Goal: Information Seeking & Learning: Learn about a topic

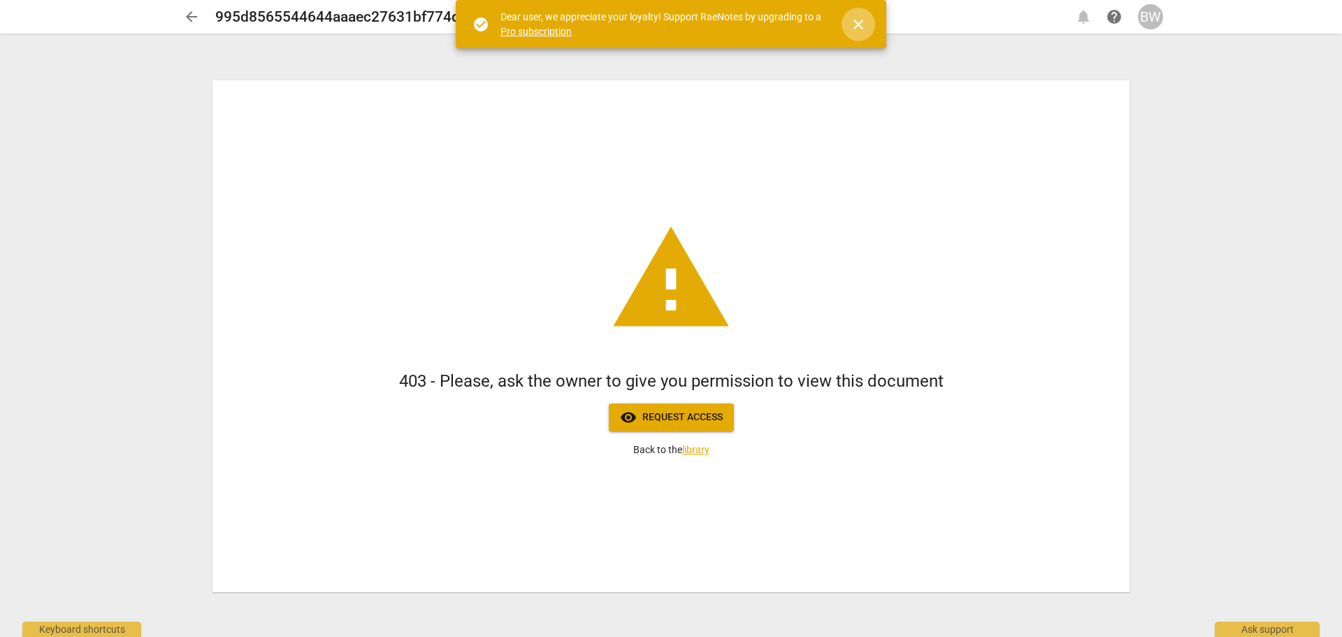
click at [861, 29] on span "close" at bounding box center [858, 24] width 17 height 17
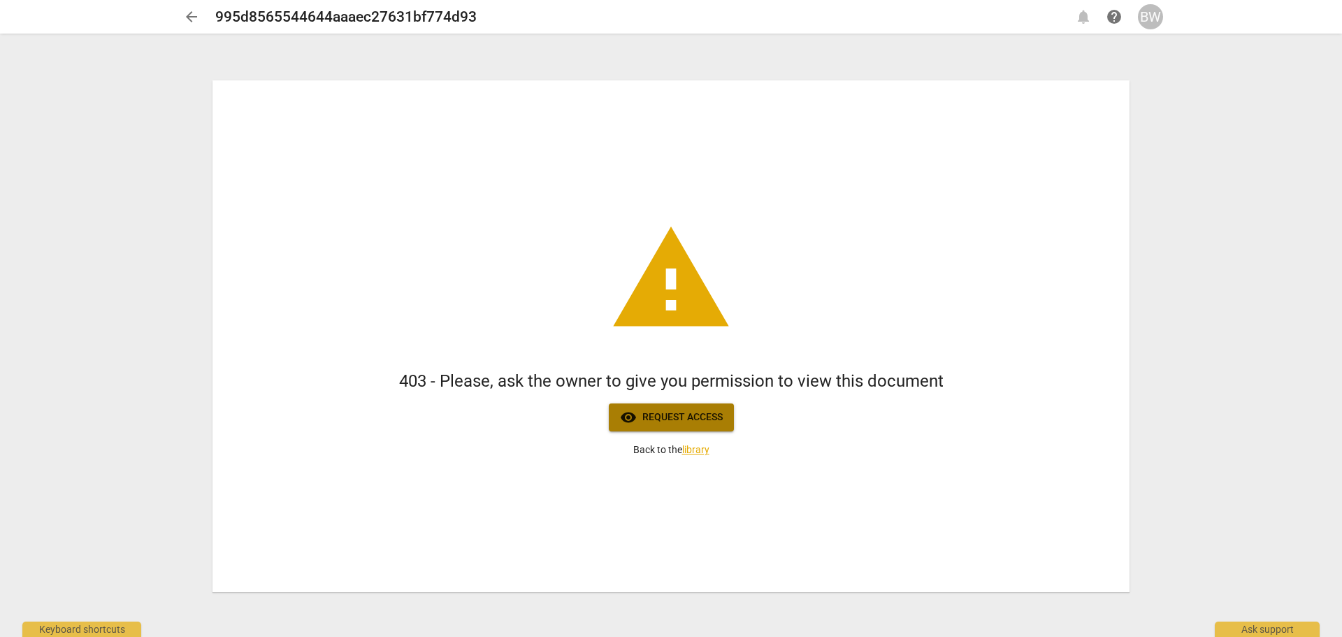
click at [700, 417] on span "visibility Request access" at bounding box center [671, 417] width 103 height 17
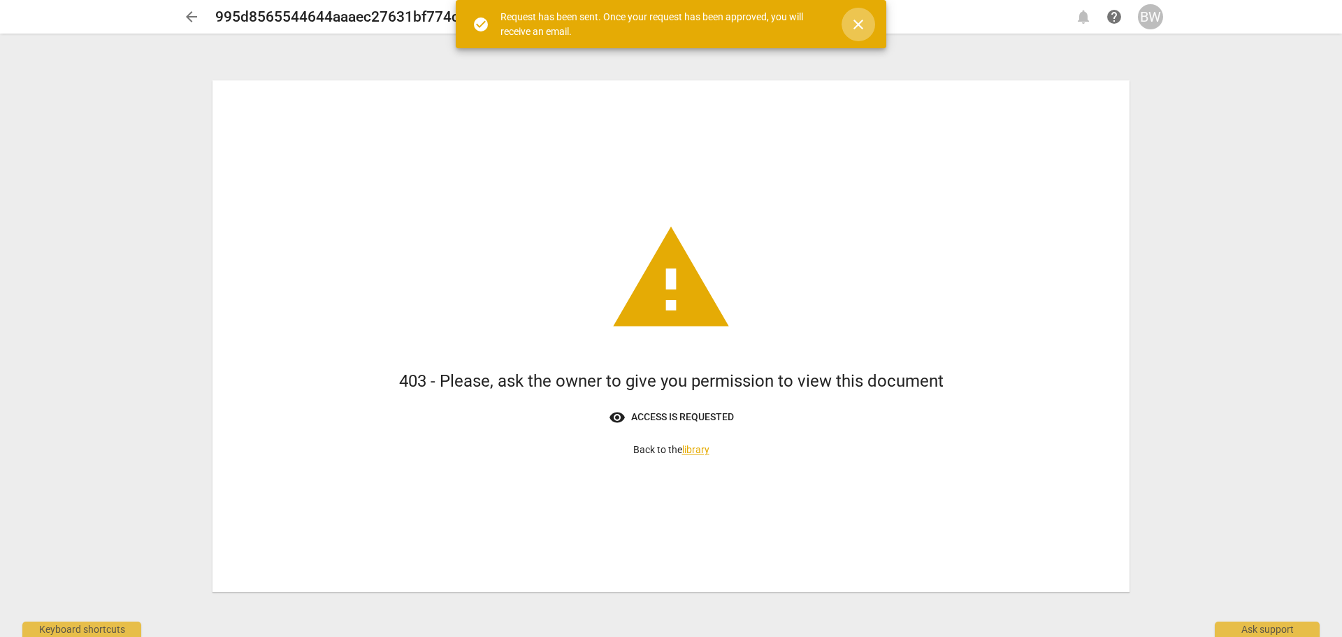
click at [861, 27] on span "close" at bounding box center [858, 24] width 17 height 17
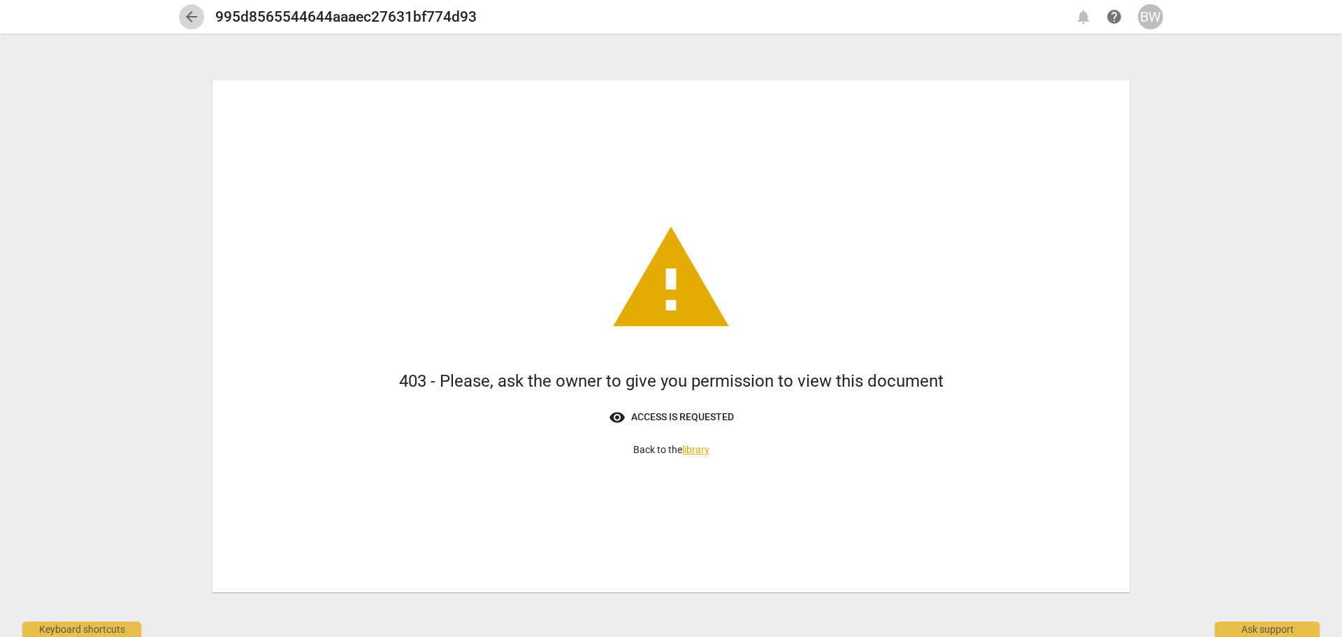
click at [187, 17] on span "arrow_back" at bounding box center [191, 16] width 17 height 17
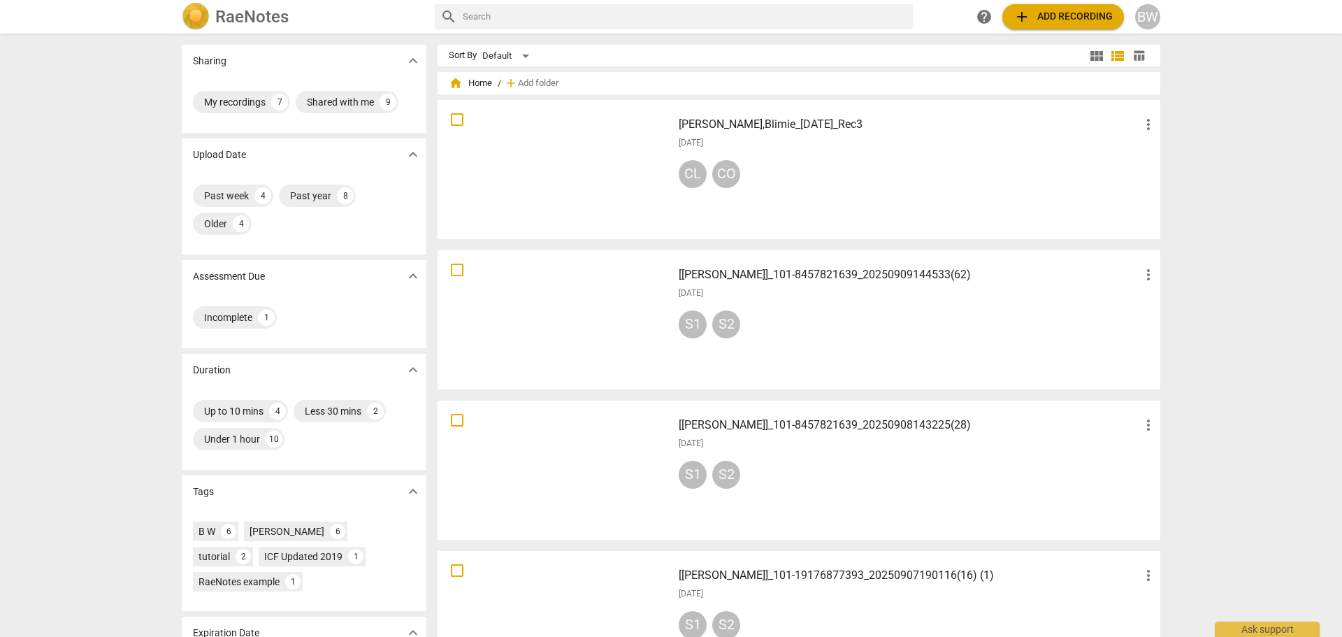
click at [833, 124] on h3 "[PERSON_NAME],Blimie_[DATE]_Rec3" at bounding box center [909, 124] width 461 height 17
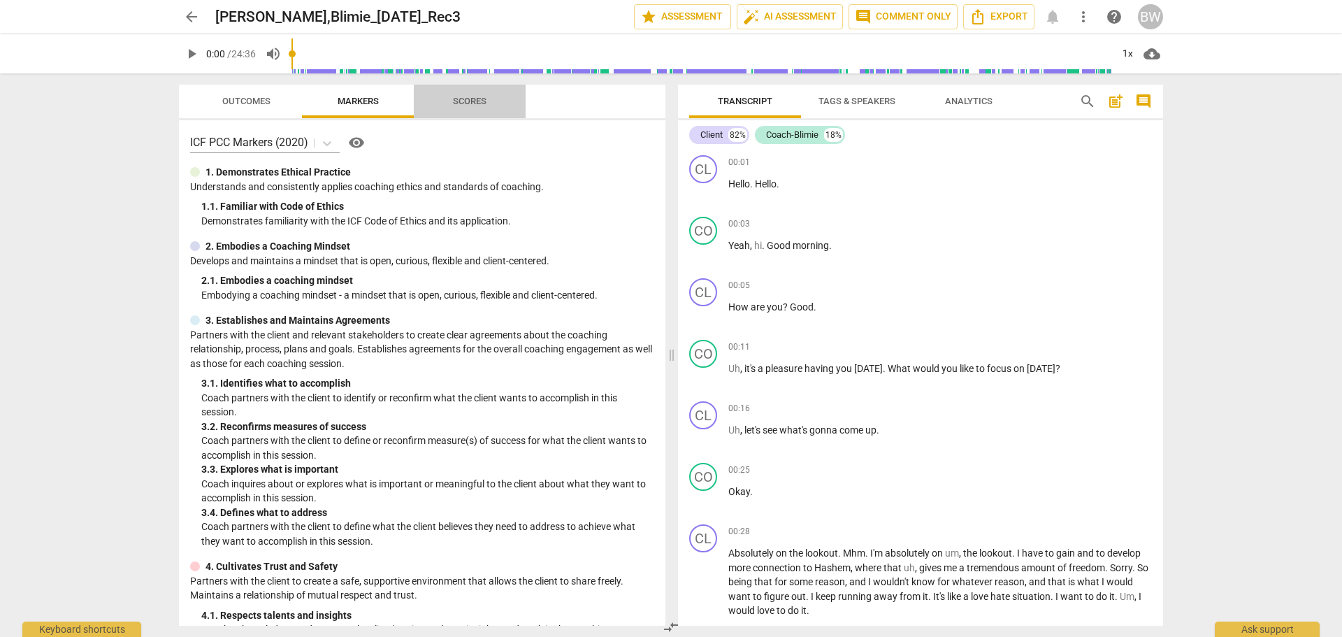
click at [467, 105] on span "Scores" at bounding box center [470, 101] width 34 height 10
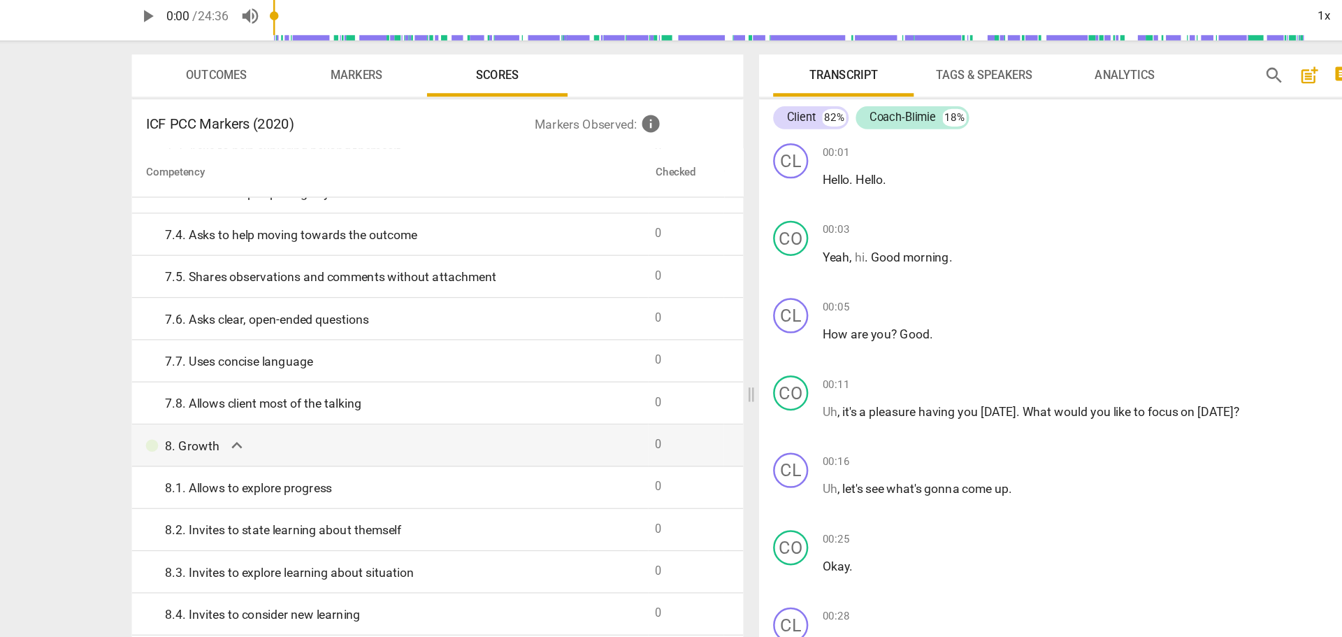
scroll to position [1151, 0]
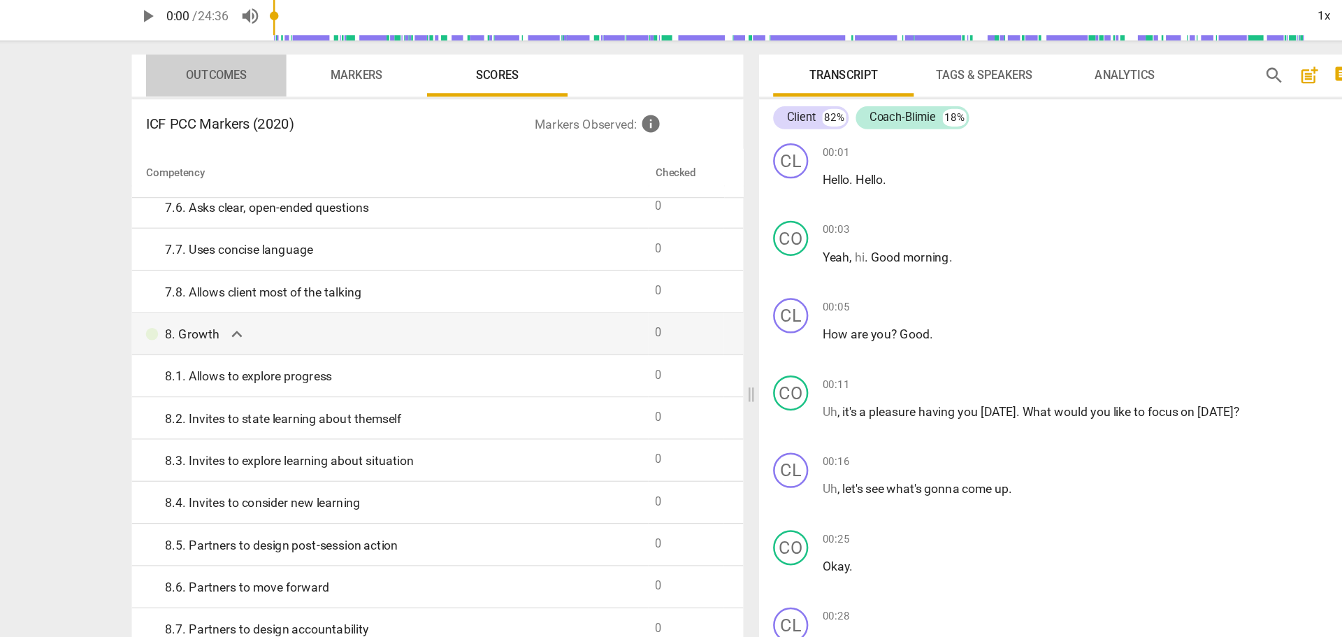
click at [247, 97] on span "Outcomes" at bounding box center [246, 101] width 48 height 10
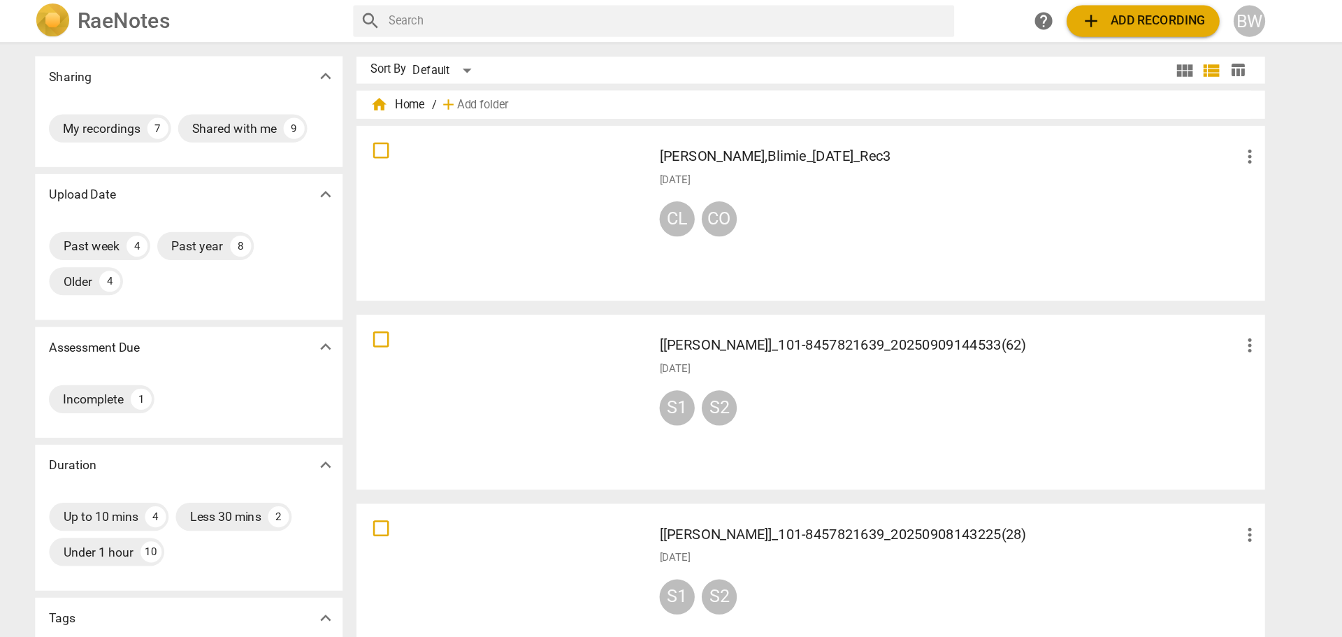
click at [1049, 10] on span "add Add recording" at bounding box center [1063, 16] width 99 height 17
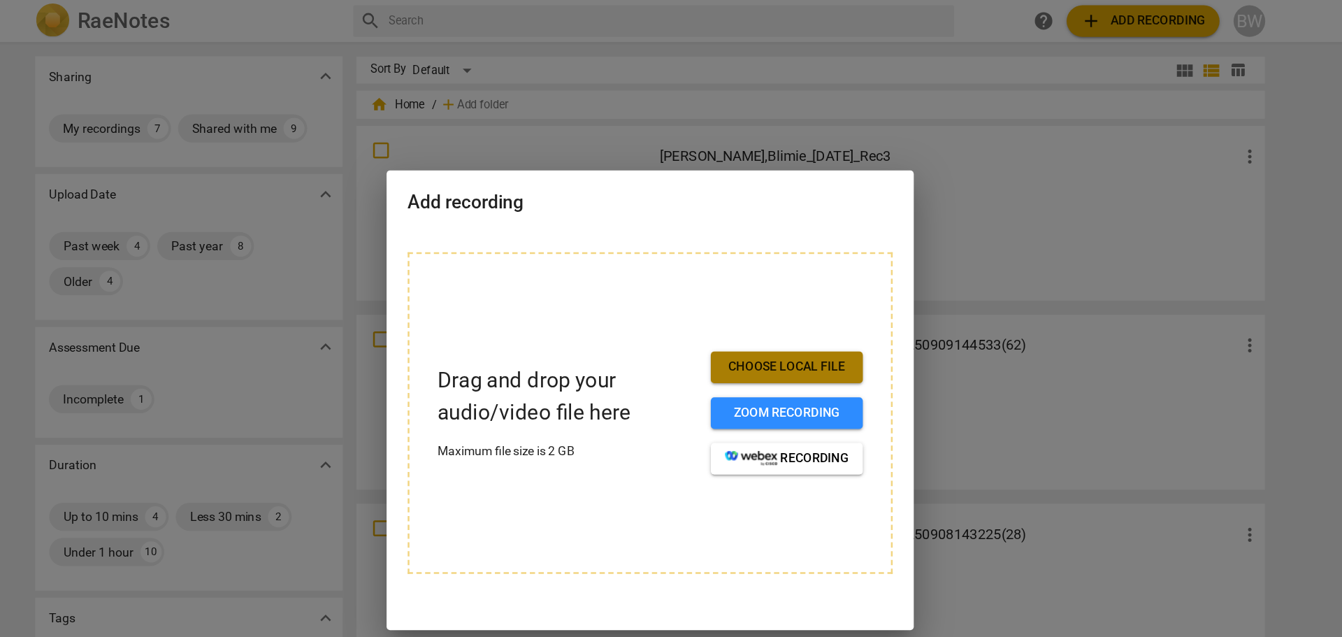
click at [766, 288] on span "Choose local file" at bounding box center [780, 292] width 99 height 14
click at [768, 291] on span "Choose local file" at bounding box center [780, 292] width 99 height 14
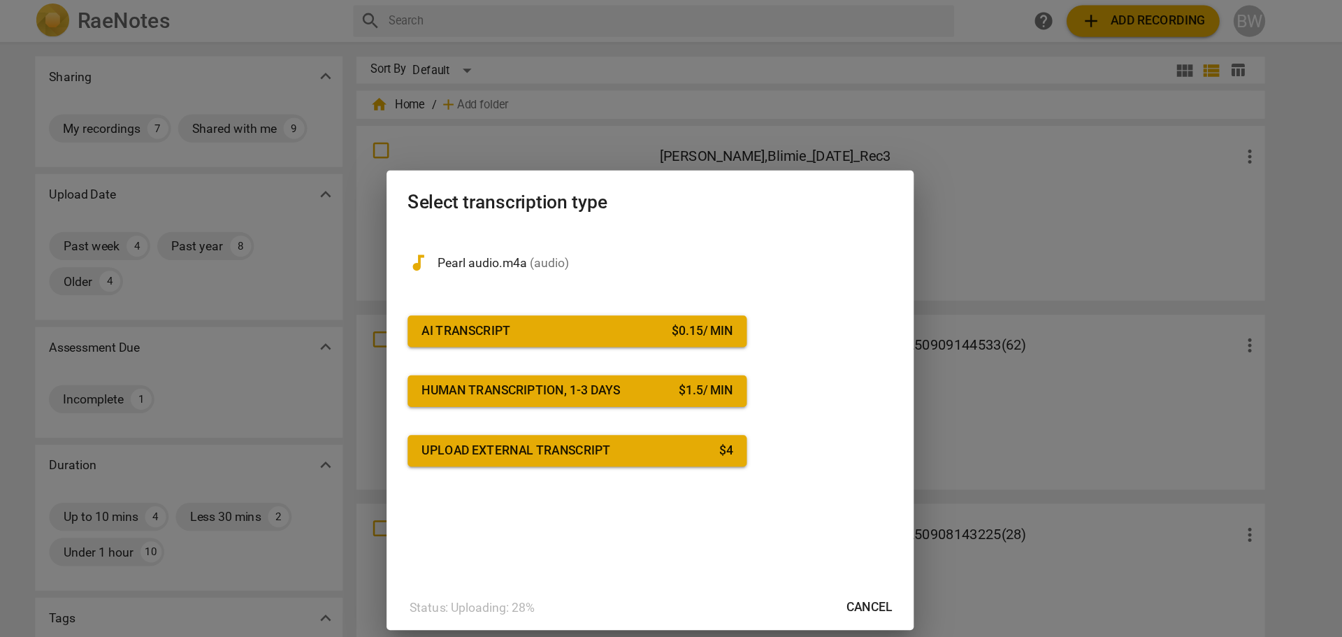
click at [605, 270] on button "AI Transcript $ 0.15 / min" at bounding box center [613, 263] width 270 height 25
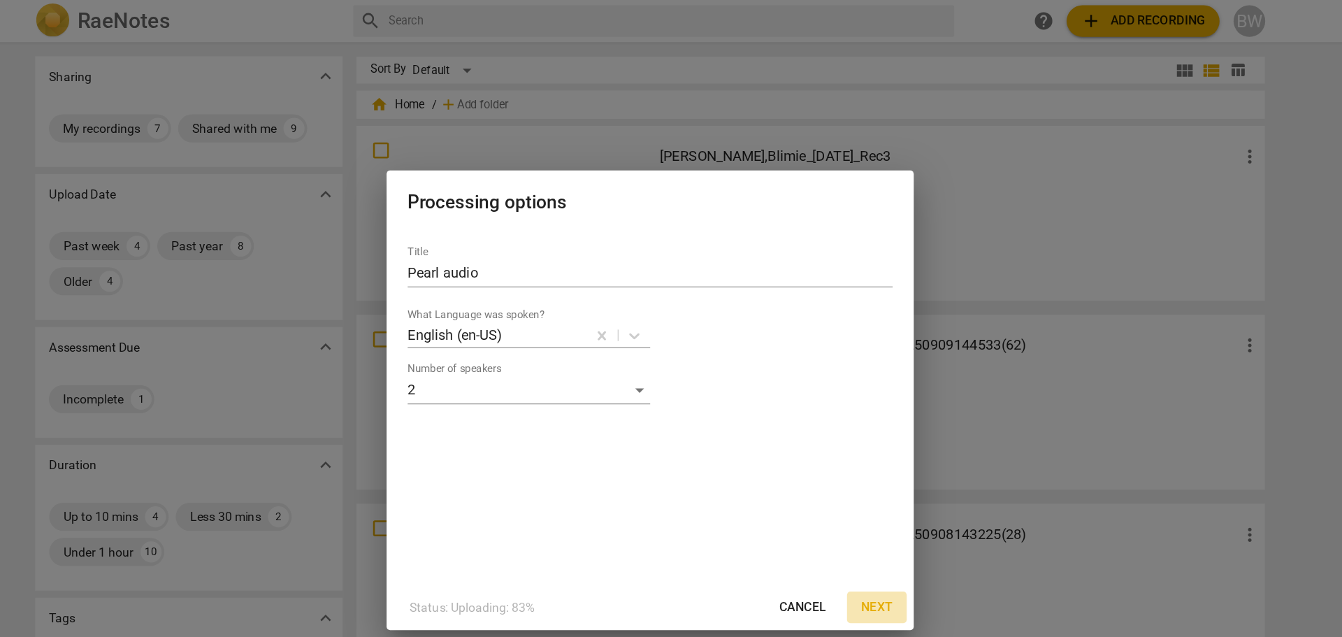
click at [849, 478] on span "Next" at bounding box center [851, 483] width 25 height 14
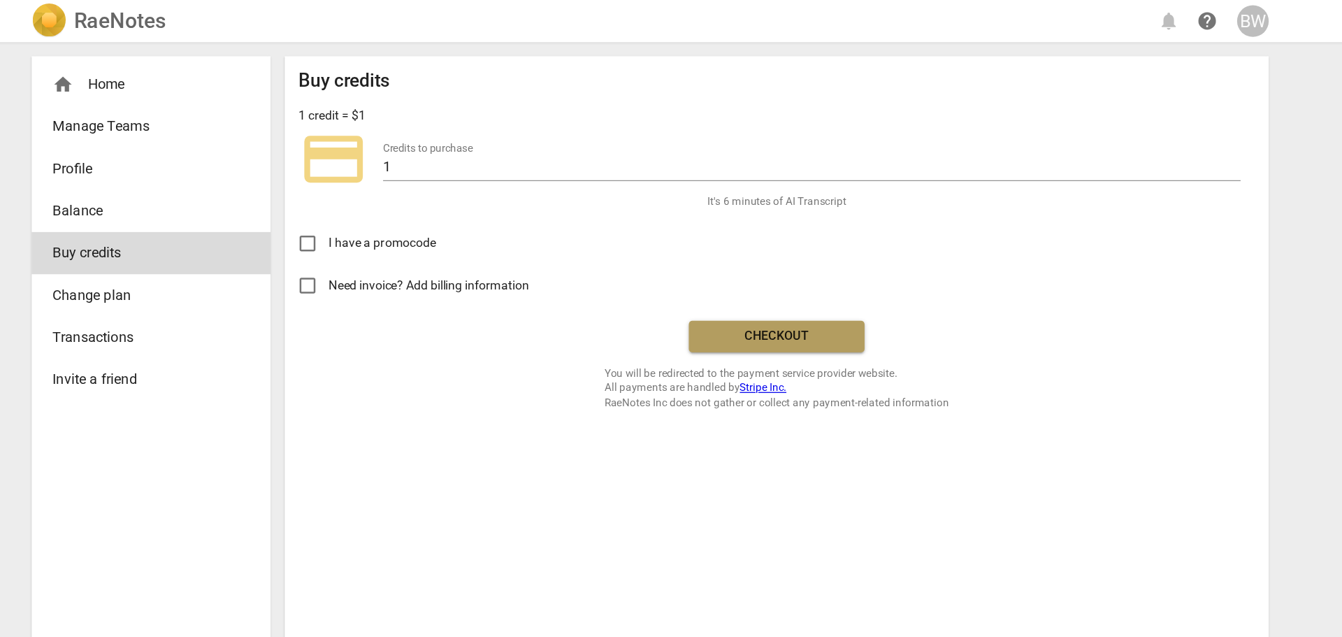
click at [766, 272] on span "Checkout" at bounding box center [771, 268] width 117 height 14
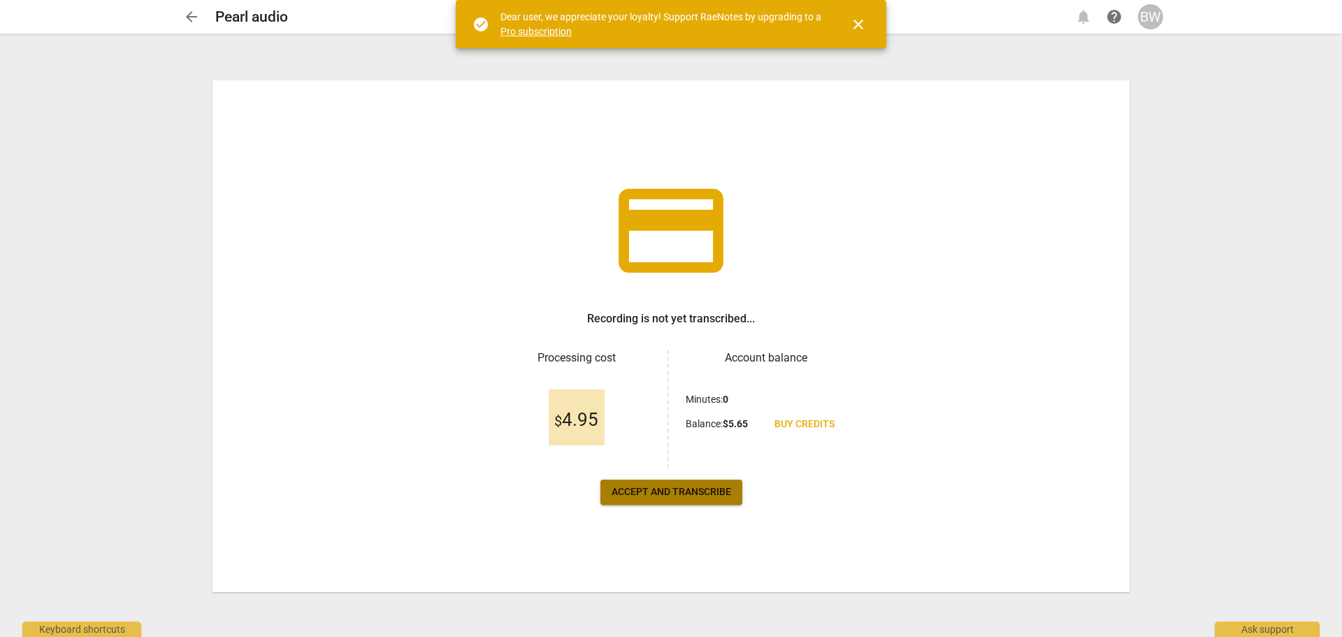
click at [680, 481] on button "Accept and transcribe" at bounding box center [672, 492] width 142 height 25
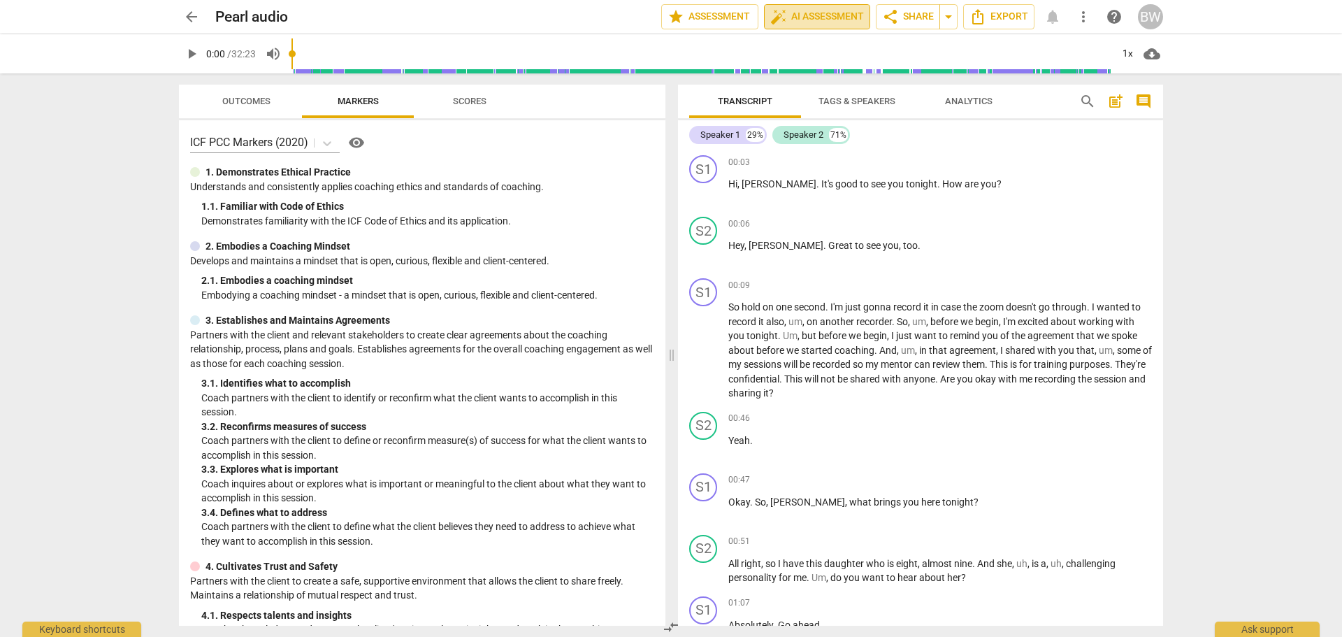
click at [821, 14] on span "auto_fix_high AI Assessment" at bounding box center [818, 16] width 94 height 17
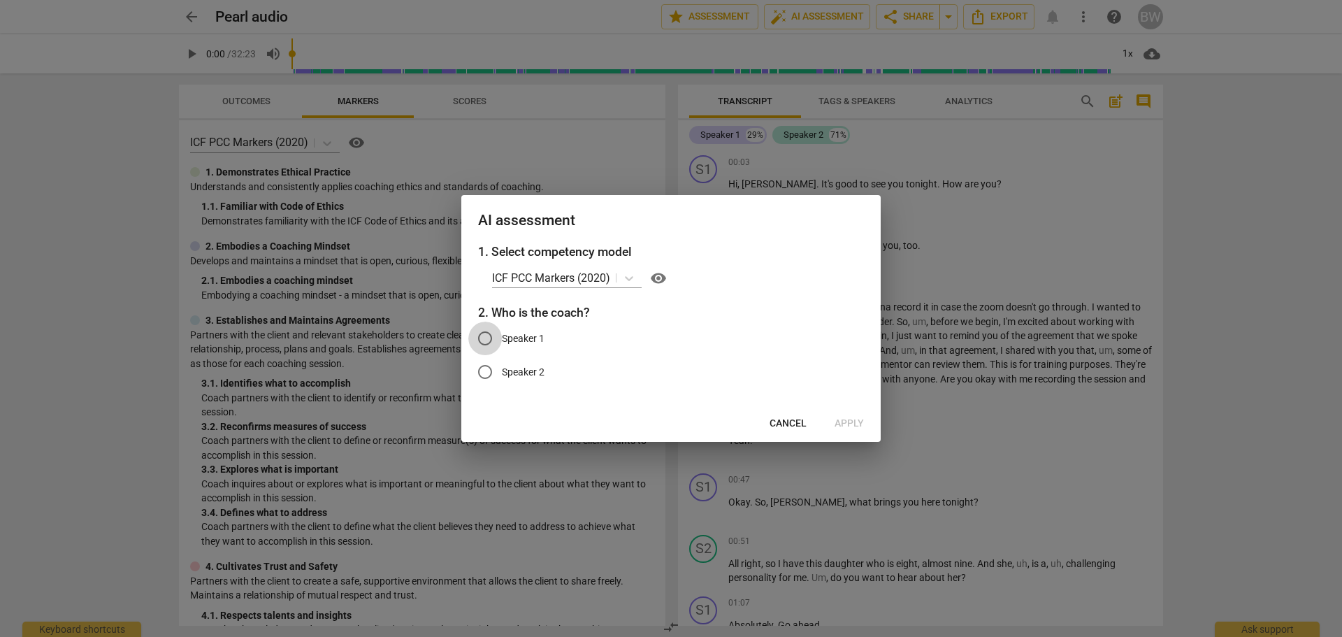
click at [490, 337] on input "Speaker 1" at bounding box center [485, 339] width 34 height 34
radio input "true"
click at [852, 420] on span "Apply" at bounding box center [849, 424] width 29 height 14
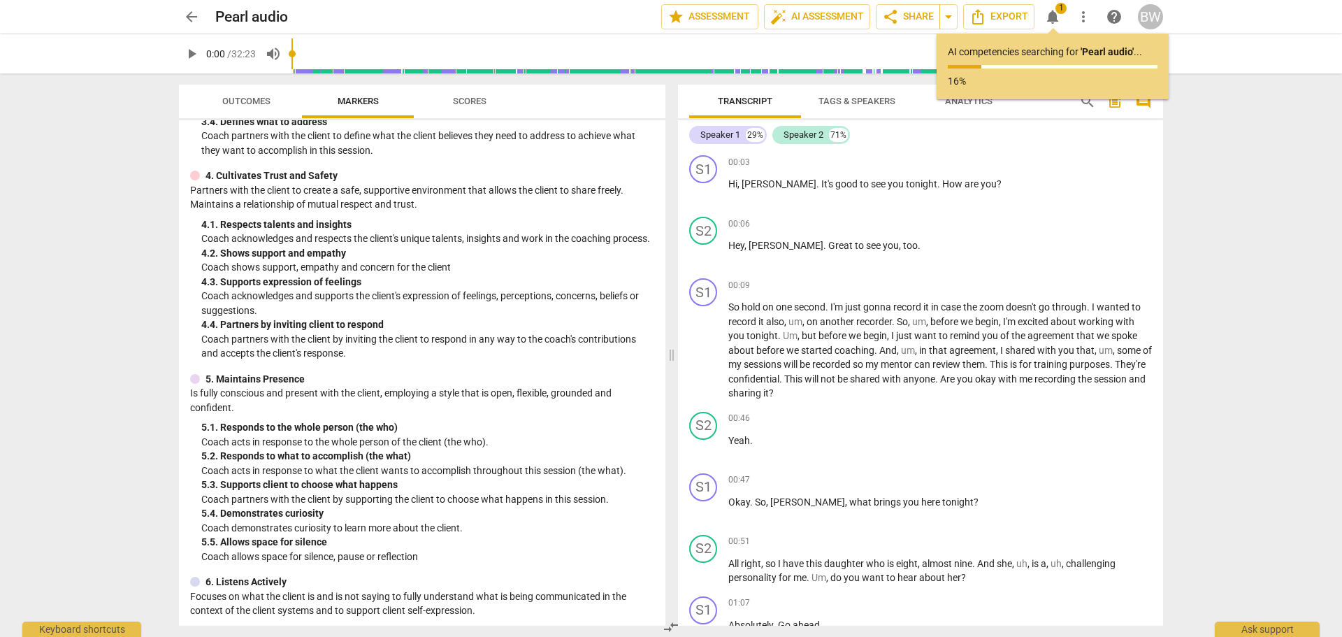
scroll to position [396, 0]
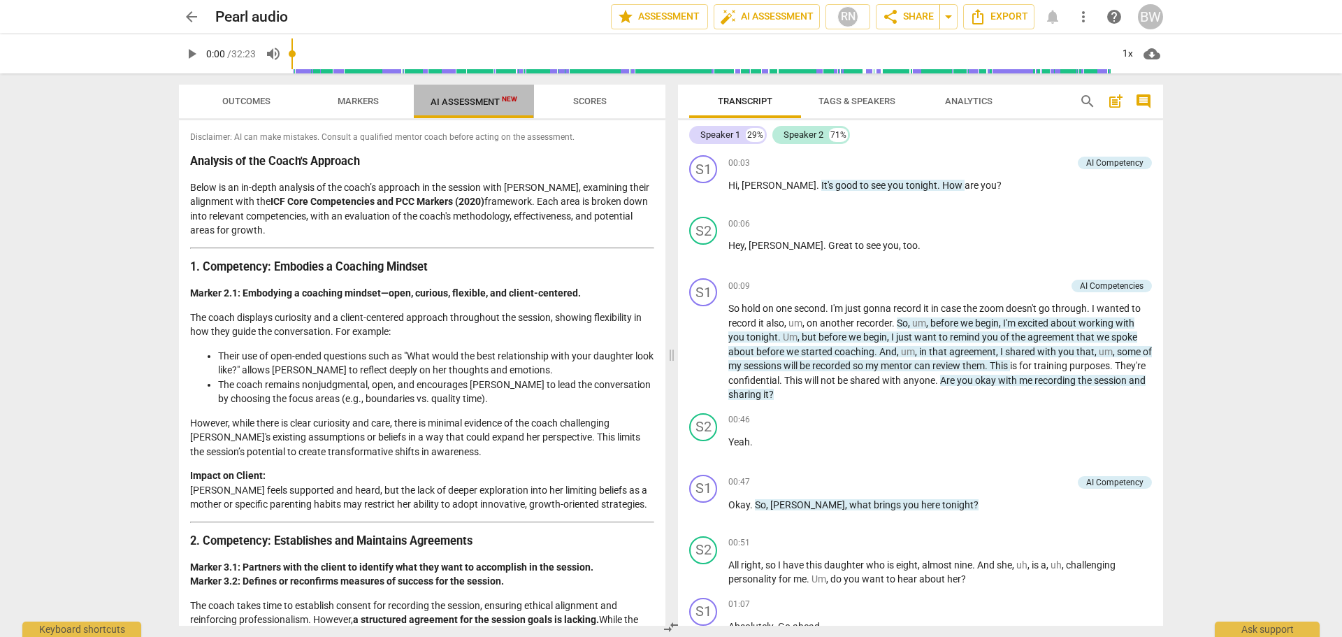
click at [466, 103] on span "AI Assessment New" at bounding box center [474, 101] width 87 height 10
click at [964, 106] on span "Analytics" at bounding box center [969, 101] width 48 height 10
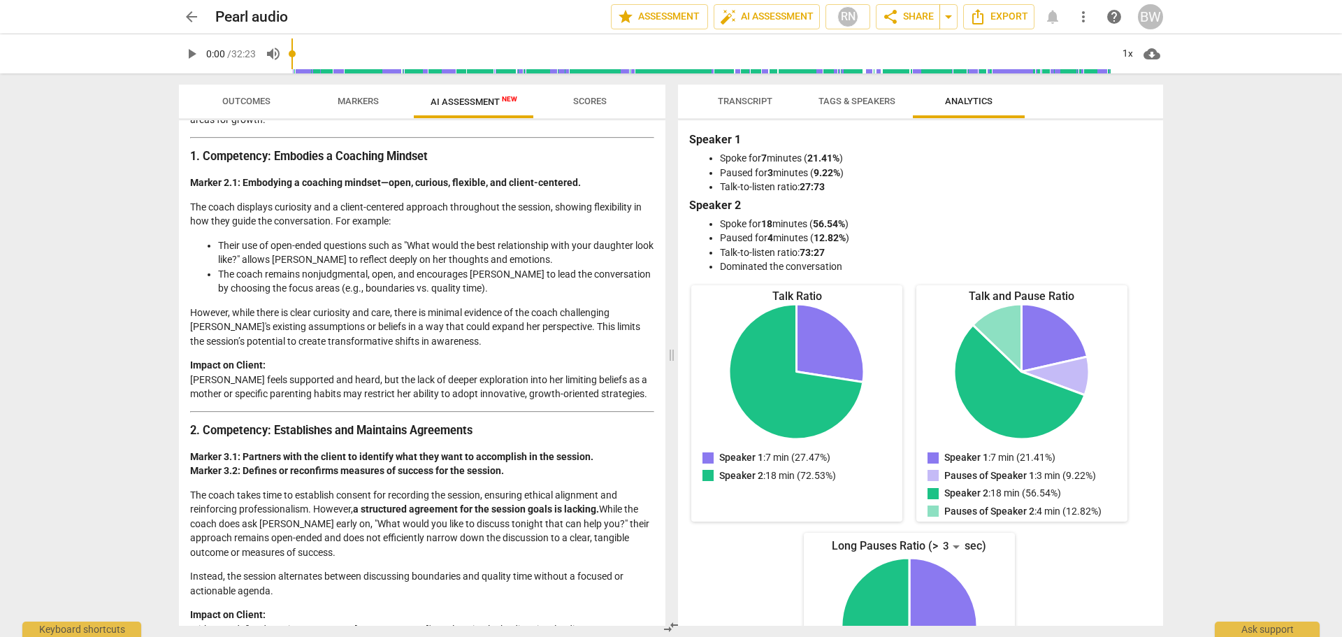
scroll to position [114, 0]
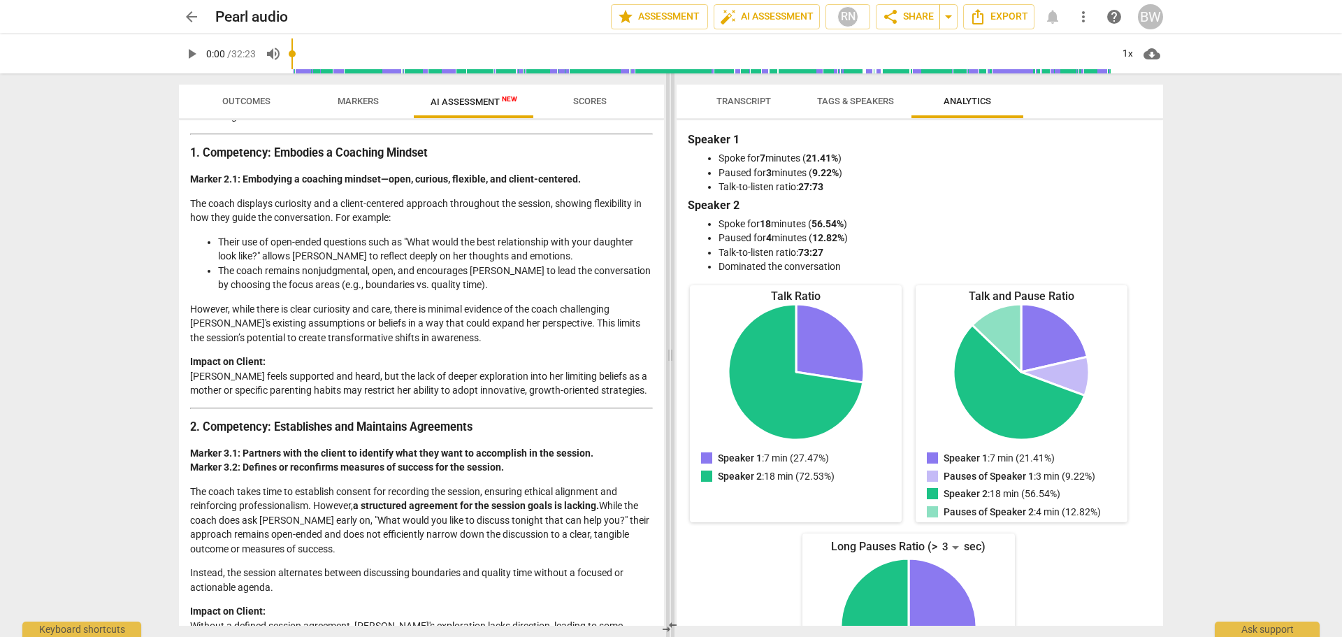
drag, startPoint x: 669, startPoint y: 169, endPoint x: 664, endPoint y: 180, distance: 12.5
click at [666, 180] on span at bounding box center [670, 355] width 8 height 564
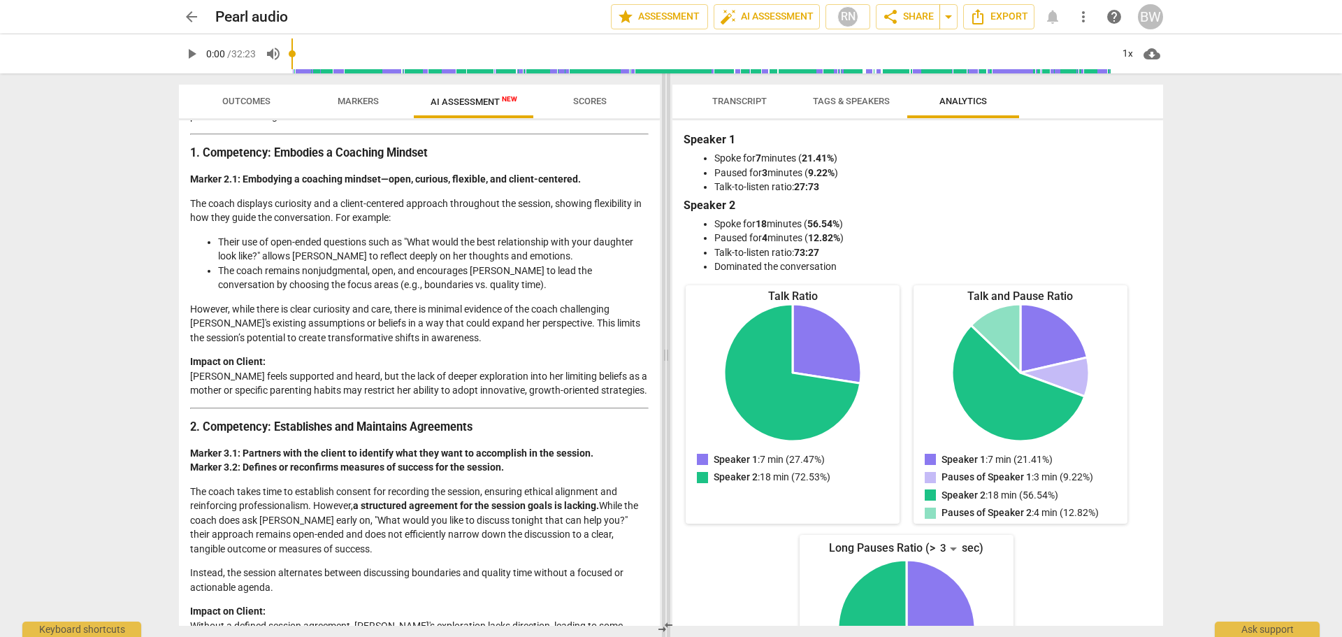
click at [664, 180] on span at bounding box center [666, 355] width 8 height 564
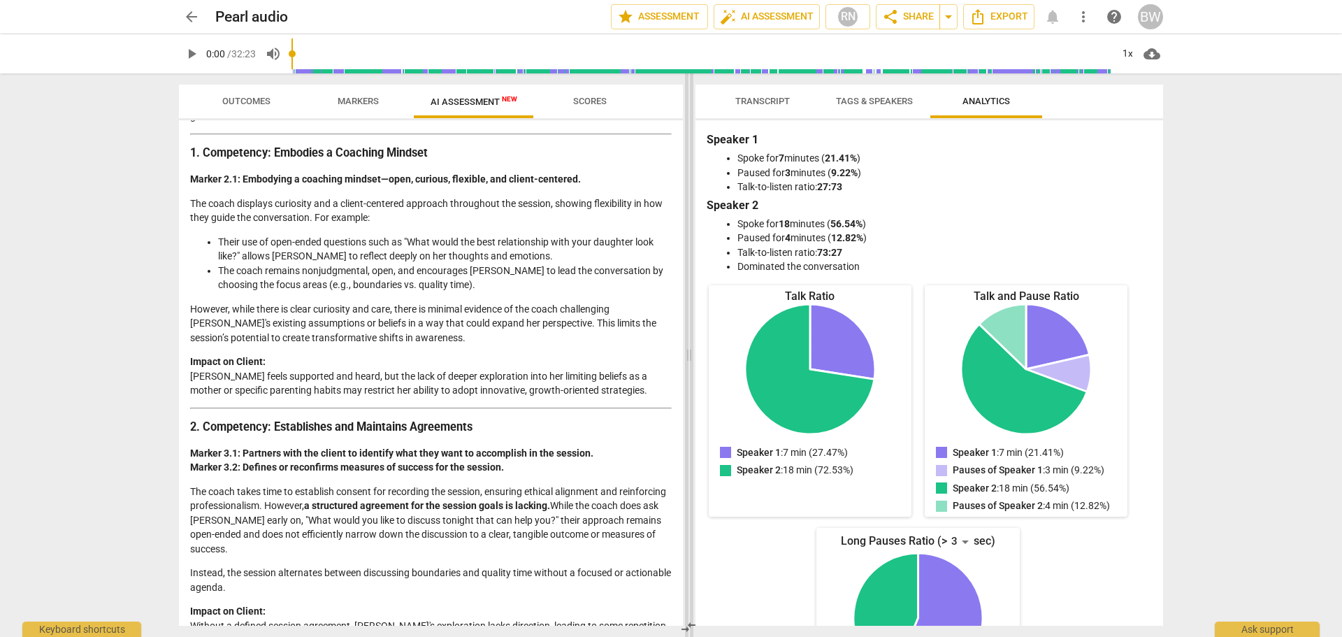
drag, startPoint x: 664, startPoint y: 180, endPoint x: 693, endPoint y: 182, distance: 29.4
click at [693, 182] on span at bounding box center [689, 355] width 8 height 564
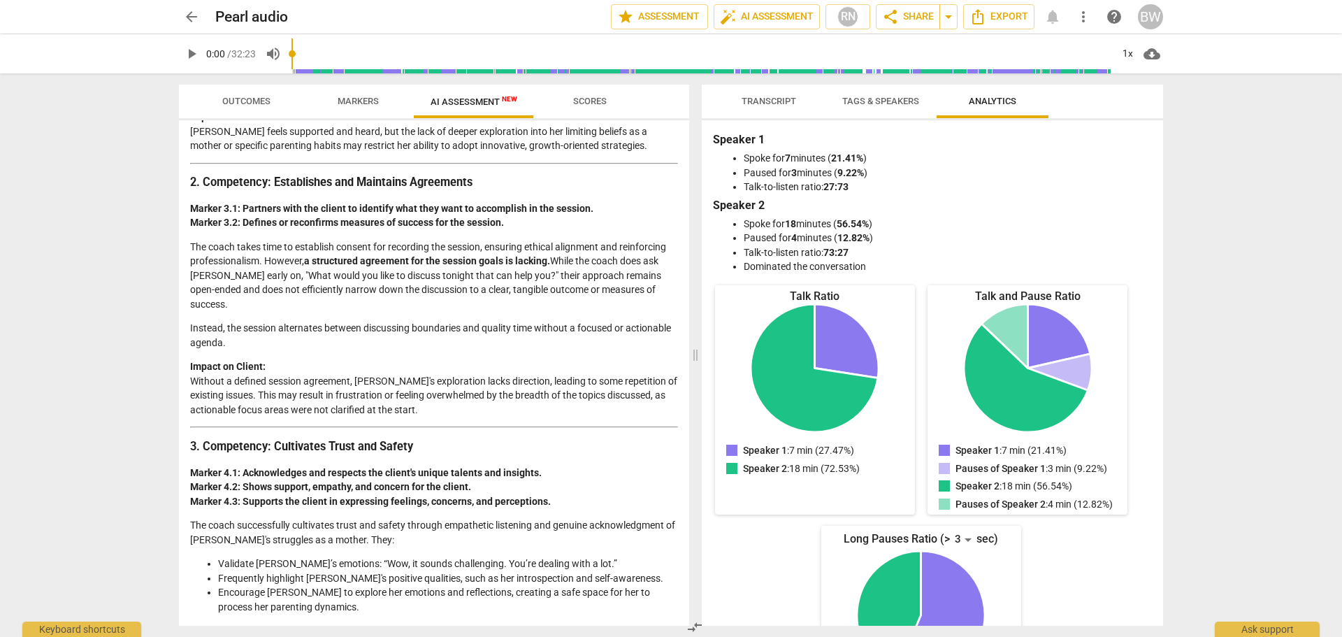
scroll to position [366, 0]
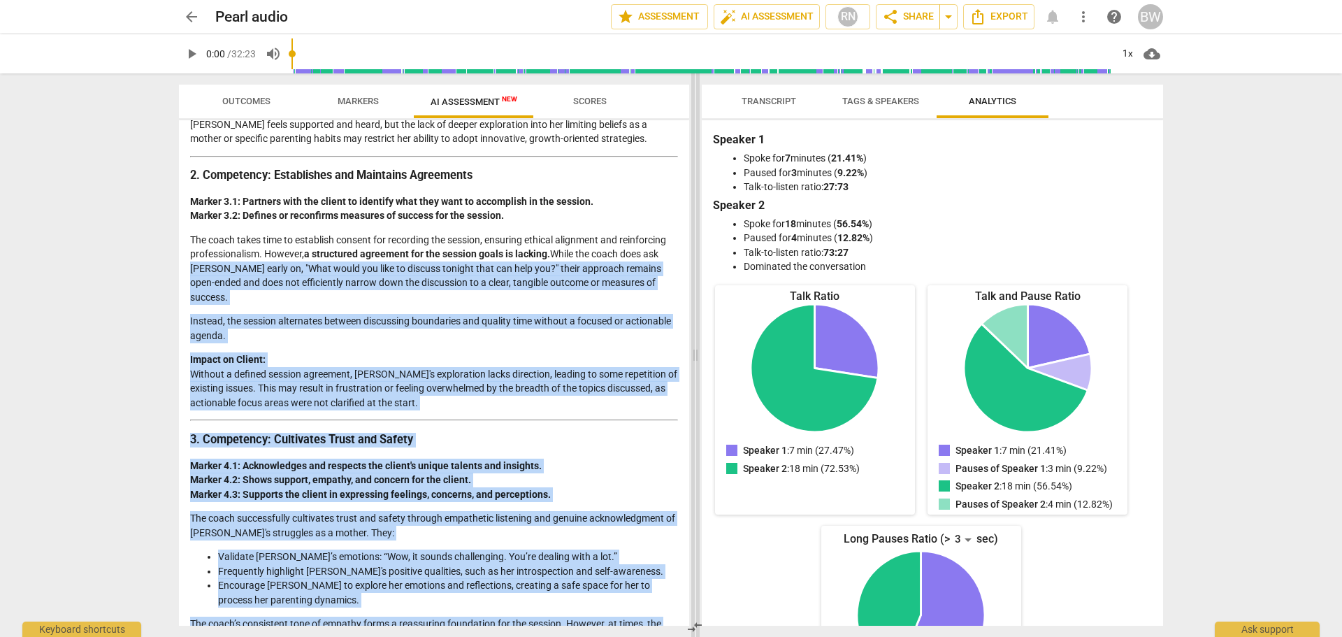
drag, startPoint x: 690, startPoint y: 240, endPoint x: 694, endPoint y: 250, distance: 11.1
click at [694, 250] on div "Outcomes Markers AI Assessment New Scores Disclaimer: AI can make mistakes. Con…" at bounding box center [671, 355] width 1007 height 564
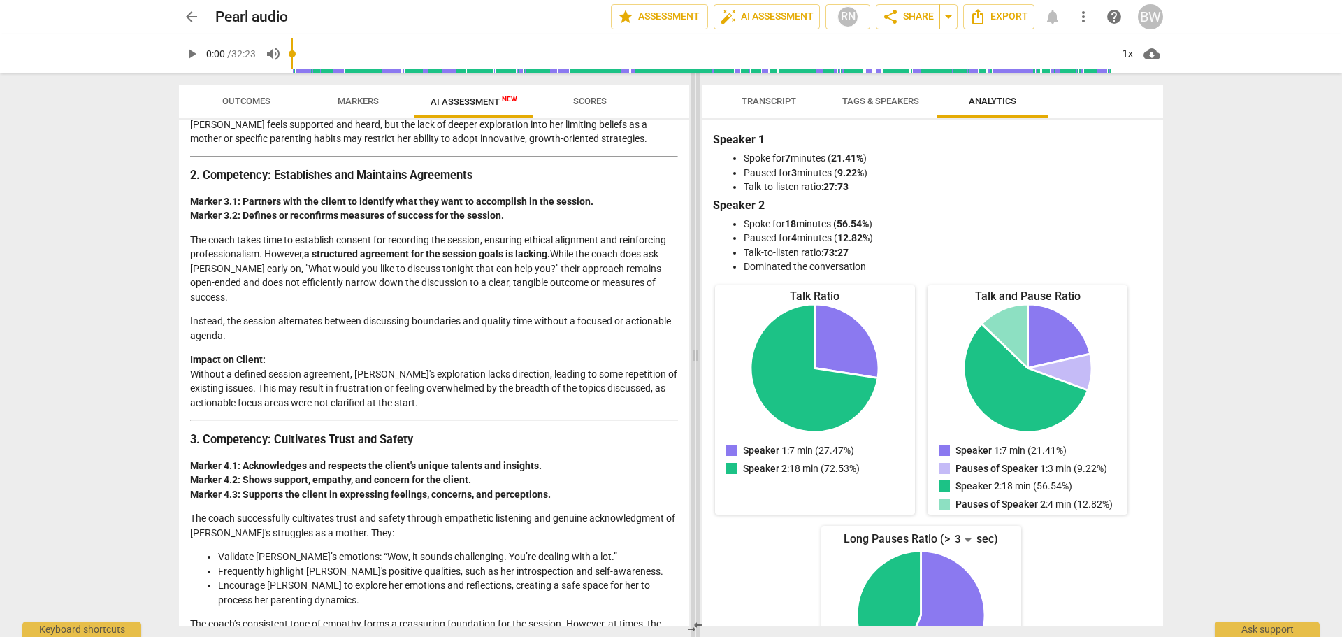
click at [694, 250] on span at bounding box center [695, 355] width 8 height 564
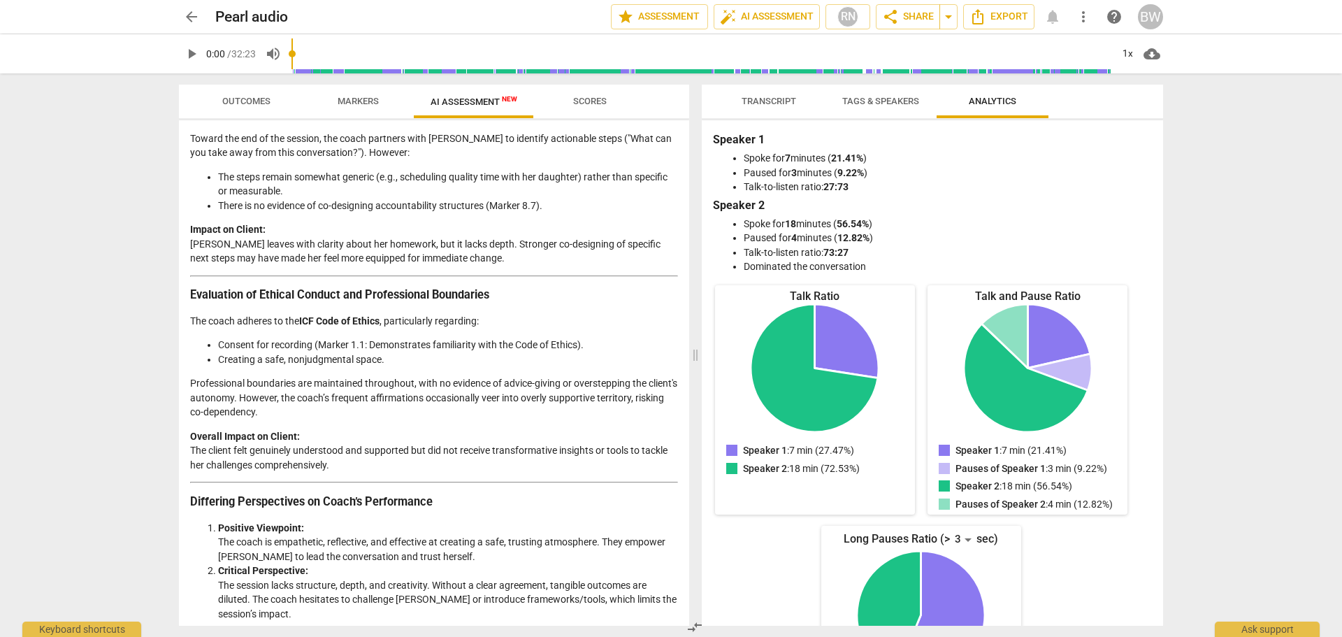
scroll to position [2088, 0]
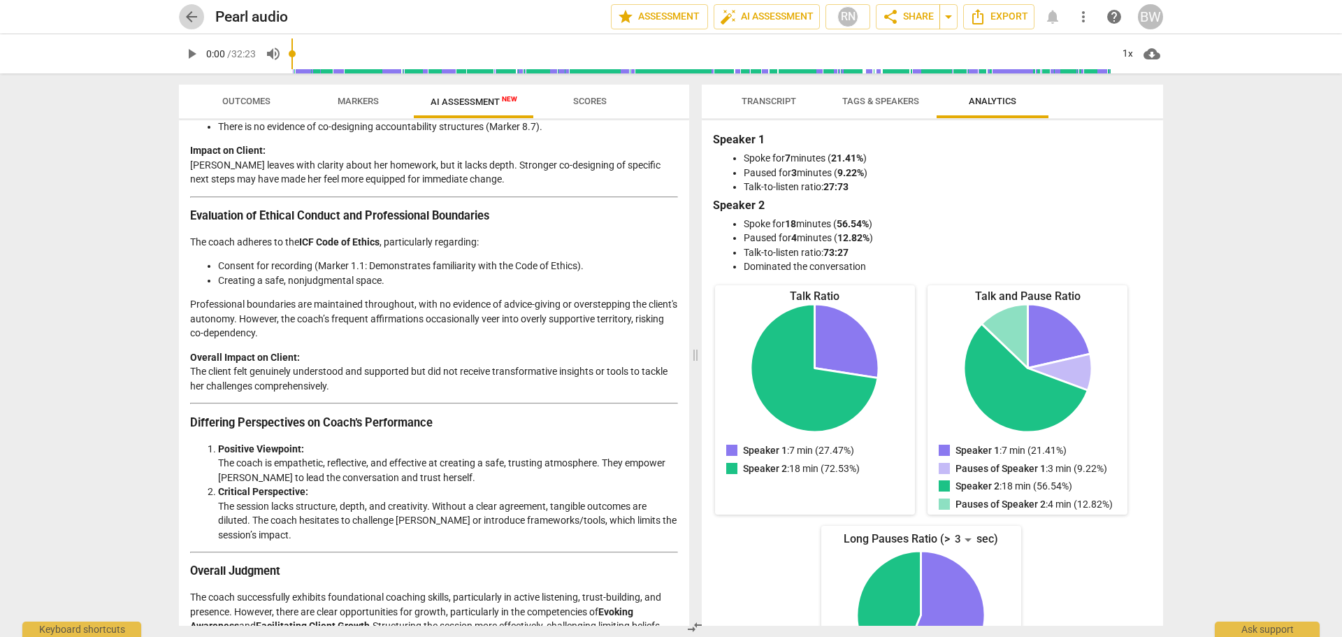
click at [193, 20] on span "arrow_back" at bounding box center [191, 16] width 17 height 17
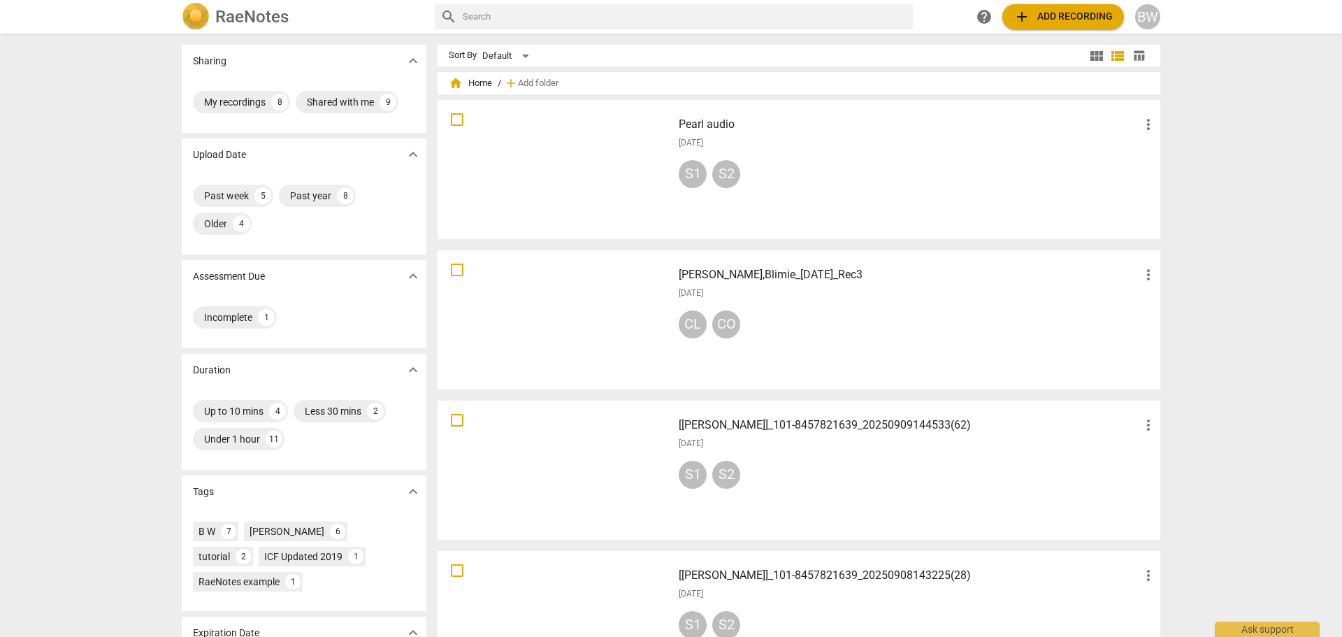
click at [805, 467] on div "S1 S2" at bounding box center [918, 478] width 478 height 34
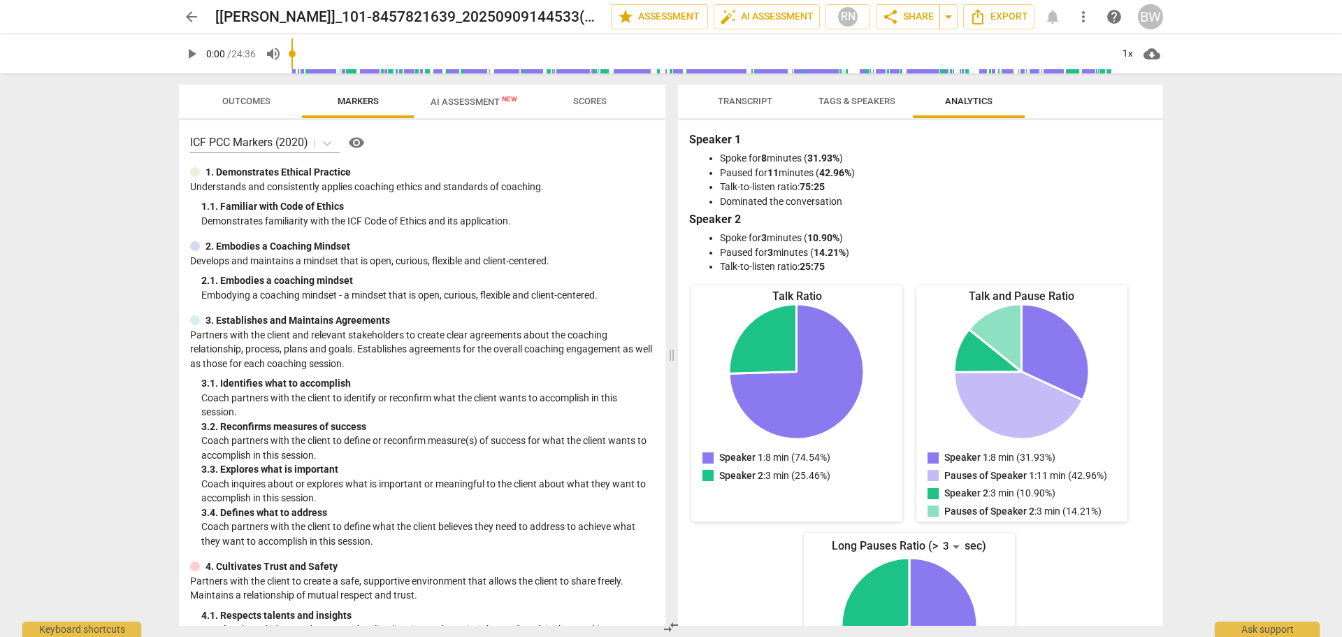
click at [464, 100] on span "AI Assessment New" at bounding box center [474, 101] width 87 height 10
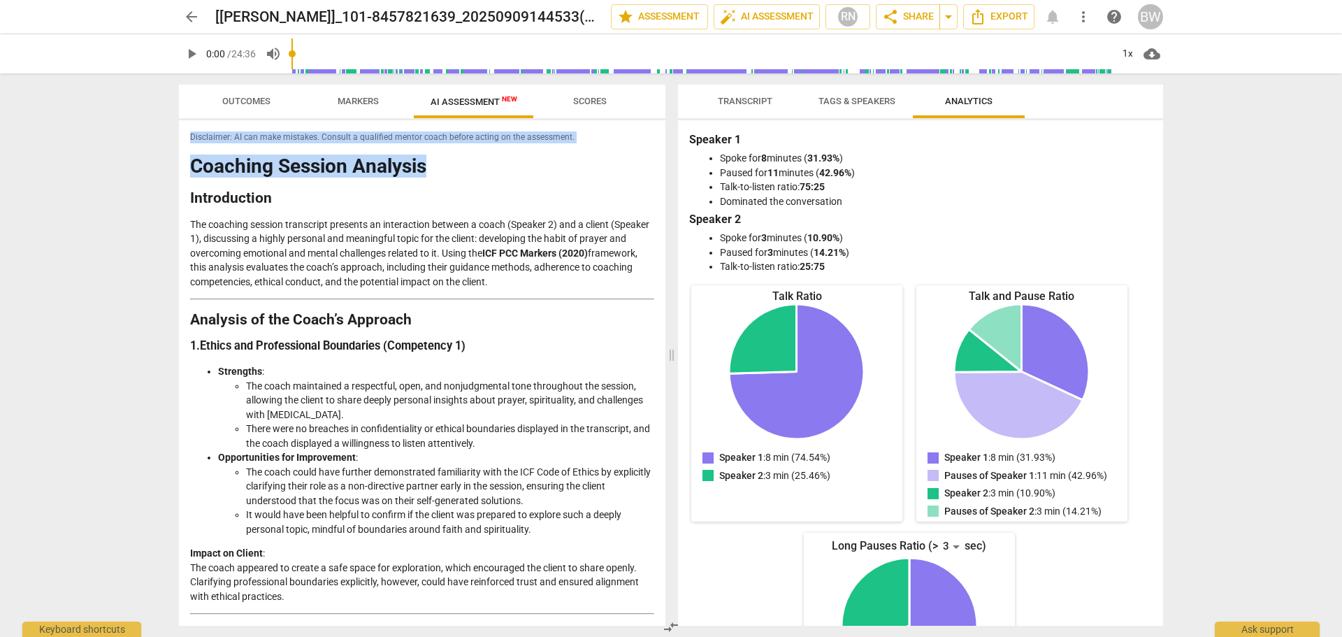
drag, startPoint x: 660, startPoint y: 171, endPoint x: 614, endPoint y: 85, distance: 97.6
click at [614, 85] on div "Outcomes Markers AI Assessment New Scores Disclaimer: AI can make mistakes. Con…" at bounding box center [422, 355] width 487 height 541
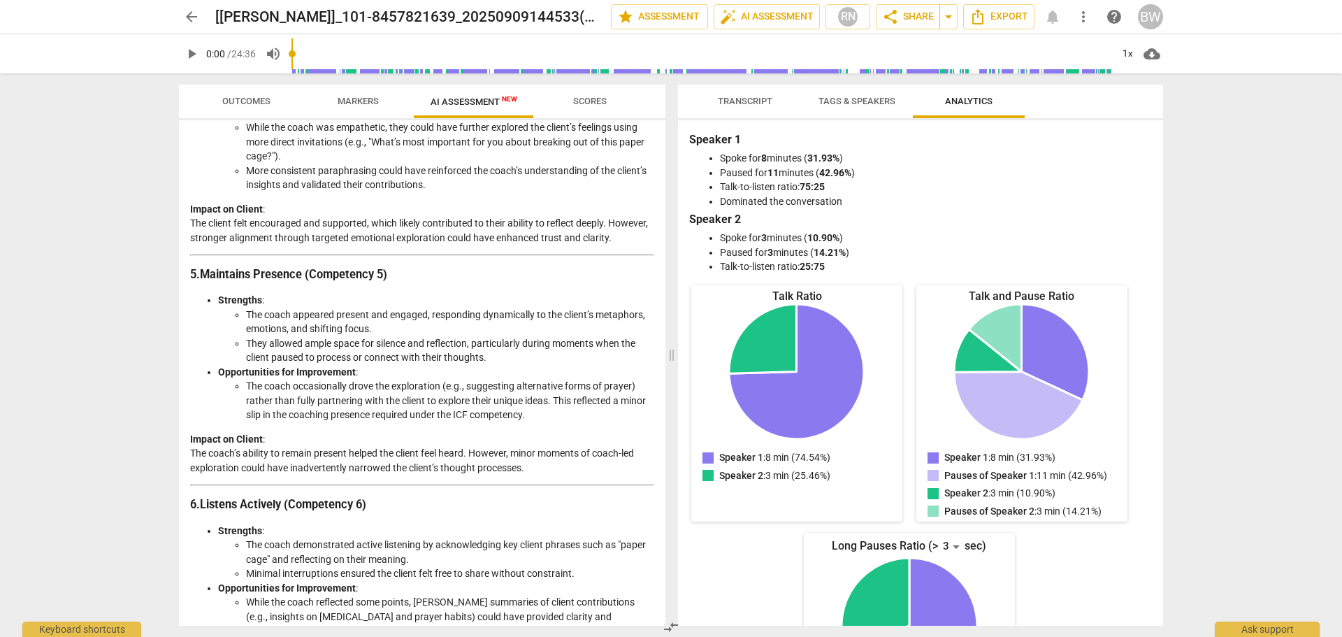
scroll to position [1222, 0]
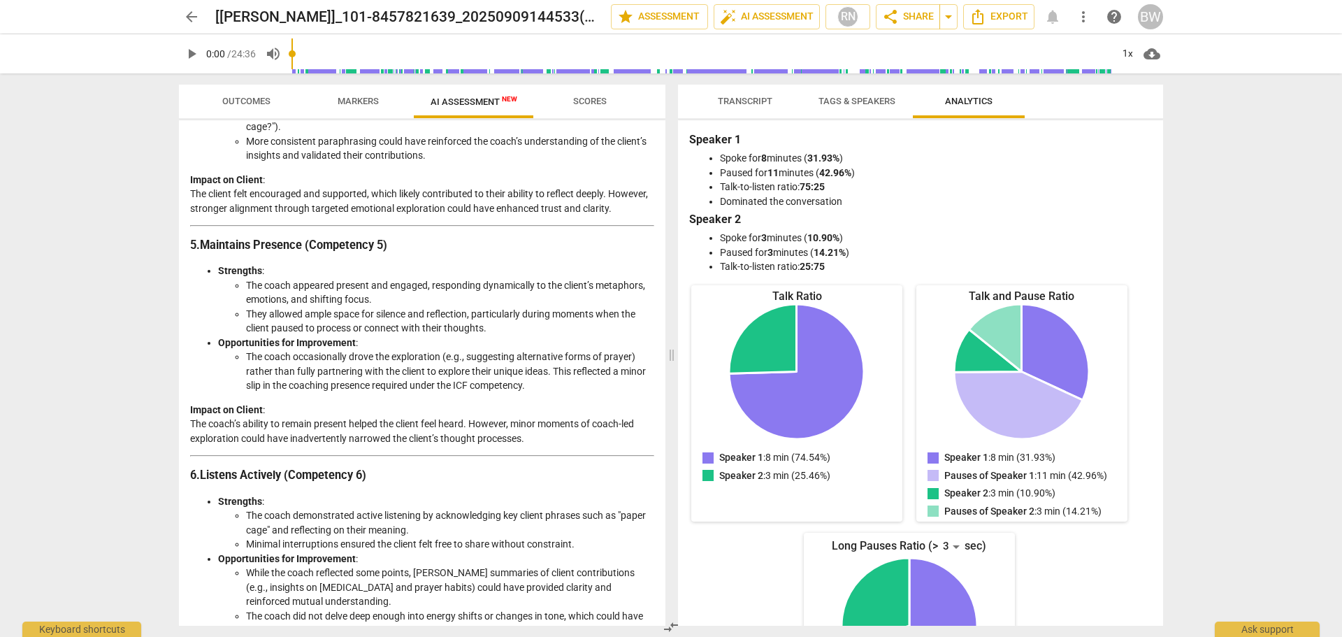
drag, startPoint x: 666, startPoint y: 375, endPoint x: 662, endPoint y: 350, distance: 25.4
click at [662, 350] on div "Outcomes Markers AI Assessment New Scores Disclaimer: AI can make mistakes. Con…" at bounding box center [419, 355] width 503 height 564
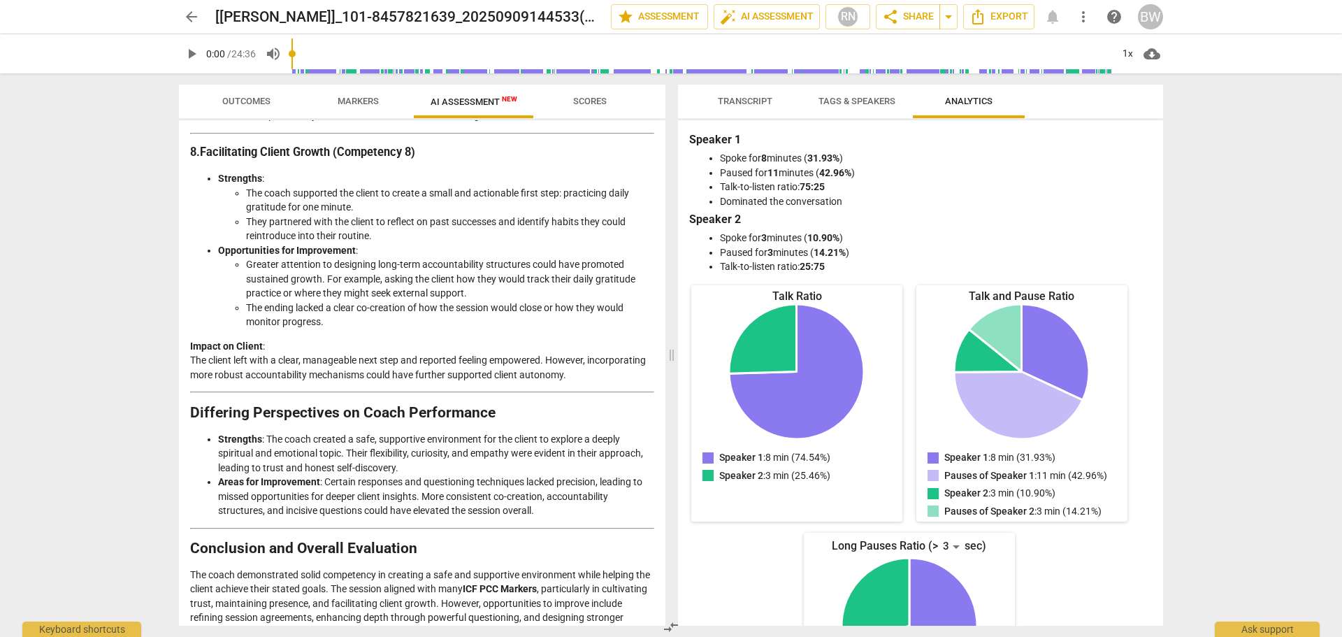
scroll to position [2140, 0]
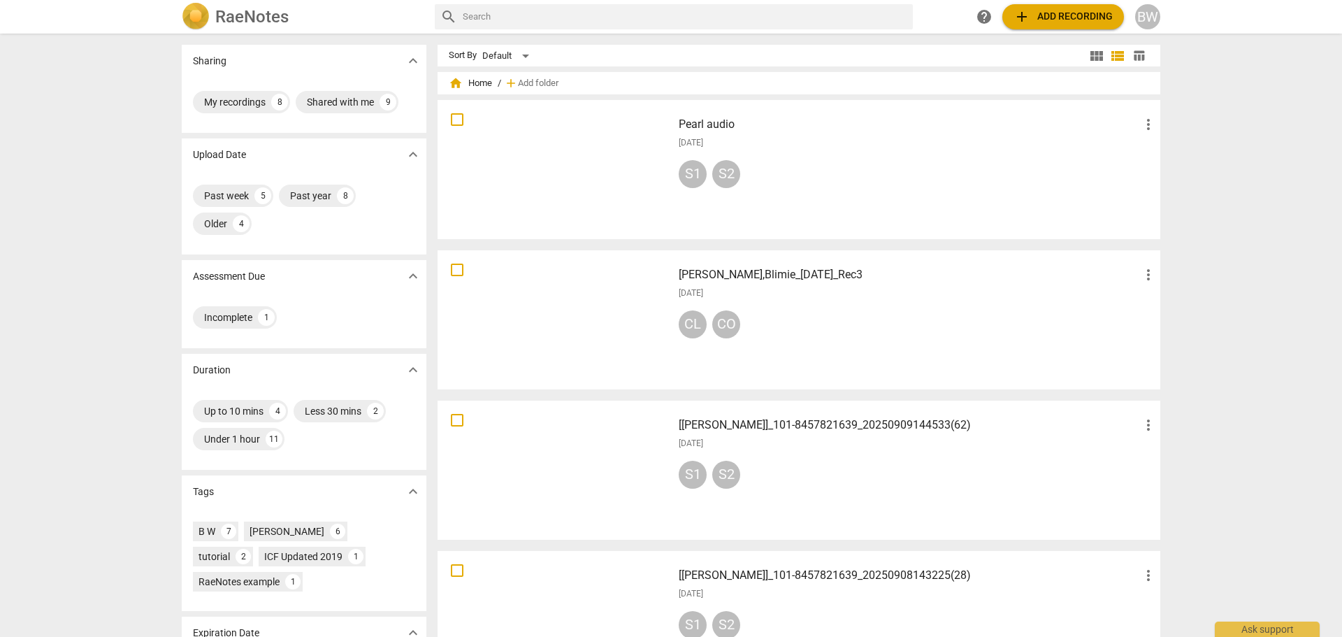
click at [810, 173] on div "S1 S2" at bounding box center [918, 177] width 478 height 34
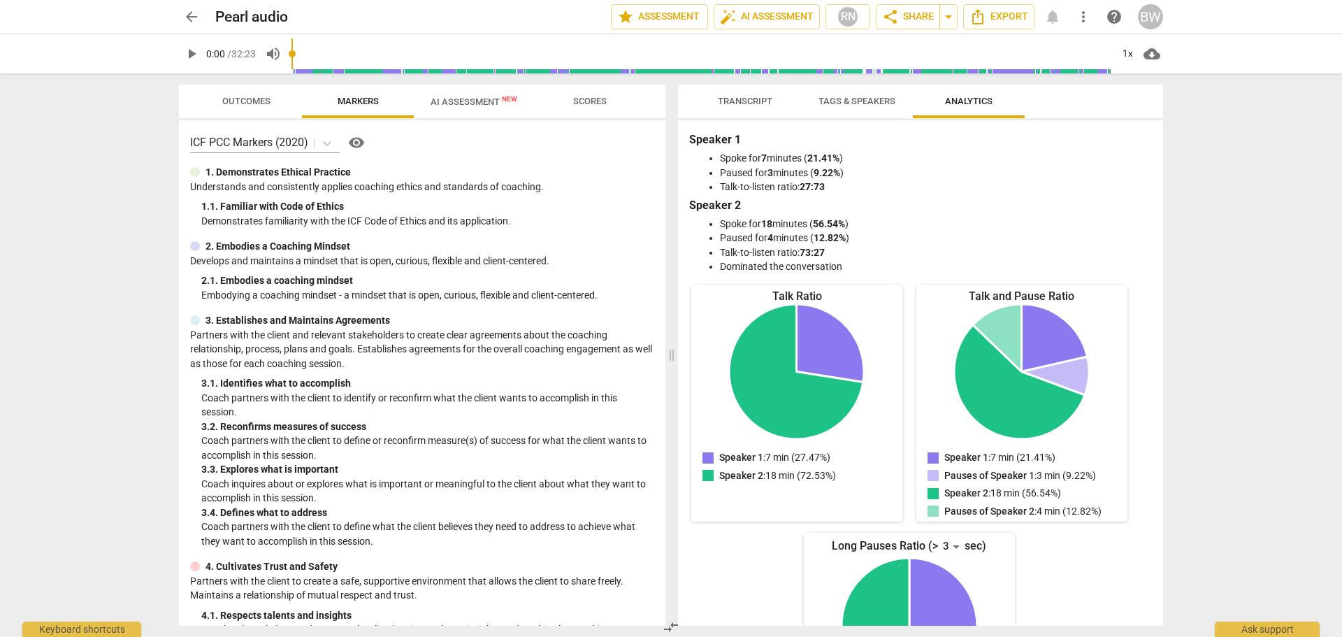
click at [611, 98] on span "Scores" at bounding box center [590, 101] width 67 height 19
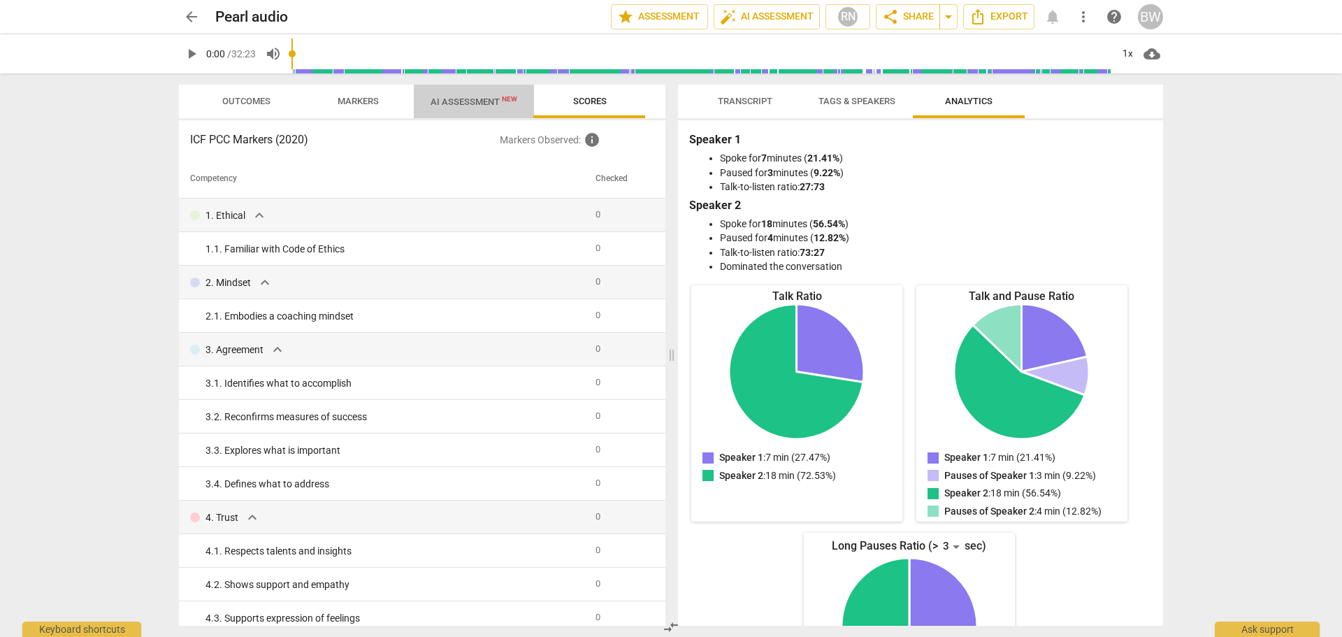
click at [461, 102] on span "AI Assessment New" at bounding box center [474, 101] width 87 height 10
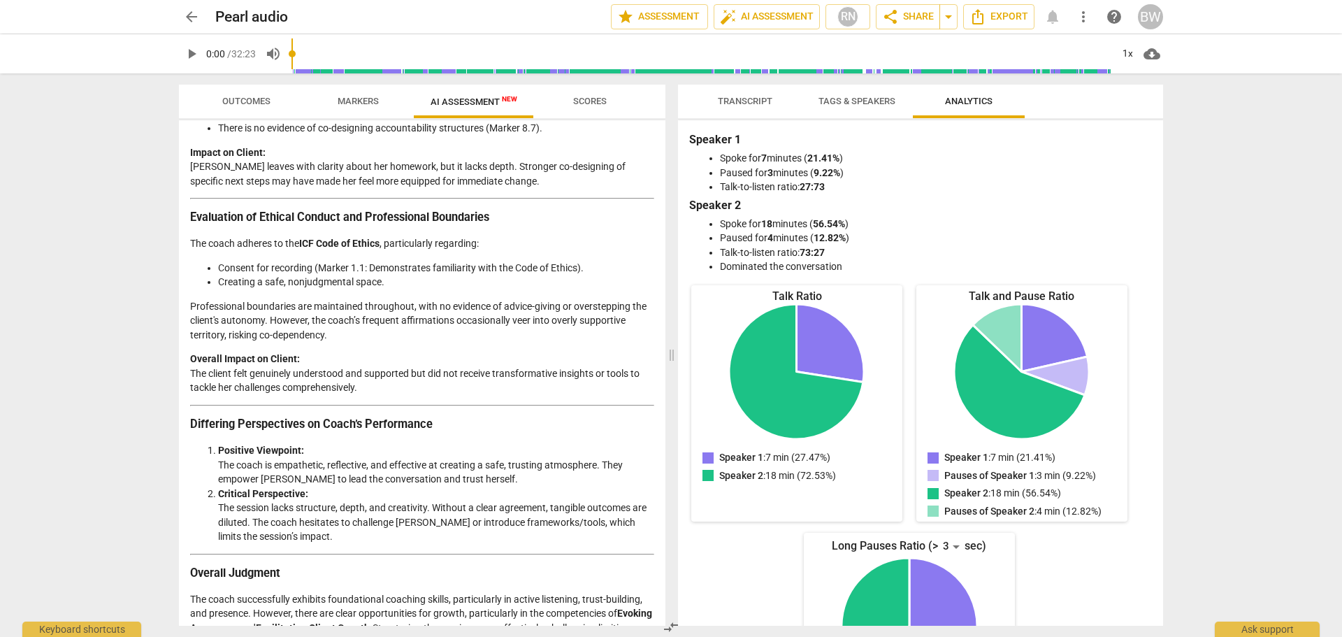
scroll to position [2159, 0]
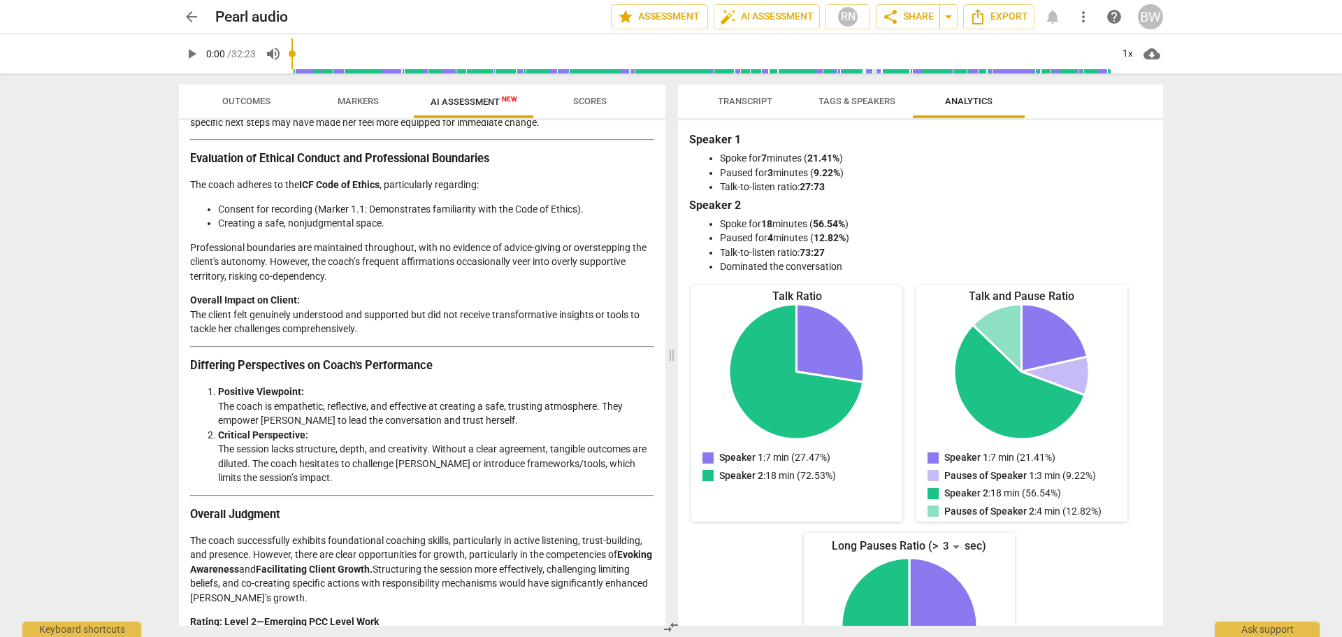
click at [187, 17] on span "arrow_back" at bounding box center [191, 16] width 17 height 17
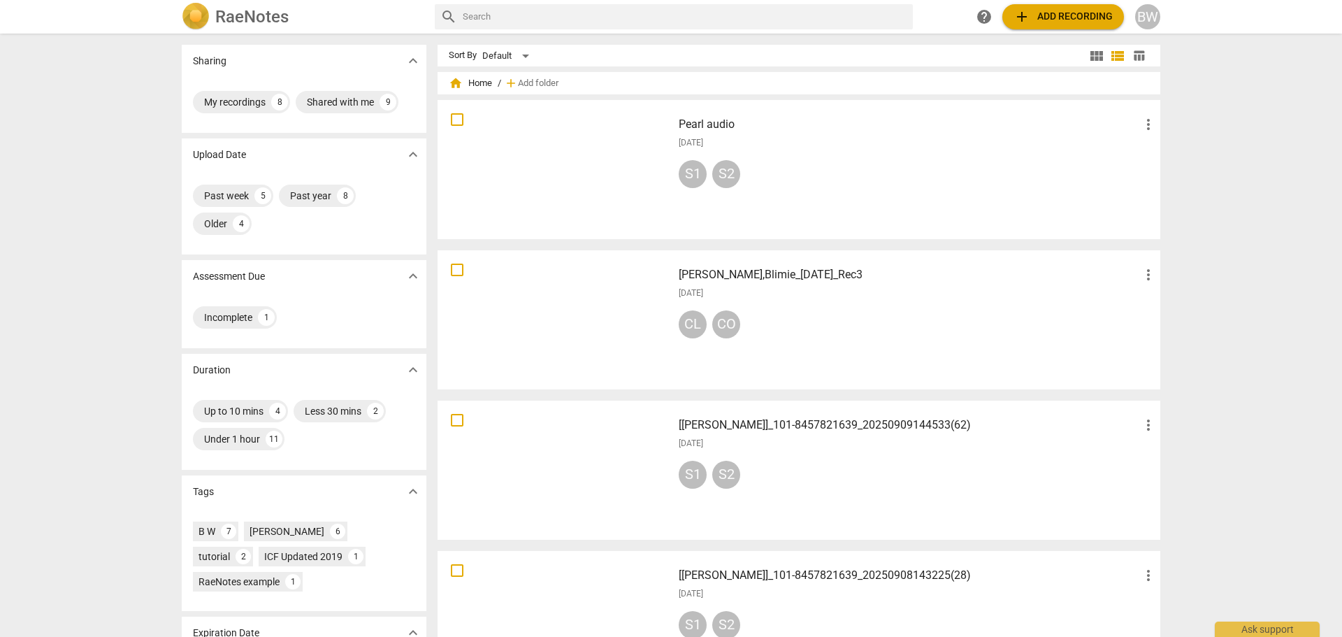
click at [859, 469] on div "S1 S2" at bounding box center [918, 478] width 478 height 34
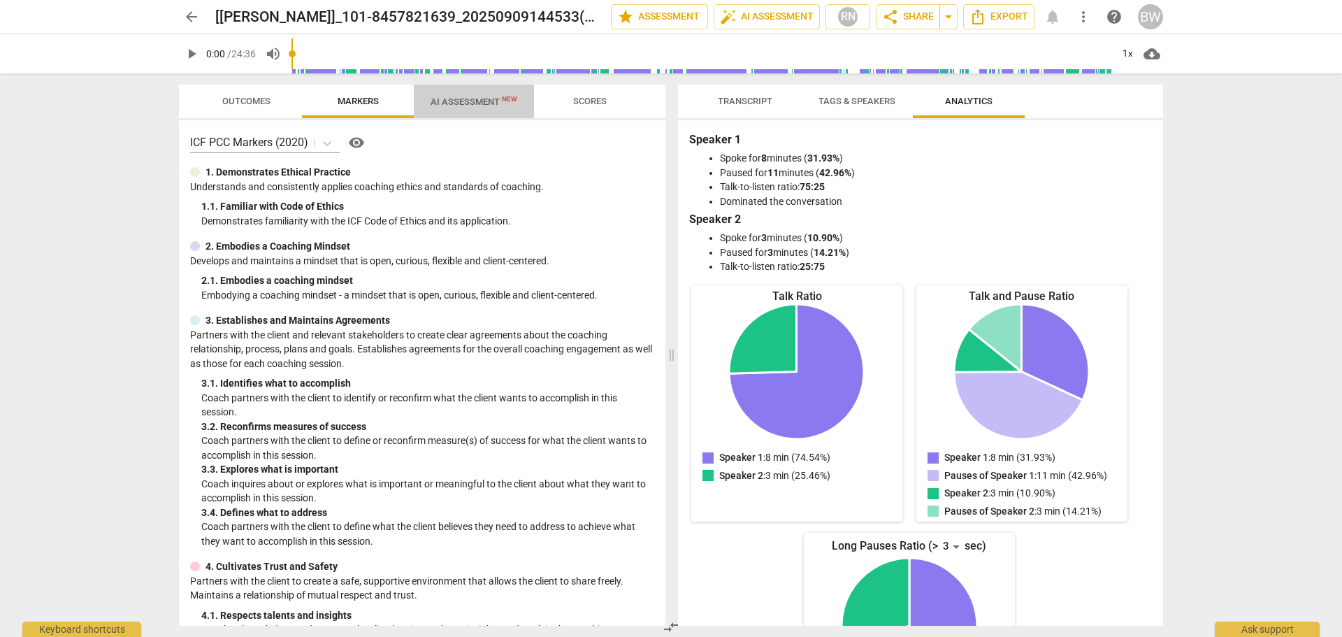
click at [481, 94] on span "AI Assessment New" at bounding box center [474, 101] width 120 height 21
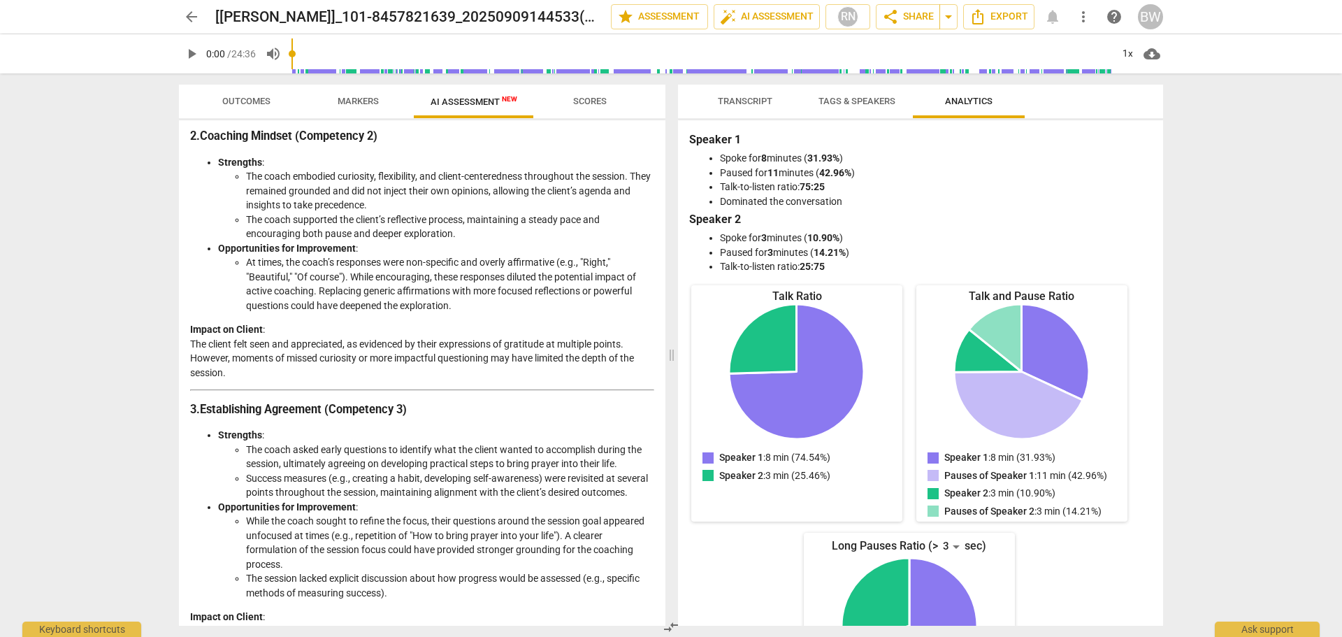
scroll to position [501, 0]
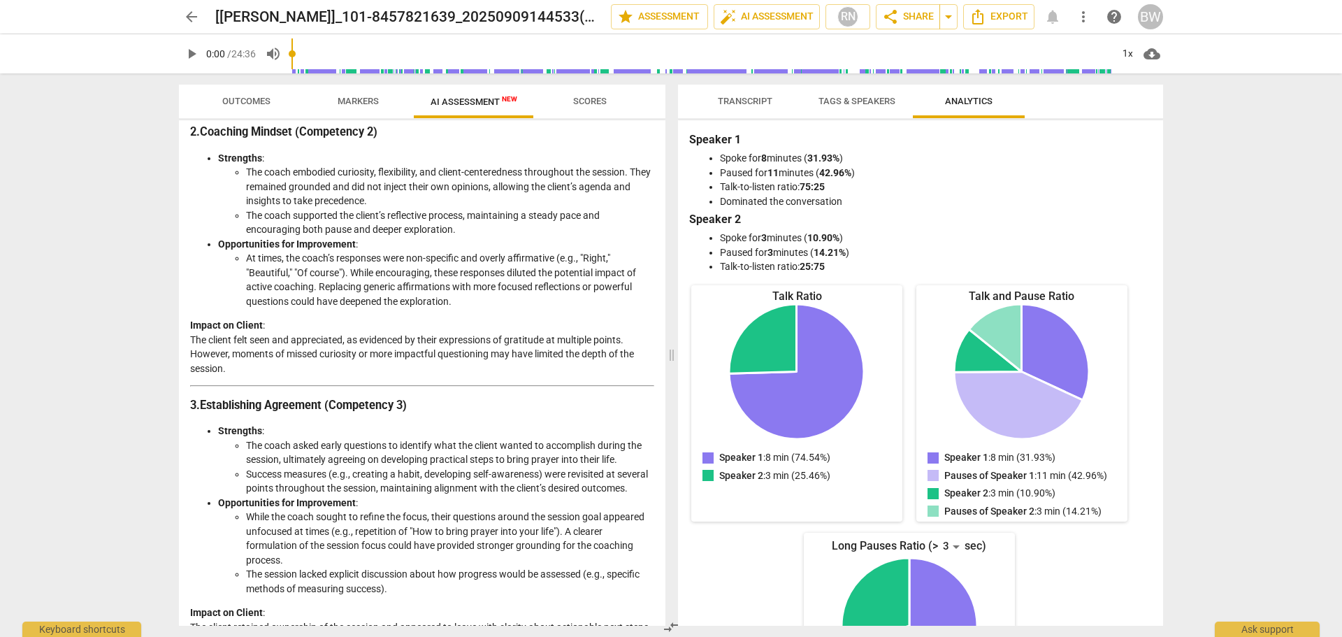
click at [102, 288] on div "arrow_back [[PERSON_NAME]]_101-8457821639_20250909144533(62) edit star Assessme…" at bounding box center [671, 318] width 1342 height 637
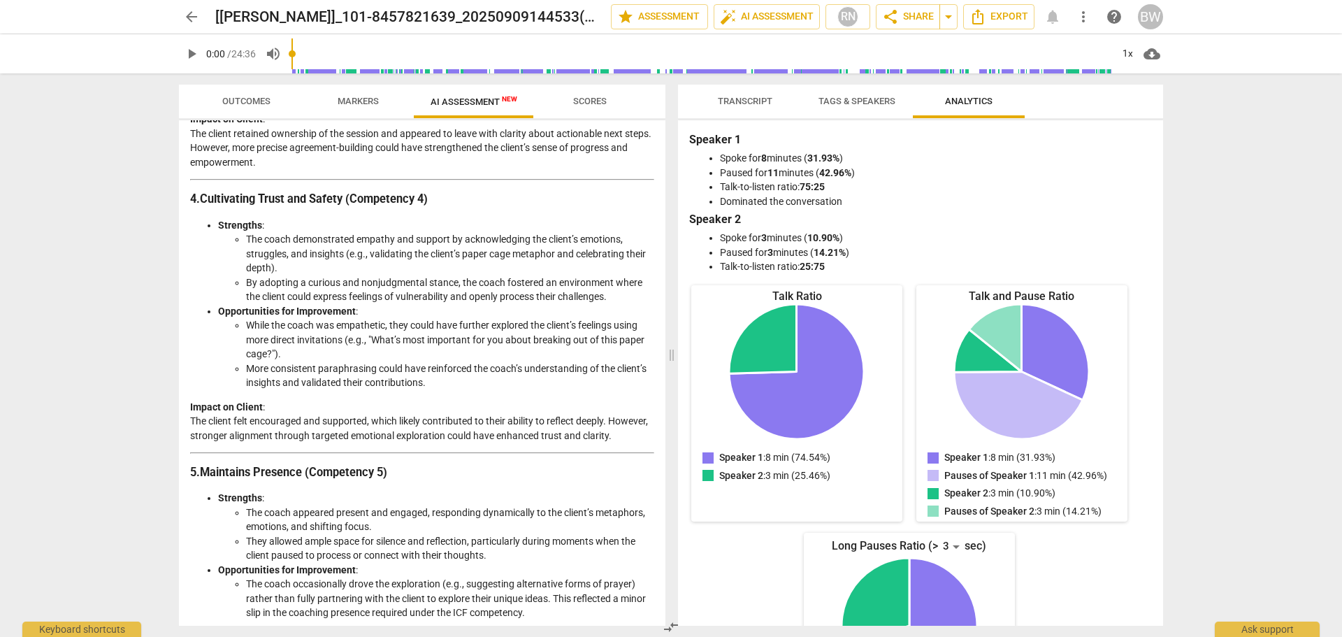
scroll to position [998, 0]
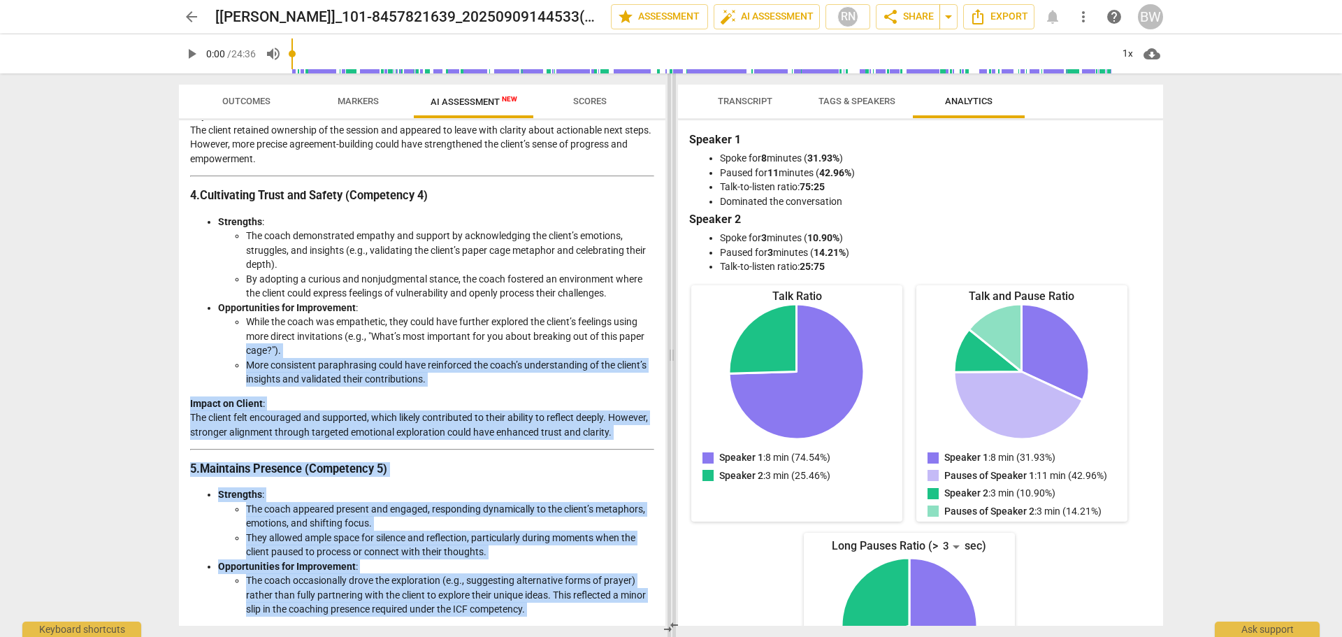
drag, startPoint x: 666, startPoint y: 345, endPoint x: 668, endPoint y: 371, distance: 26.0
click at [668, 371] on div "Outcomes Markers AI Assessment New Scores Disclaimer: AI can make mistakes. Con…" at bounding box center [671, 355] width 1007 height 564
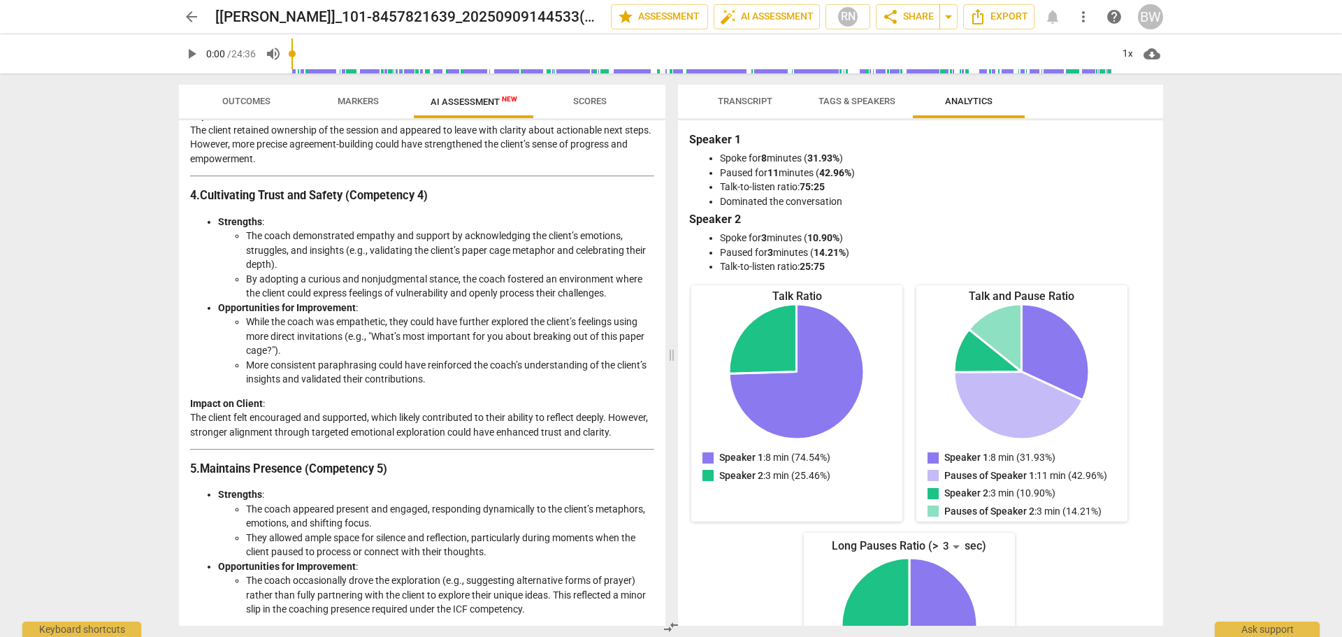
click at [647, 301] on li "By adopting a curious and nonjudgmental stance, the coach fostered an environme…" at bounding box center [450, 286] width 408 height 29
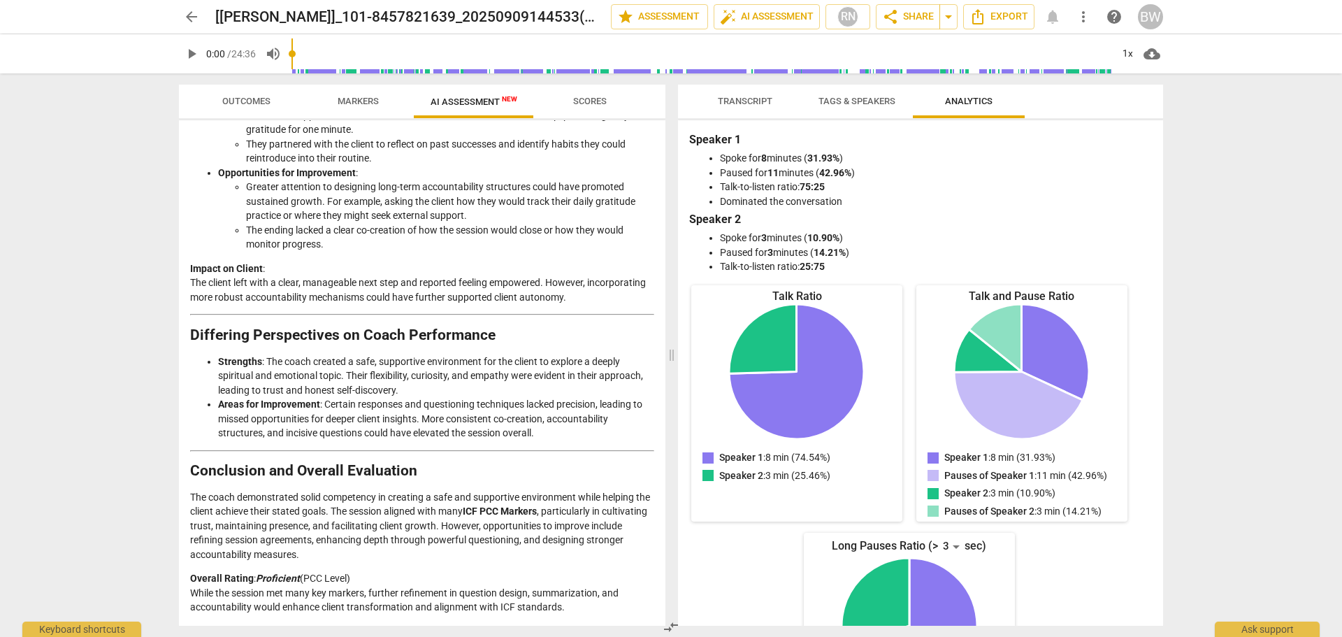
scroll to position [2140, 0]
click at [1230, 326] on div "arrow_back [[PERSON_NAME]]_101-8457821639_20250909144533(62) edit star Assessme…" at bounding box center [671, 318] width 1342 height 637
click at [189, 13] on span "arrow_back" at bounding box center [191, 16] width 17 height 17
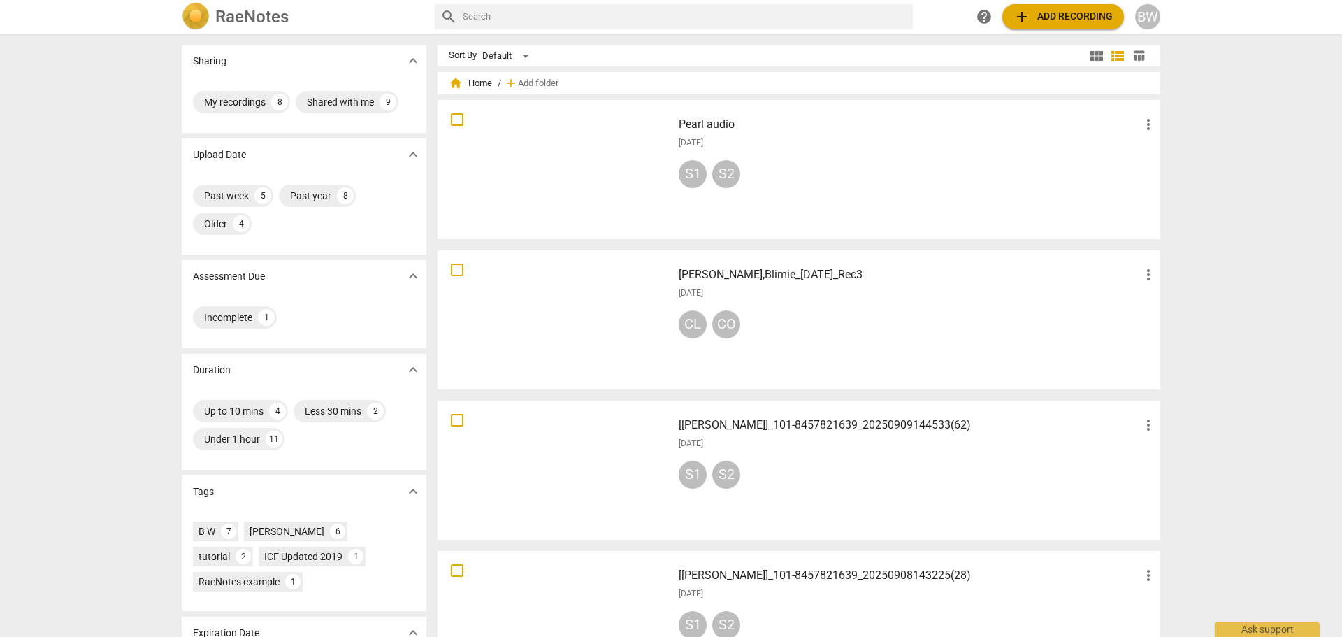
click at [599, 143] on div at bounding box center [555, 169] width 225 height 129
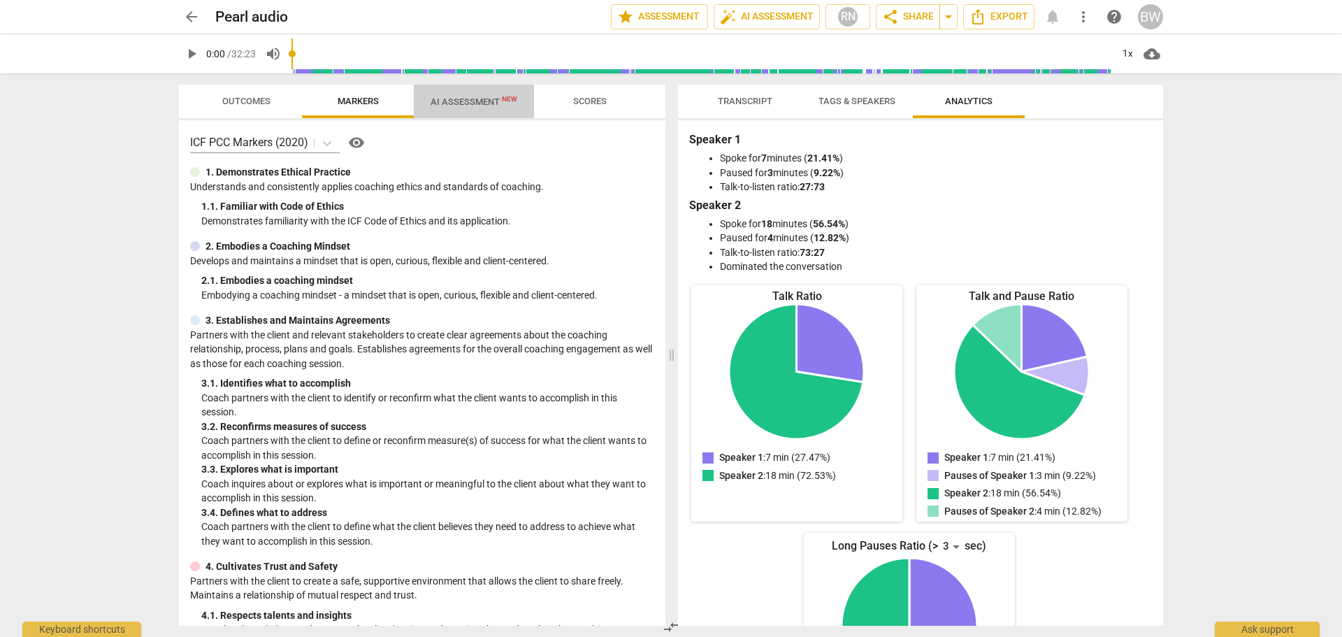
click at [471, 103] on span "AI Assessment New" at bounding box center [474, 101] width 87 height 10
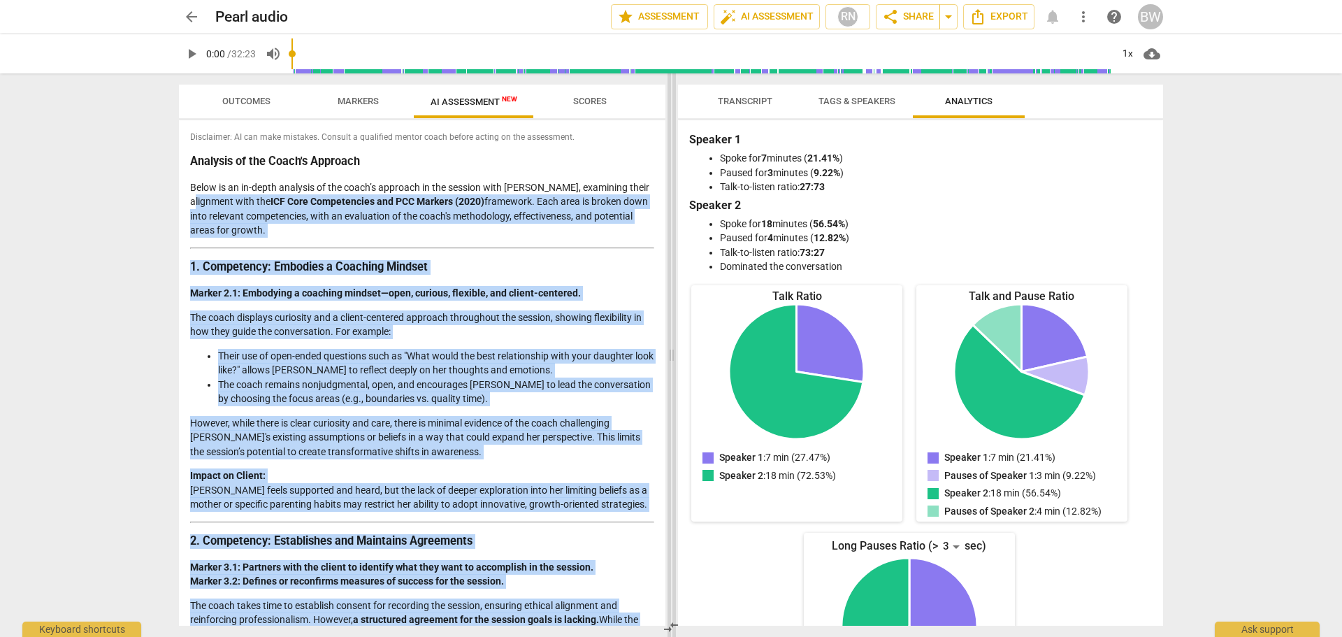
drag, startPoint x: 660, startPoint y: 170, endPoint x: 668, endPoint y: 191, distance: 22.6
click at [668, 191] on div "Outcomes Markers AI Assessment New Scores Disclaimer: AI can make mistakes. Con…" at bounding box center [671, 355] width 1007 height 564
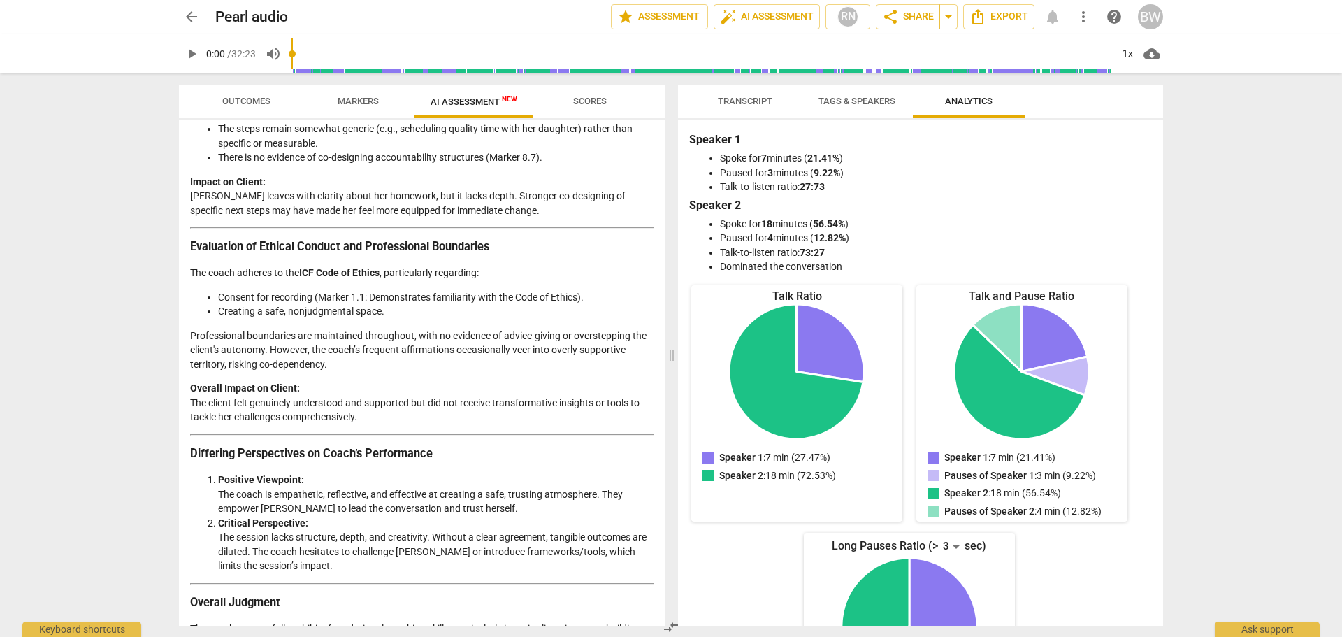
scroll to position [2159, 0]
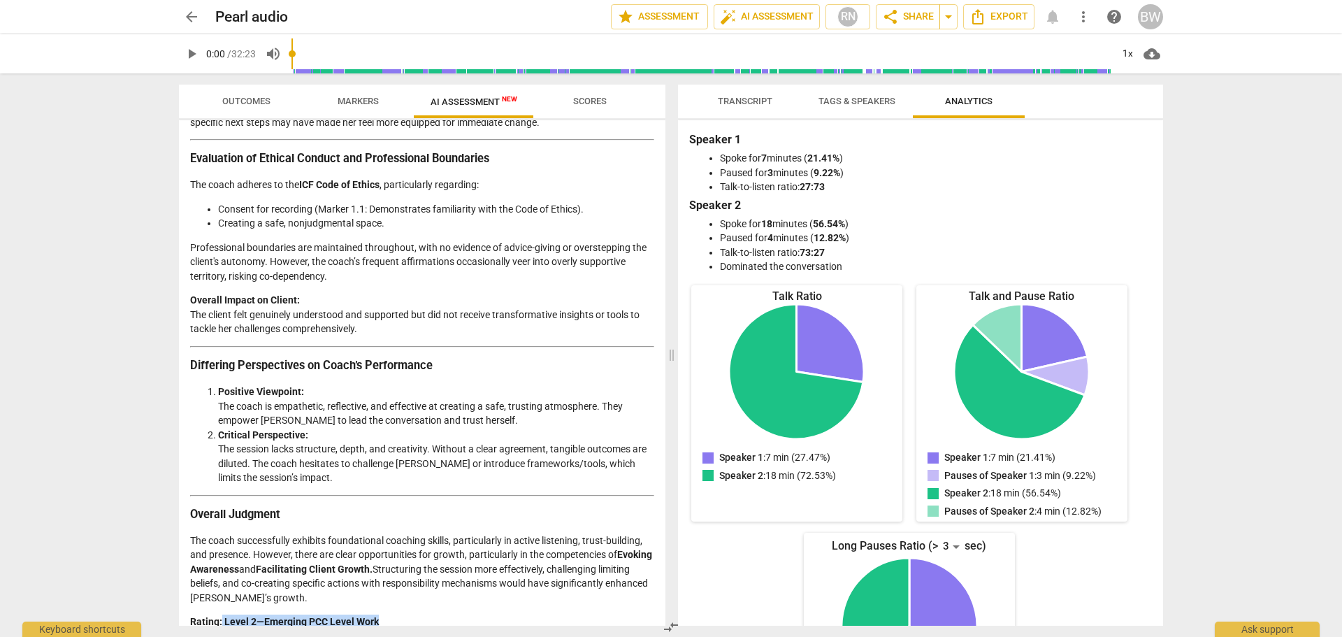
drag, startPoint x: 222, startPoint y: 575, endPoint x: 385, endPoint y: 576, distance: 162.9
click at [385, 615] on p "Rating: Level 2—Emerging PCC Level Work While marked by empathy and client focu…" at bounding box center [422, 636] width 464 height 43
copy p "Level 2—Emerging PCC Level Work"
click at [182, 20] on span "arrow_back" at bounding box center [191, 16] width 25 height 17
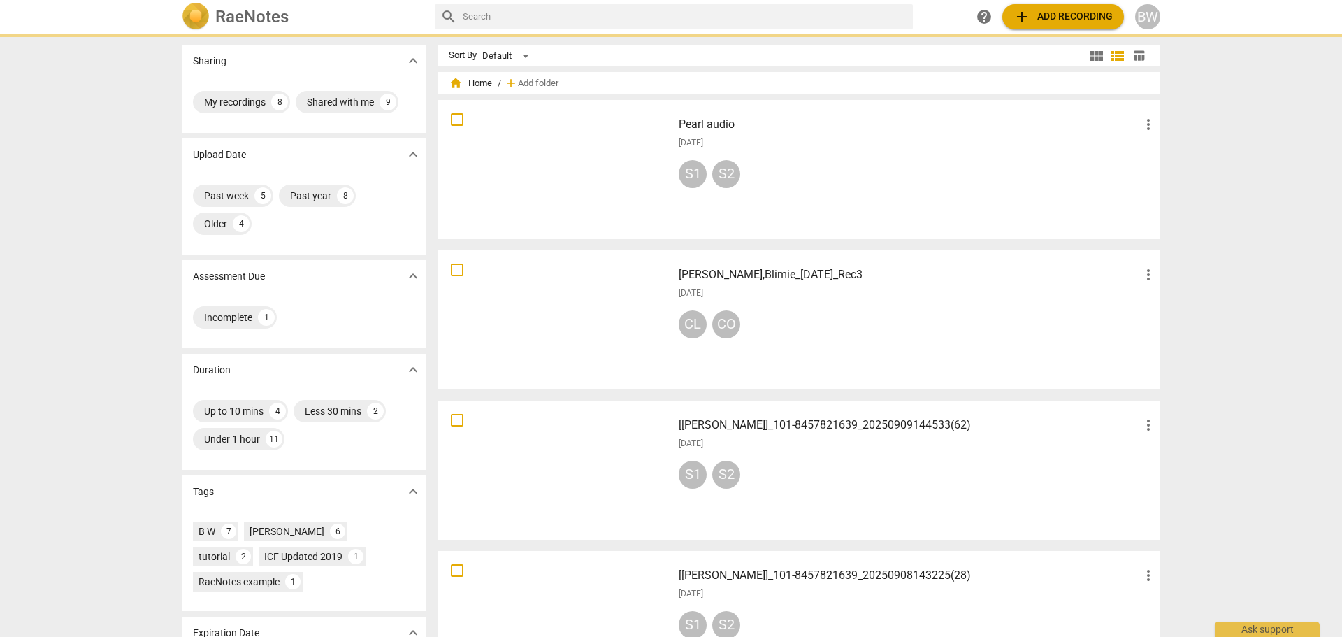
click at [827, 445] on div "[DATE]" at bounding box center [918, 444] width 478 height 12
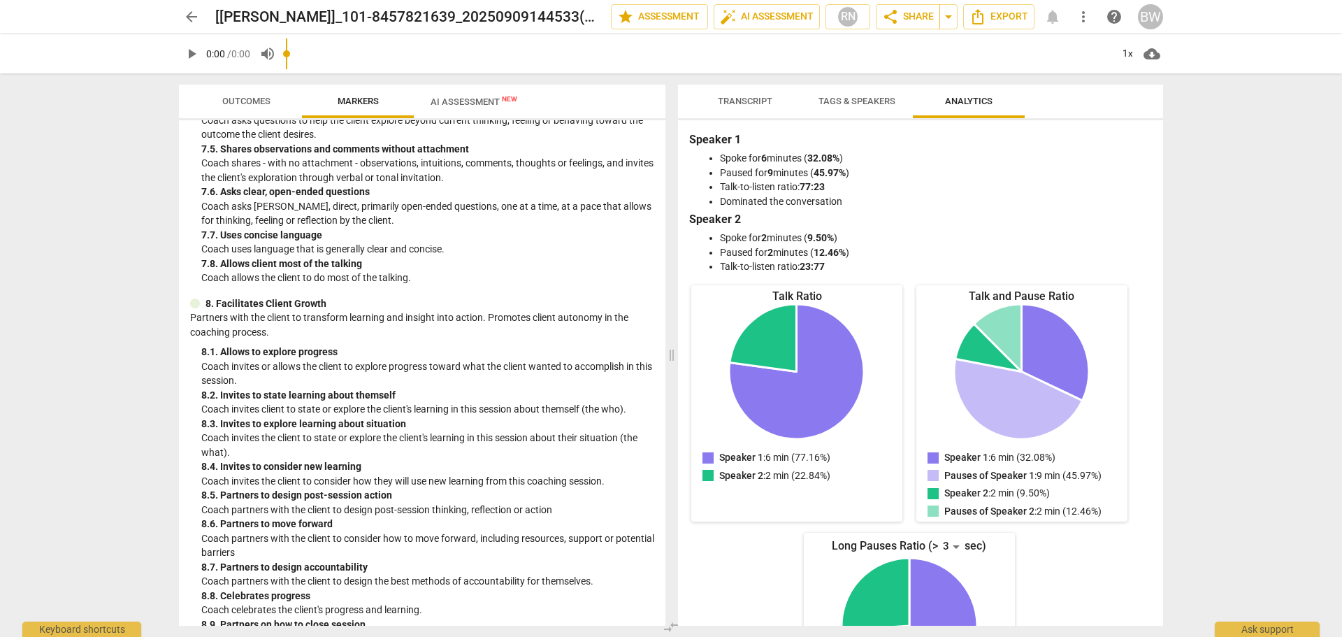
scroll to position [1354, 0]
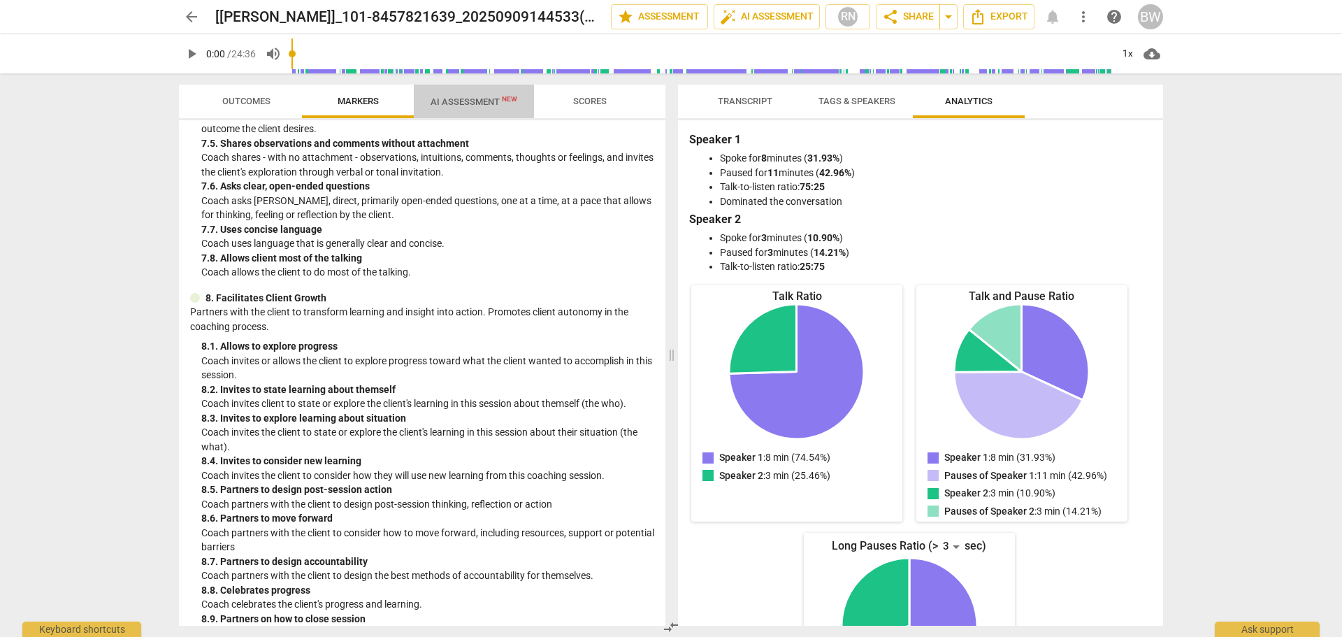
click at [470, 106] on span "AI Assessment New" at bounding box center [474, 101] width 87 height 10
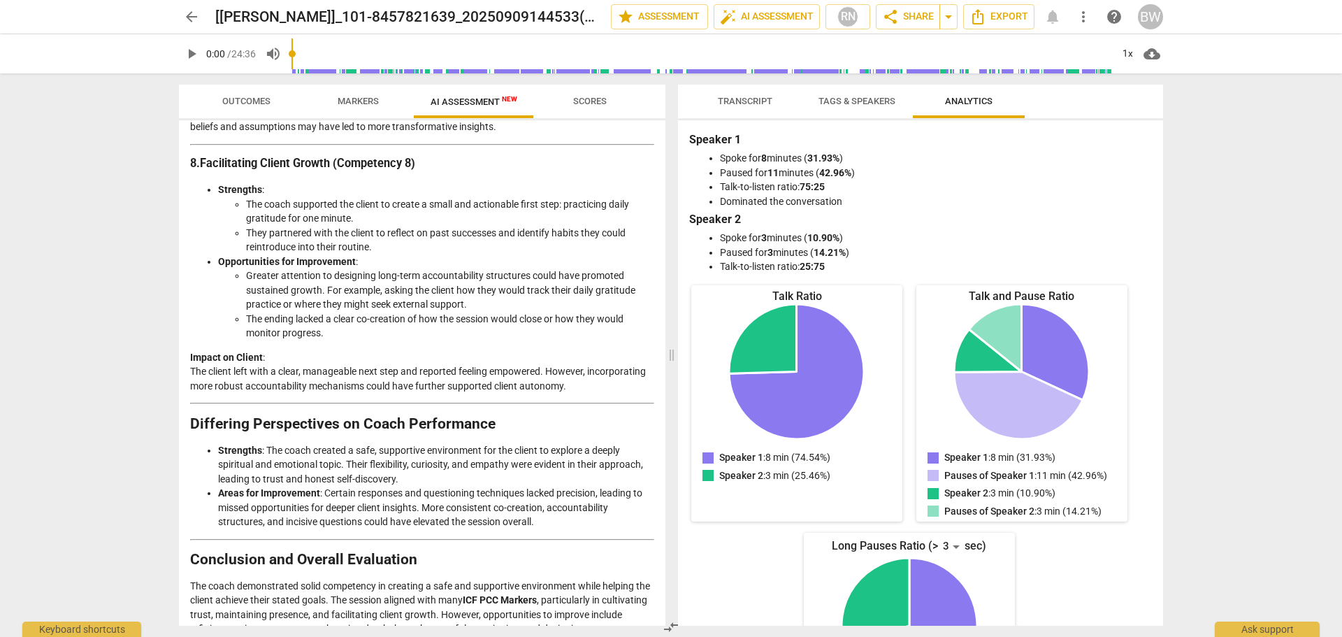
scroll to position [2140, 0]
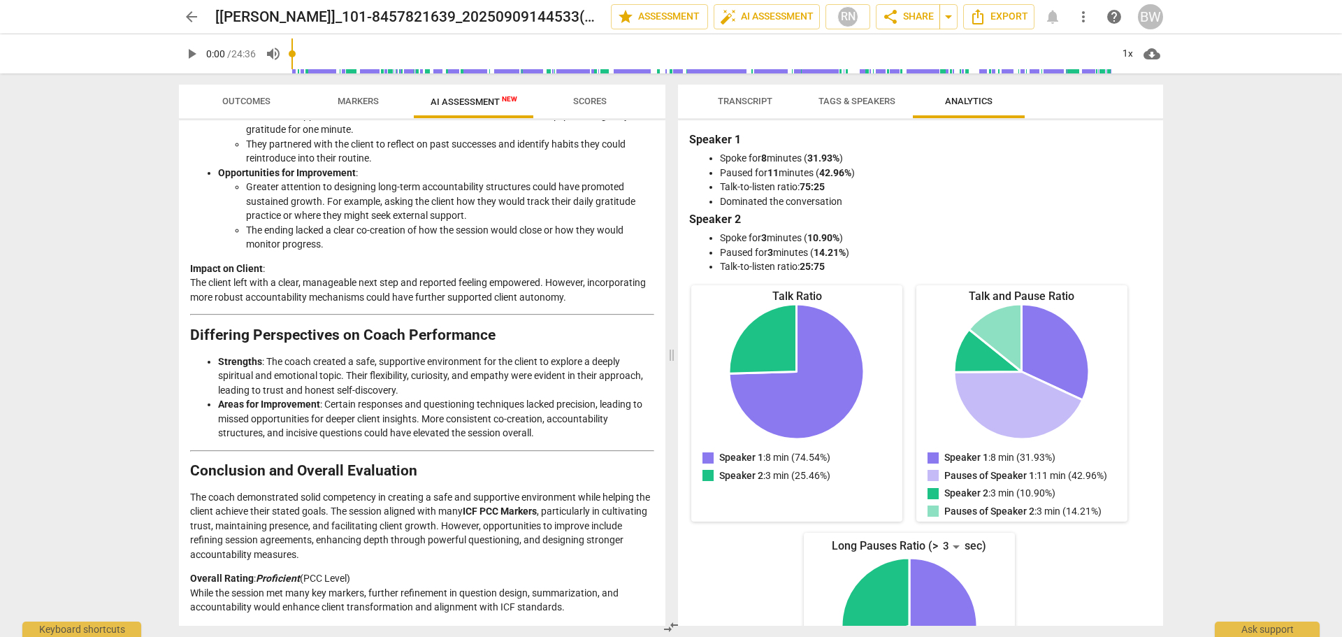
drag, startPoint x: 257, startPoint y: 575, endPoint x: 354, endPoint y: 577, distance: 97.2
click at [354, 577] on p "Overall Rating : Proficient (PCC Level) While the session met many key markers,…" at bounding box center [422, 592] width 464 height 43
copy p "Proficient (PCC Level)"
click at [354, 577] on p "Overall Rating : Proficient (PCC Level) While the session met many key markers,…" at bounding box center [422, 592] width 464 height 43
click at [193, 20] on span "arrow_back" at bounding box center [191, 16] width 17 height 17
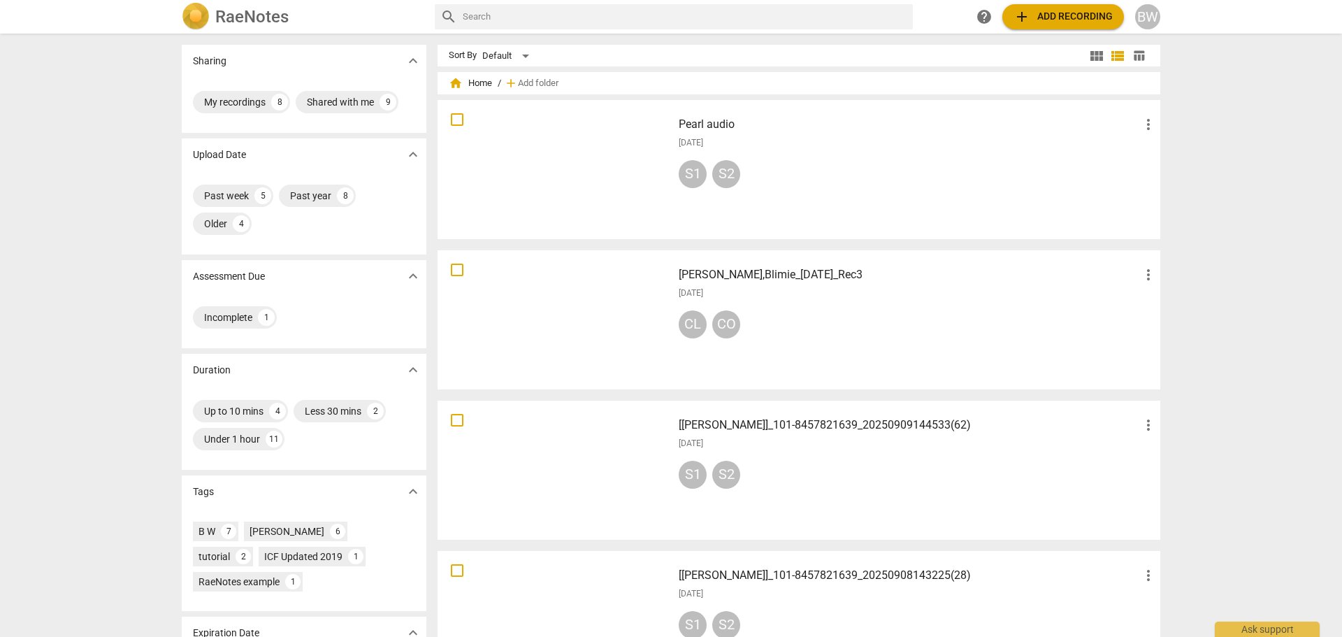
click at [599, 475] on div at bounding box center [555, 470] width 225 height 129
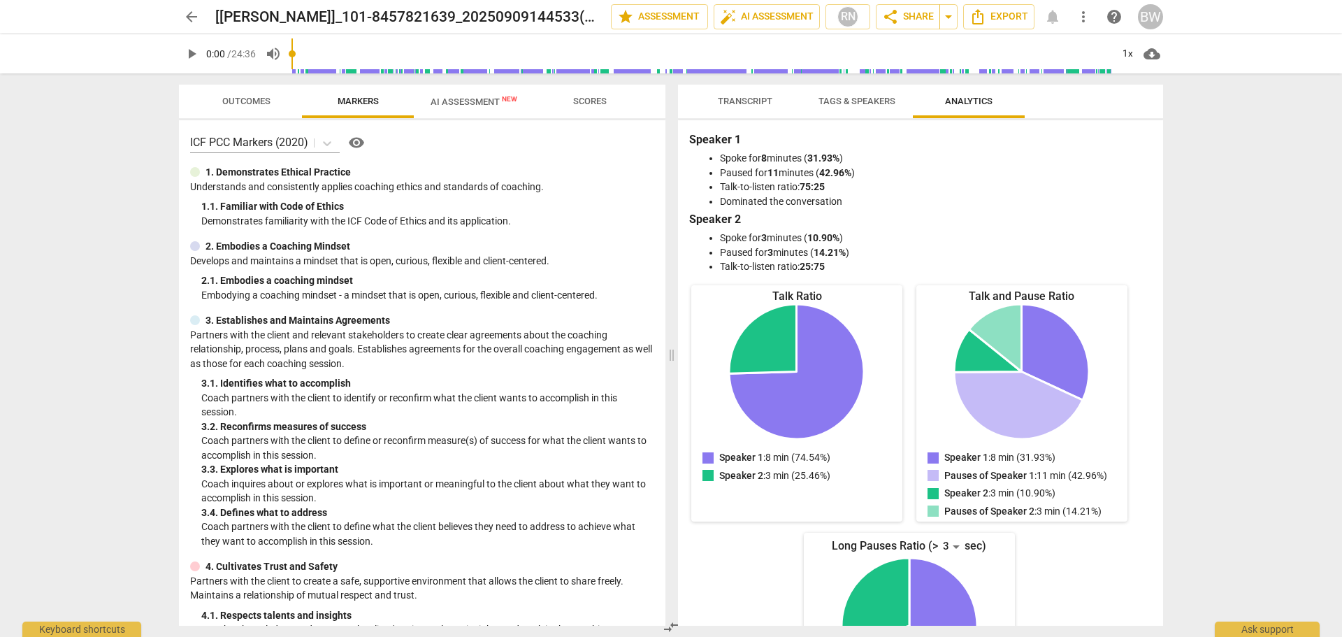
click at [450, 105] on span "AI Assessment New" at bounding box center [474, 101] width 87 height 10
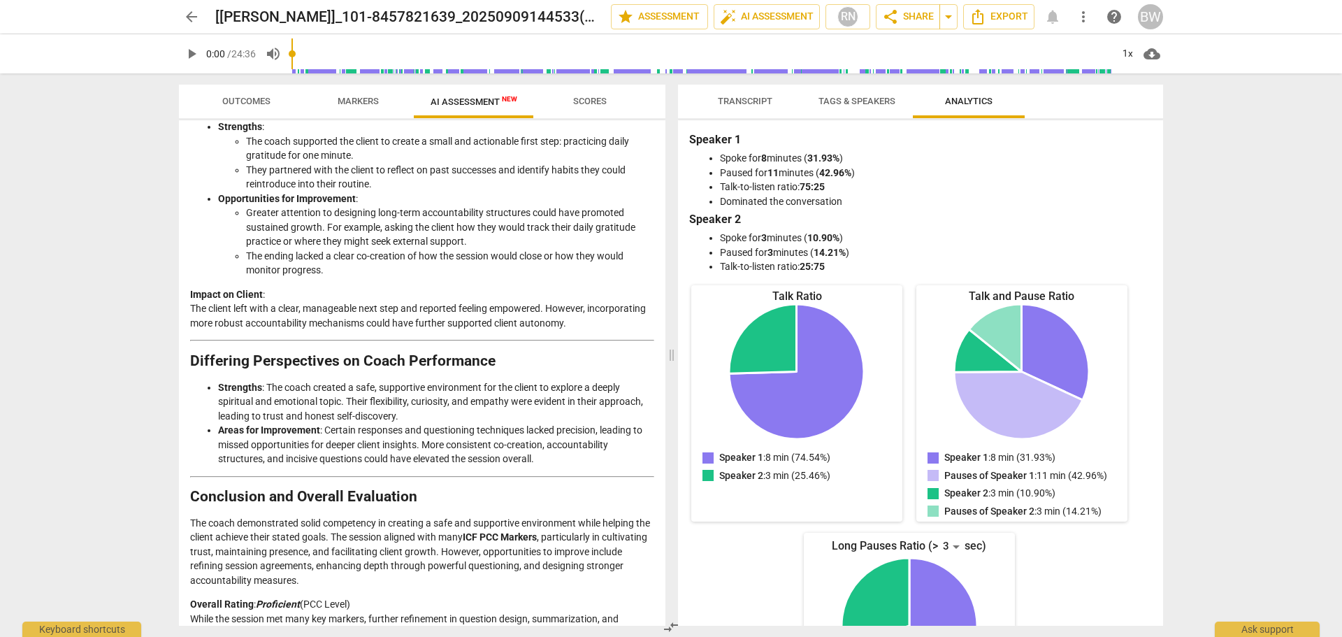
scroll to position [2140, 0]
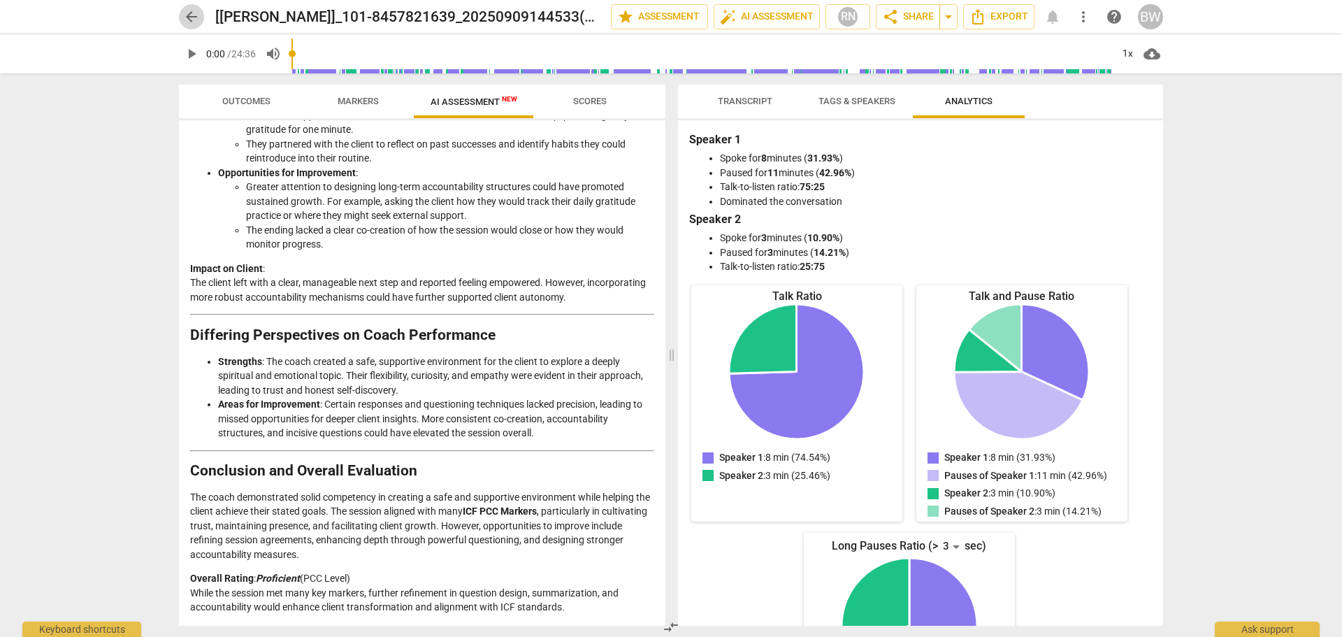
click at [182, 17] on span "arrow_back" at bounding box center [191, 16] width 25 height 17
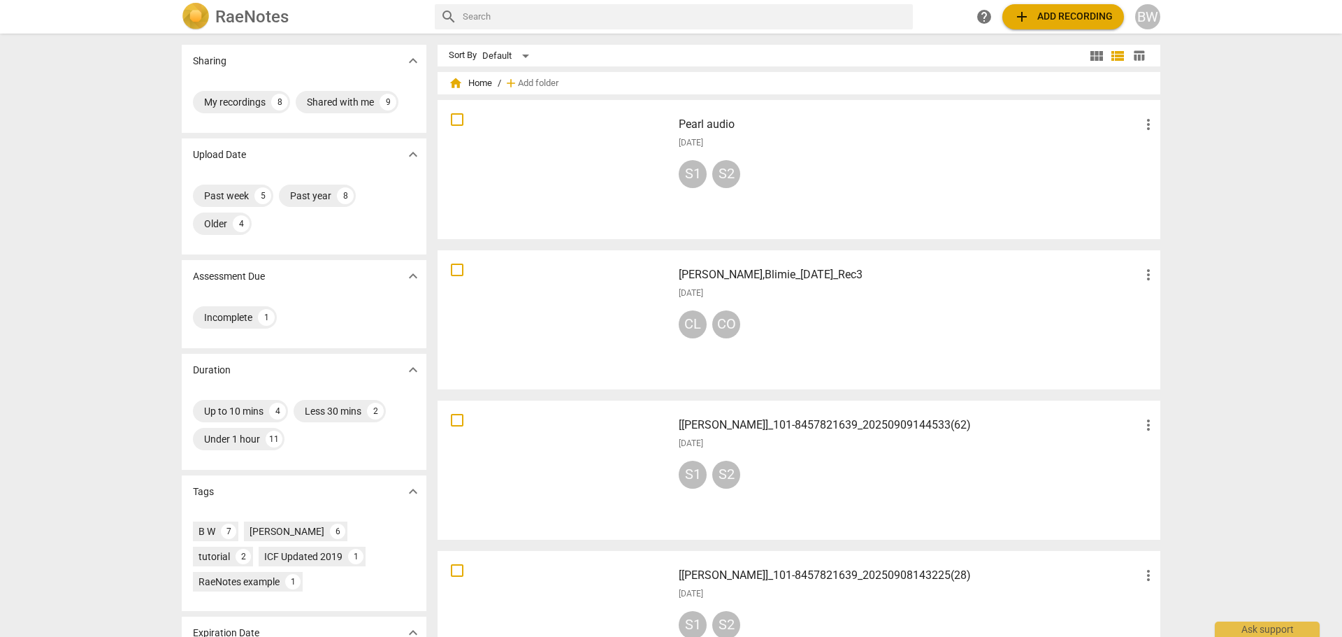
click at [810, 605] on div "[[PERSON_NAME]]_101-8457821639_20250908143225(28) more_vert [DATE] S1 S2" at bounding box center [918, 620] width 501 height 129
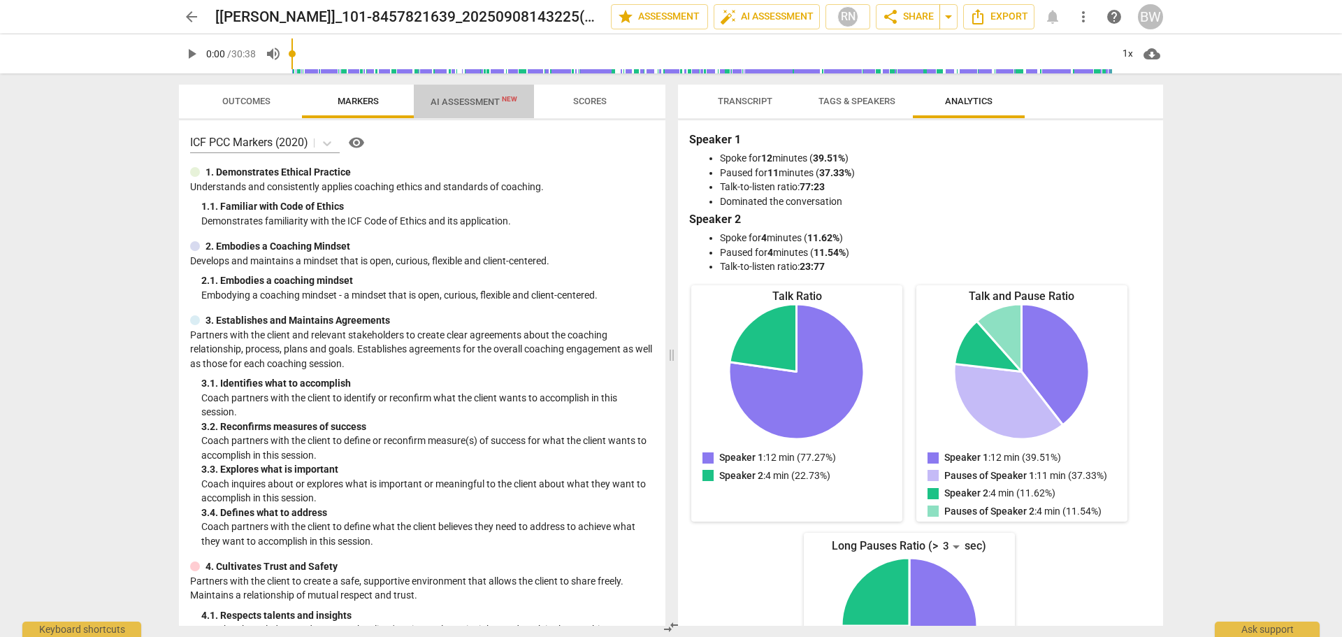
click at [476, 94] on span "AI Assessment New" at bounding box center [474, 101] width 120 height 21
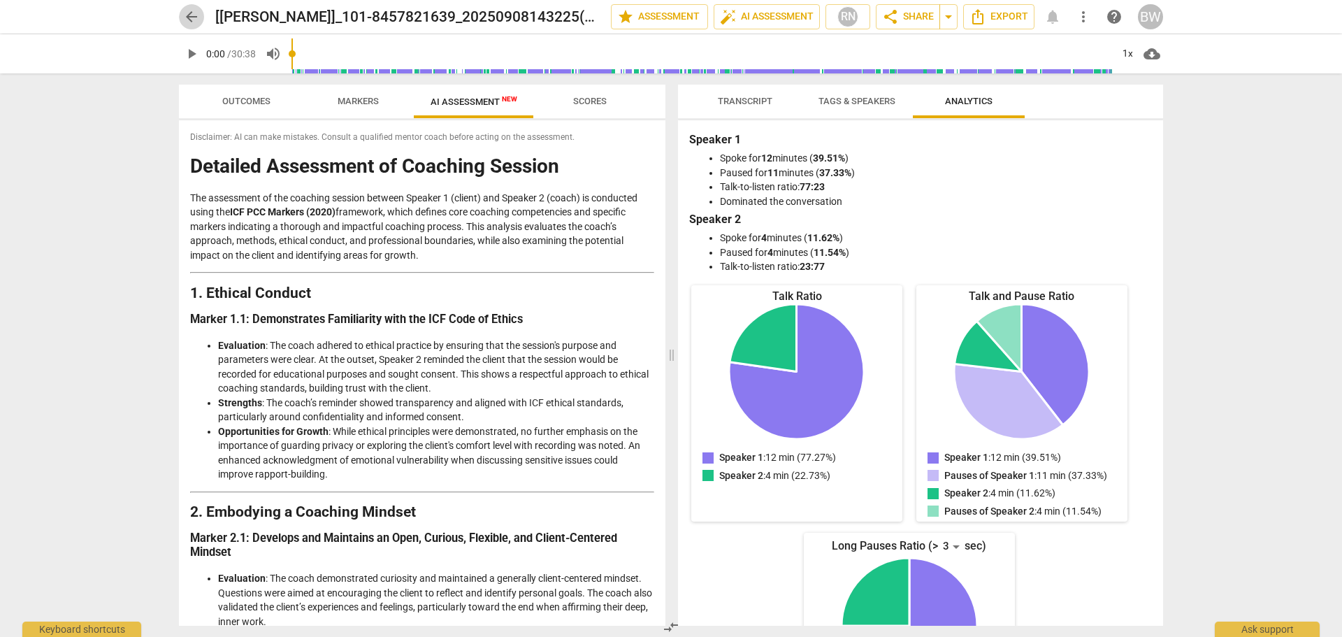
click at [190, 20] on span "arrow_back" at bounding box center [191, 16] width 17 height 17
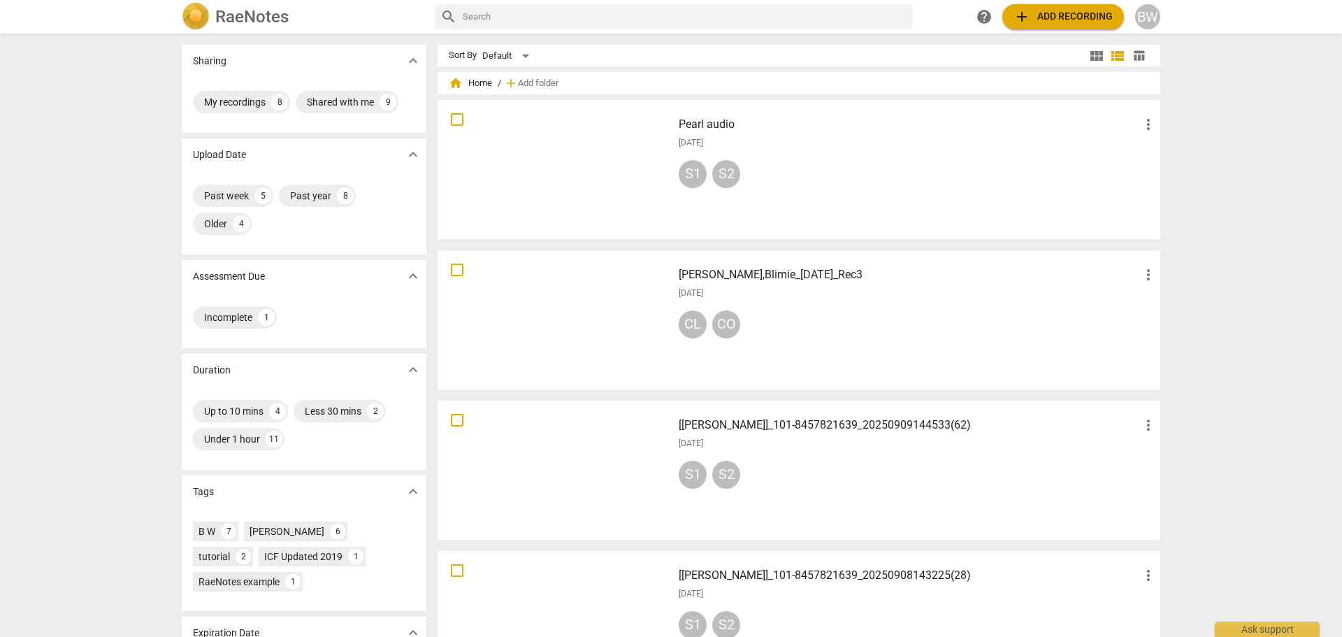
click at [846, 202] on div "Pearl audio more_vert [DATE] S1 S2" at bounding box center [918, 169] width 501 height 129
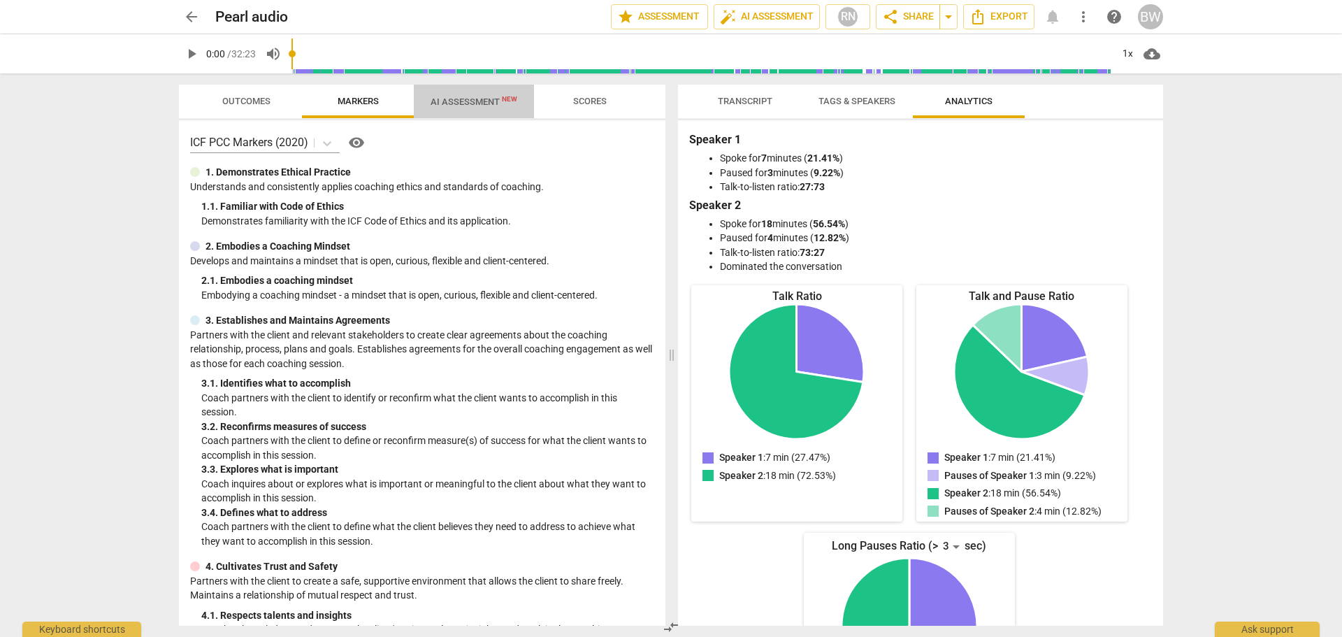
click at [464, 103] on span "AI Assessment New" at bounding box center [474, 101] width 87 height 10
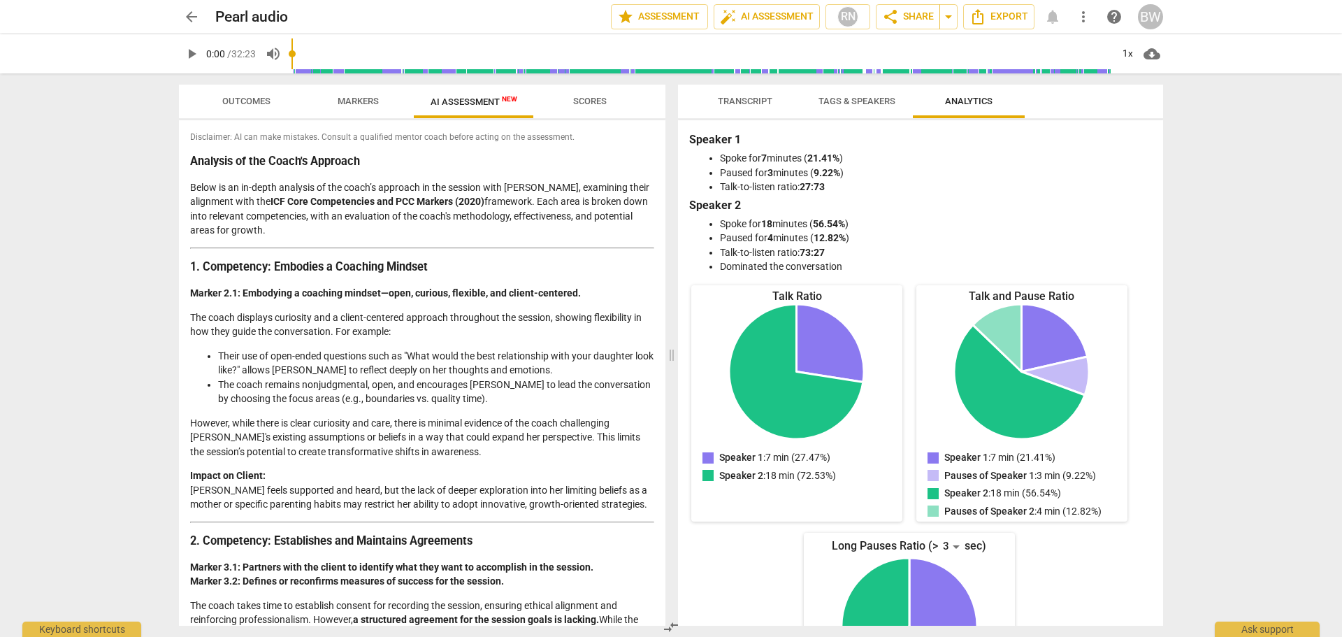
drag, startPoint x: 660, startPoint y: 192, endPoint x: 664, endPoint y: 178, distance: 14.4
click at [664, 178] on div "Disclaimer: AI can make mistakes. Consult a qualified mentor coach before actin…" at bounding box center [422, 373] width 487 height 506
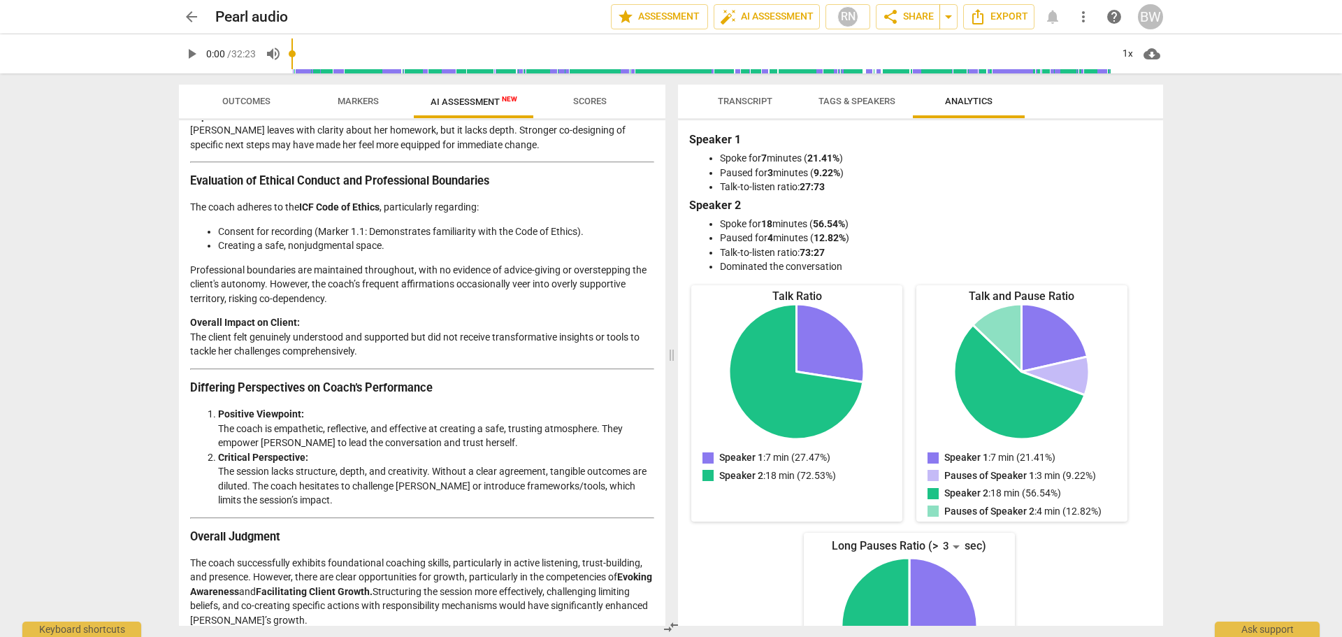
scroll to position [2159, 0]
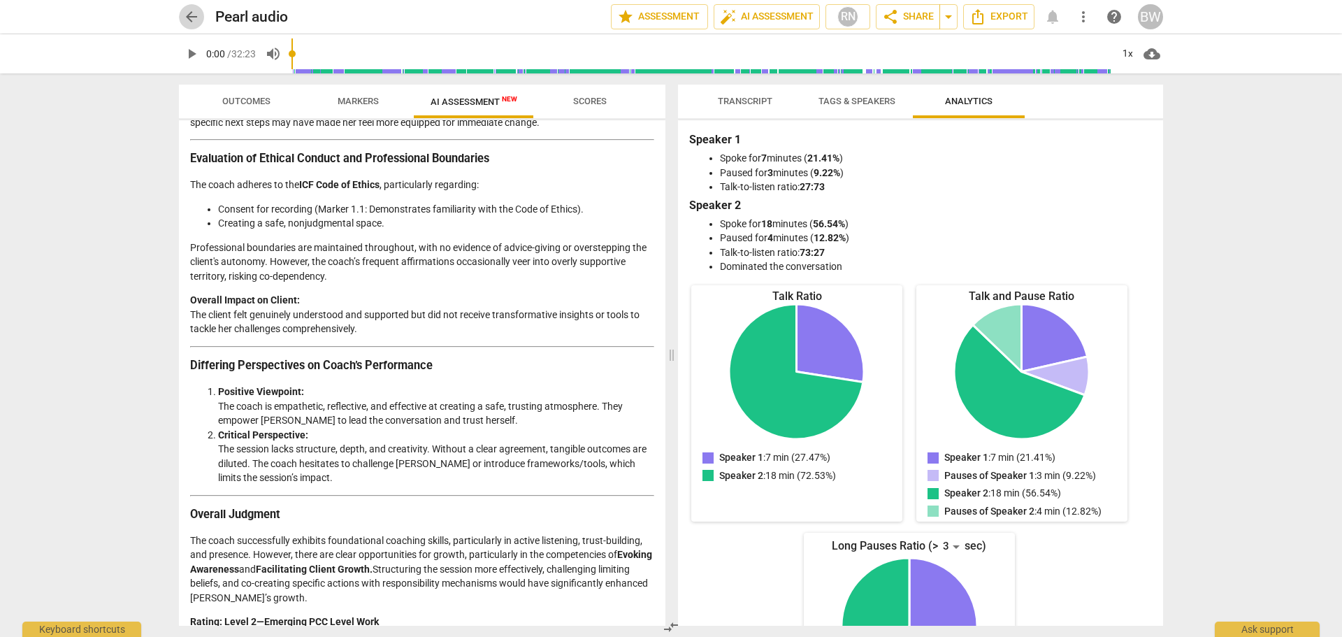
click at [196, 20] on span "arrow_back" at bounding box center [191, 16] width 17 height 17
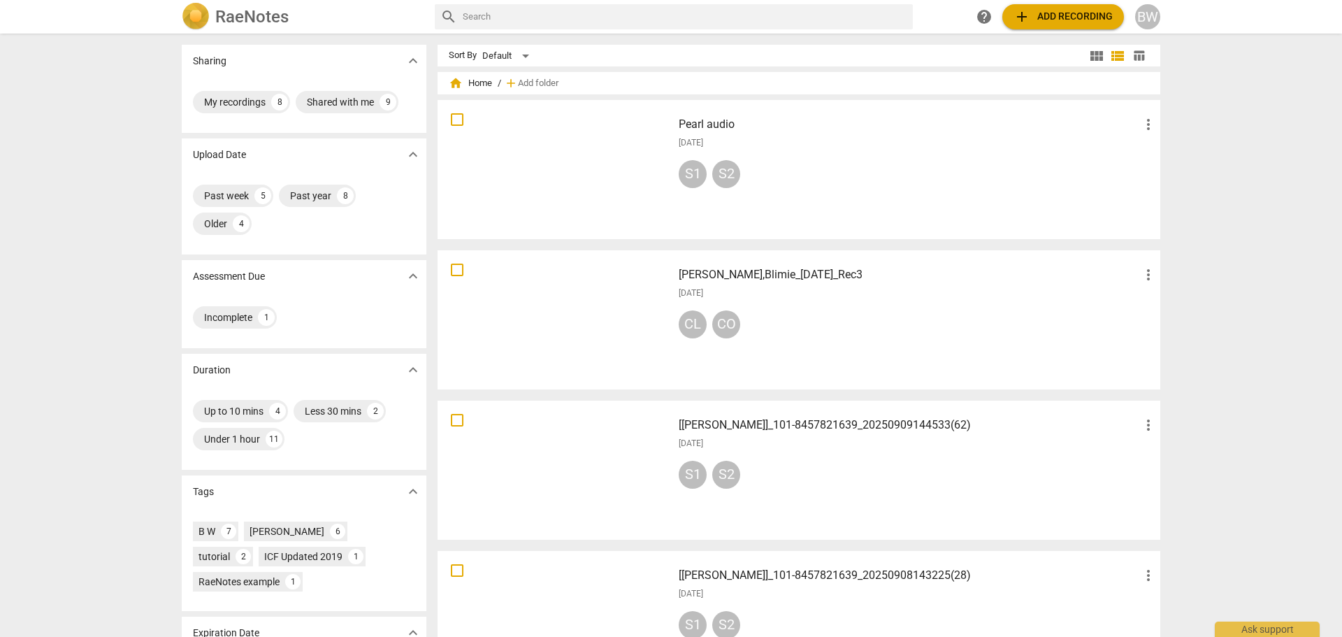
click at [833, 449] on div "[DATE]" at bounding box center [918, 444] width 478 height 12
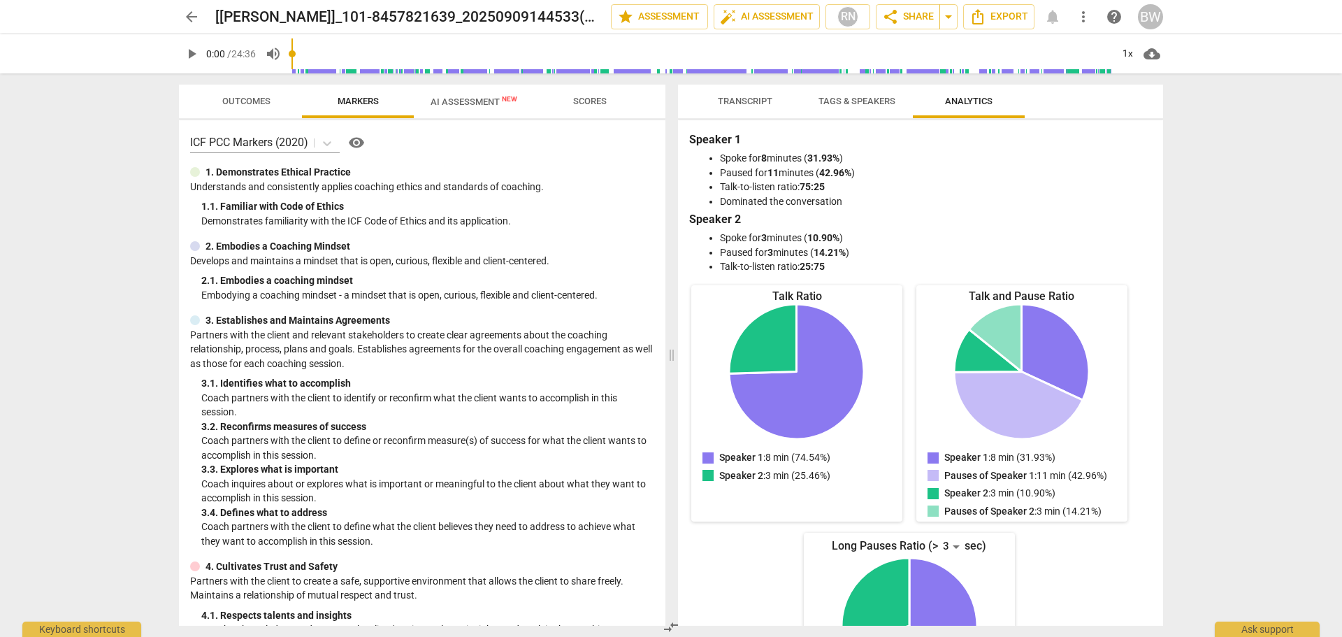
click at [464, 97] on span "AI Assessment New" at bounding box center [474, 101] width 87 height 10
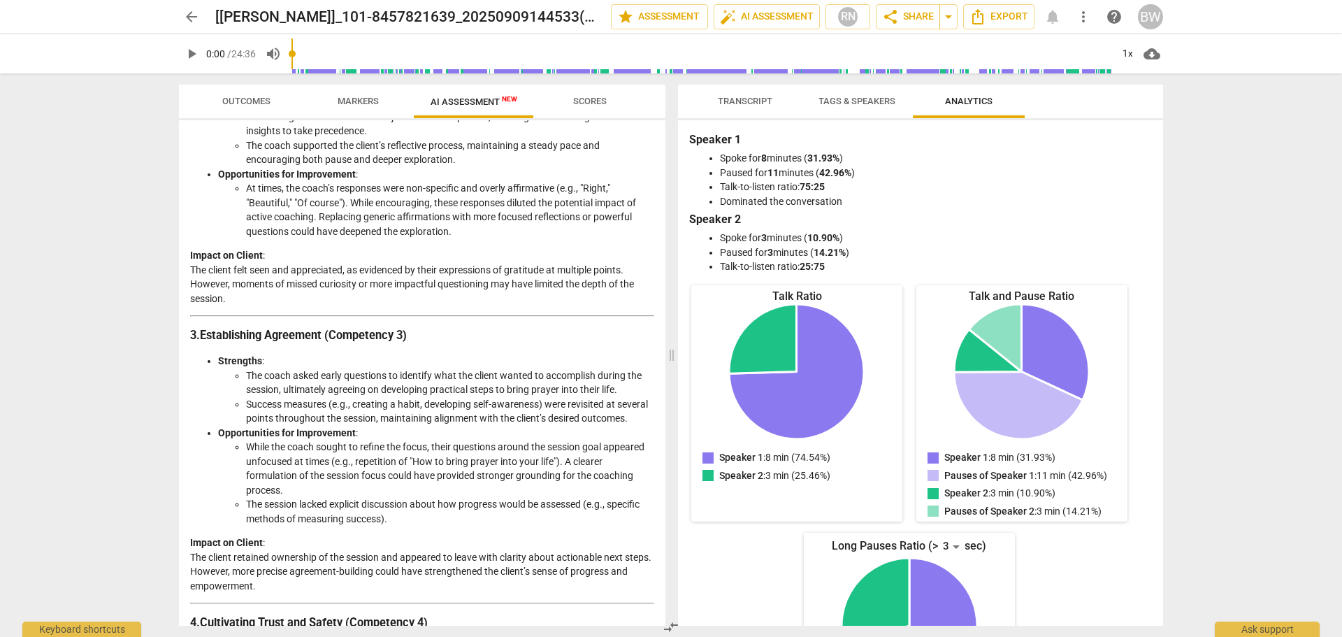
scroll to position [567, 0]
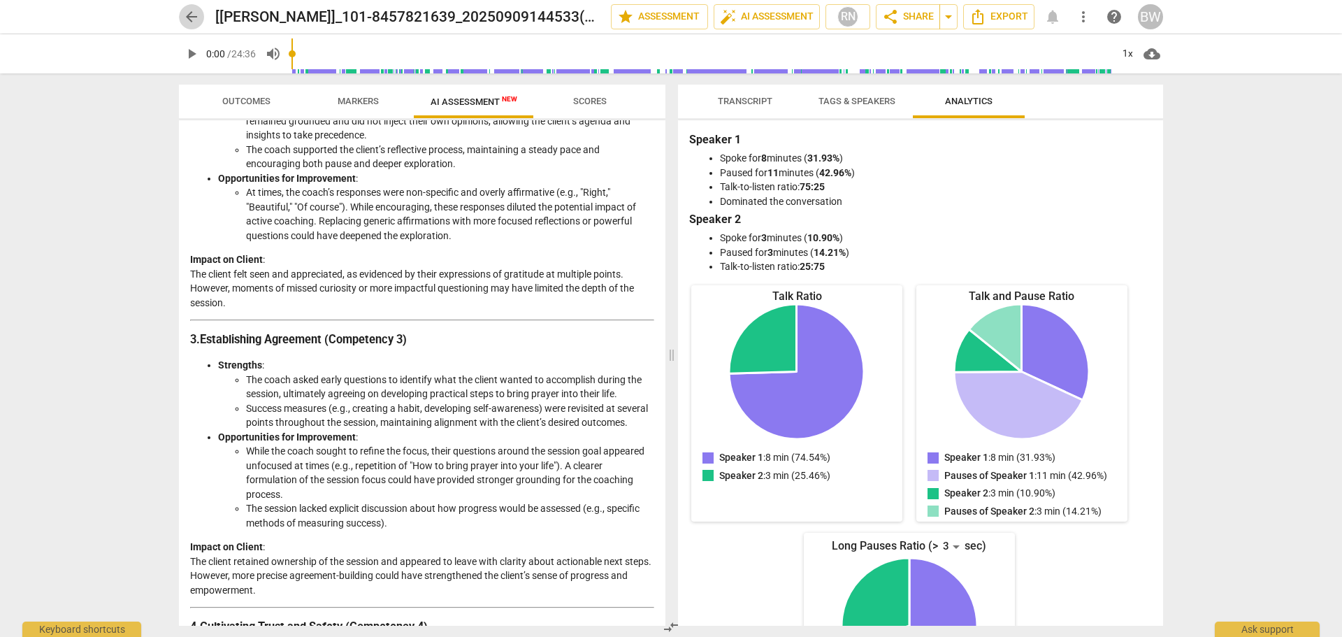
click at [201, 13] on span "arrow_back" at bounding box center [191, 16] width 25 height 17
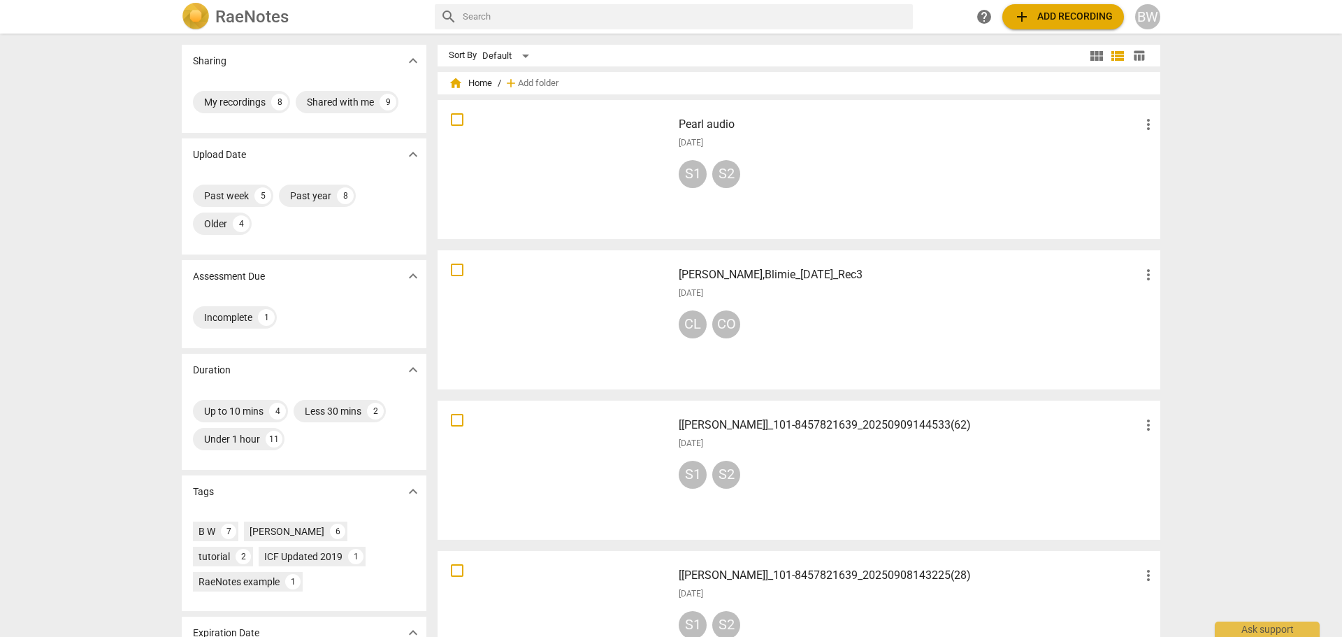
click at [576, 166] on div at bounding box center [555, 169] width 225 height 129
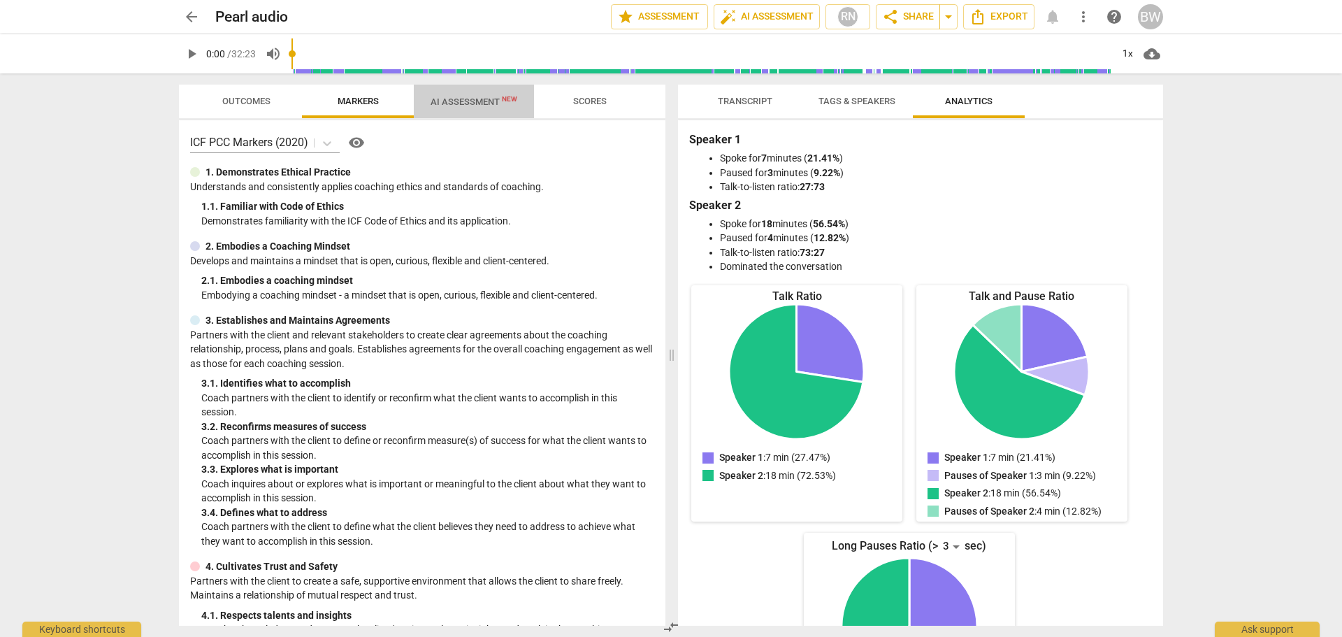
click at [473, 106] on span "AI Assessment New" at bounding box center [474, 101] width 87 height 10
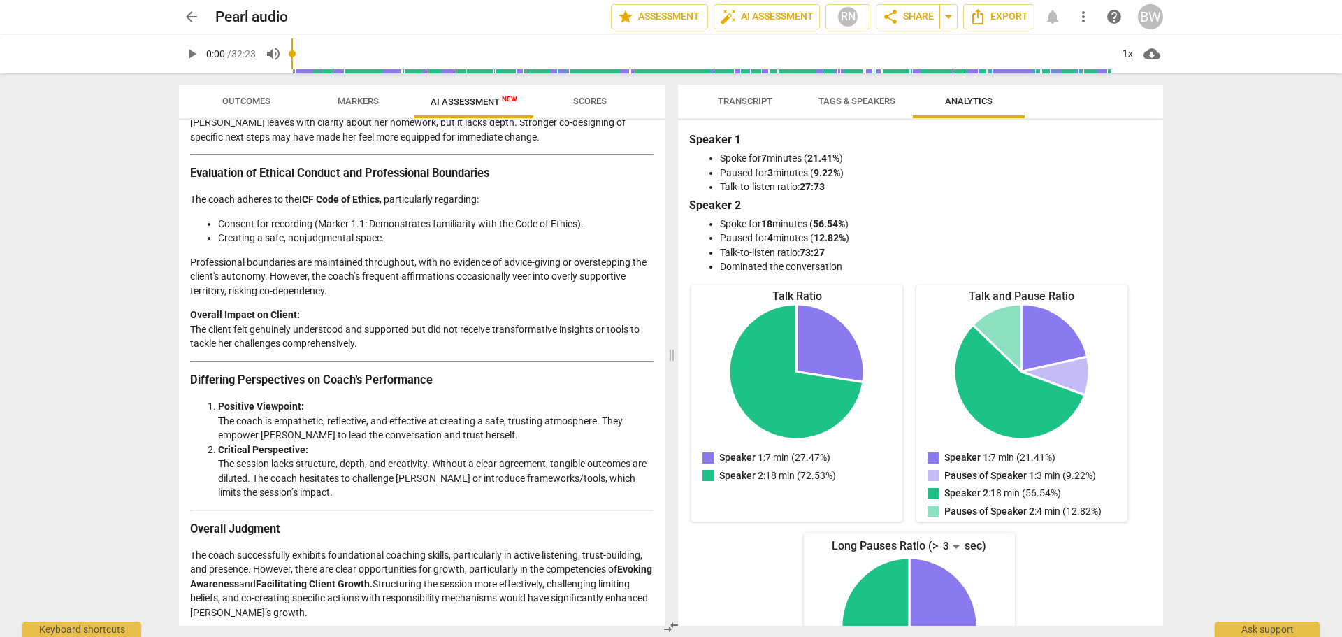
scroll to position [2159, 0]
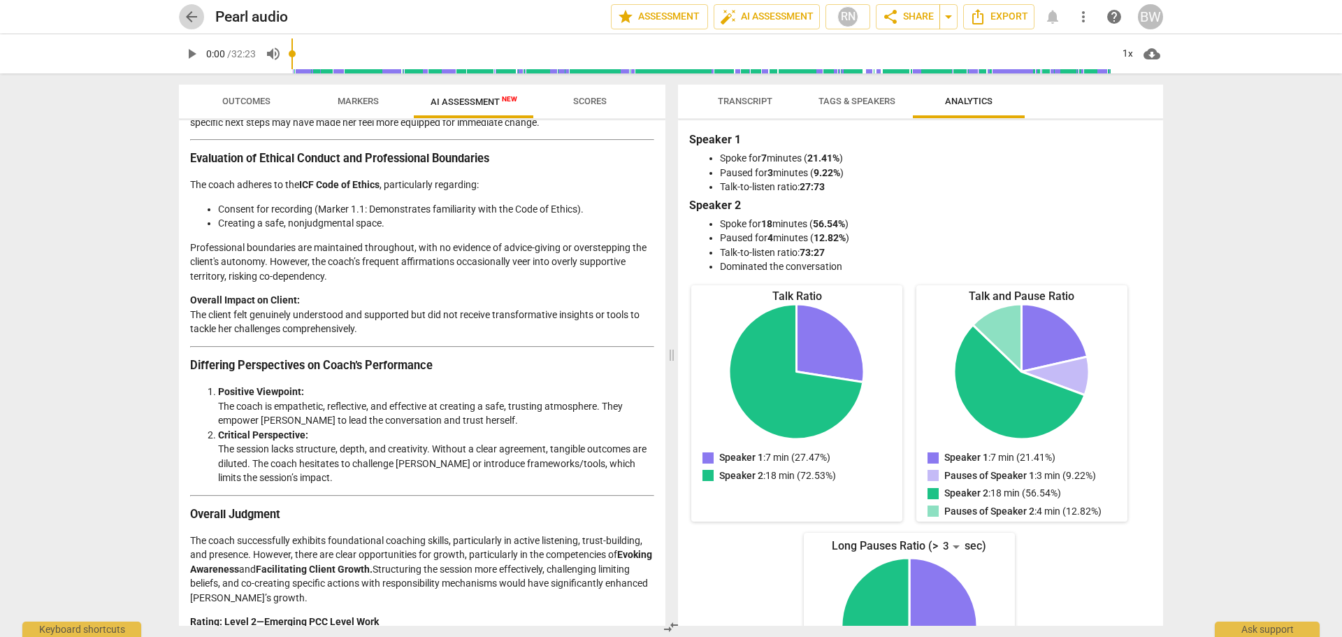
click at [191, 18] on span "arrow_back" at bounding box center [191, 16] width 17 height 17
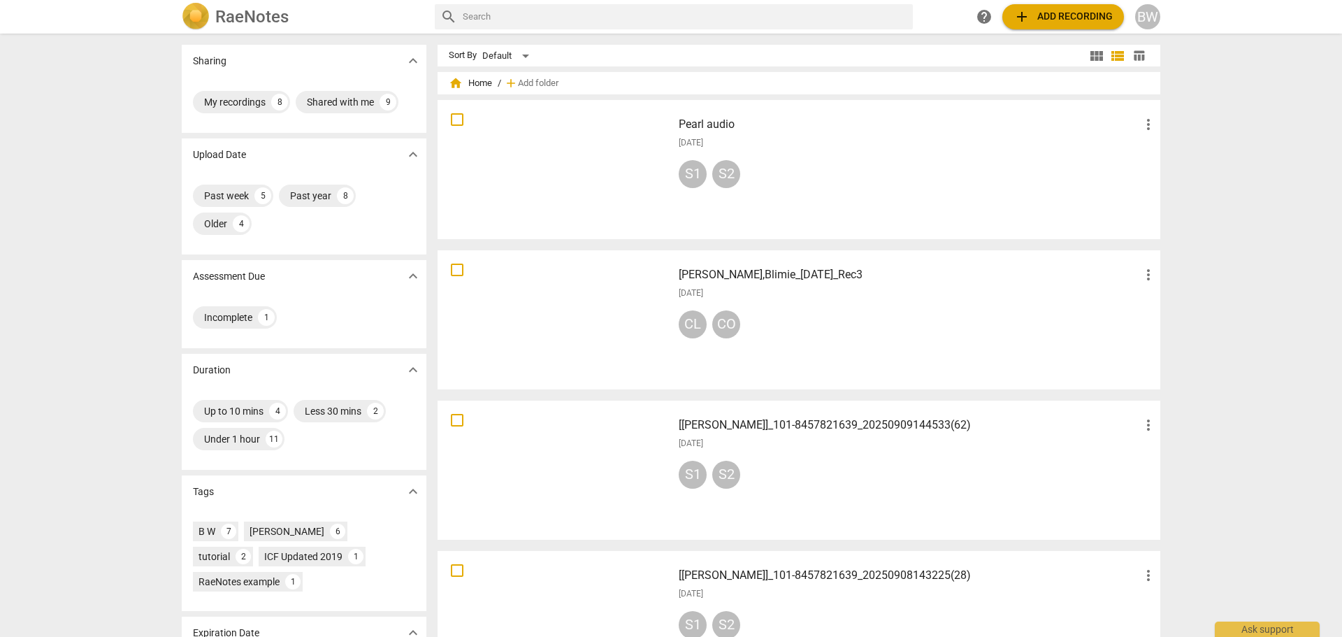
click at [892, 452] on div "[[PERSON_NAME]]_101-8457821639_20250909144533(62) more_vert [DATE] S1 S2" at bounding box center [918, 470] width 501 height 129
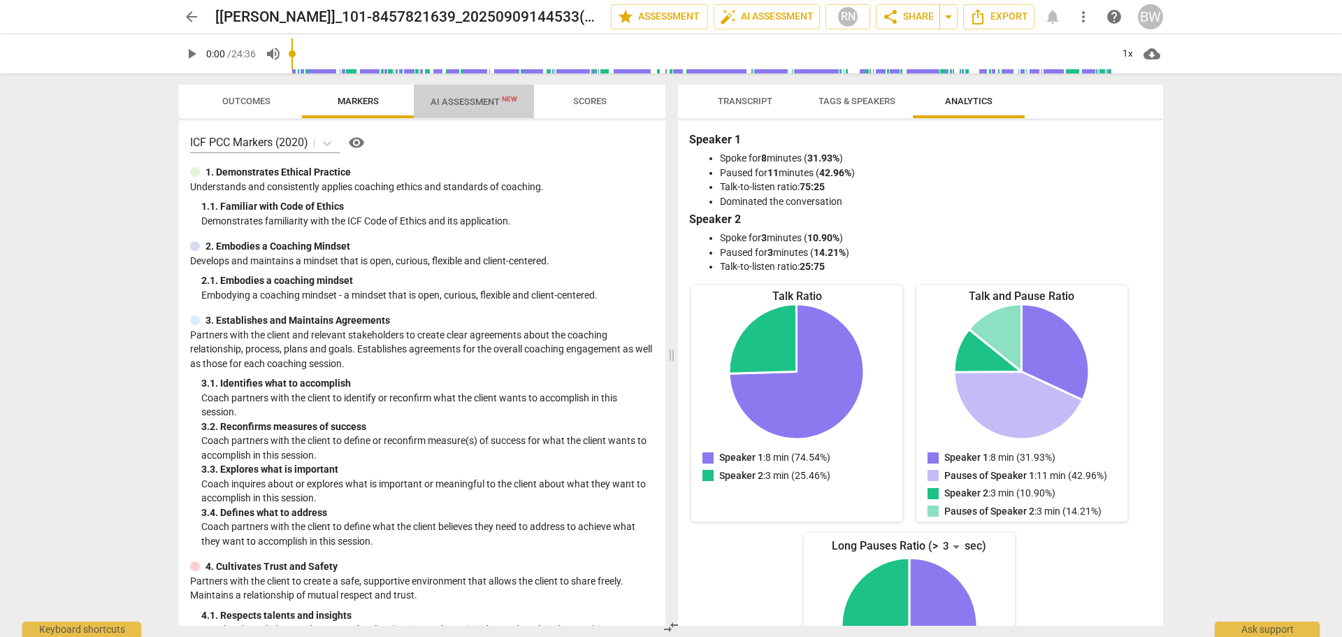
click at [485, 101] on span "AI Assessment New" at bounding box center [474, 101] width 87 height 10
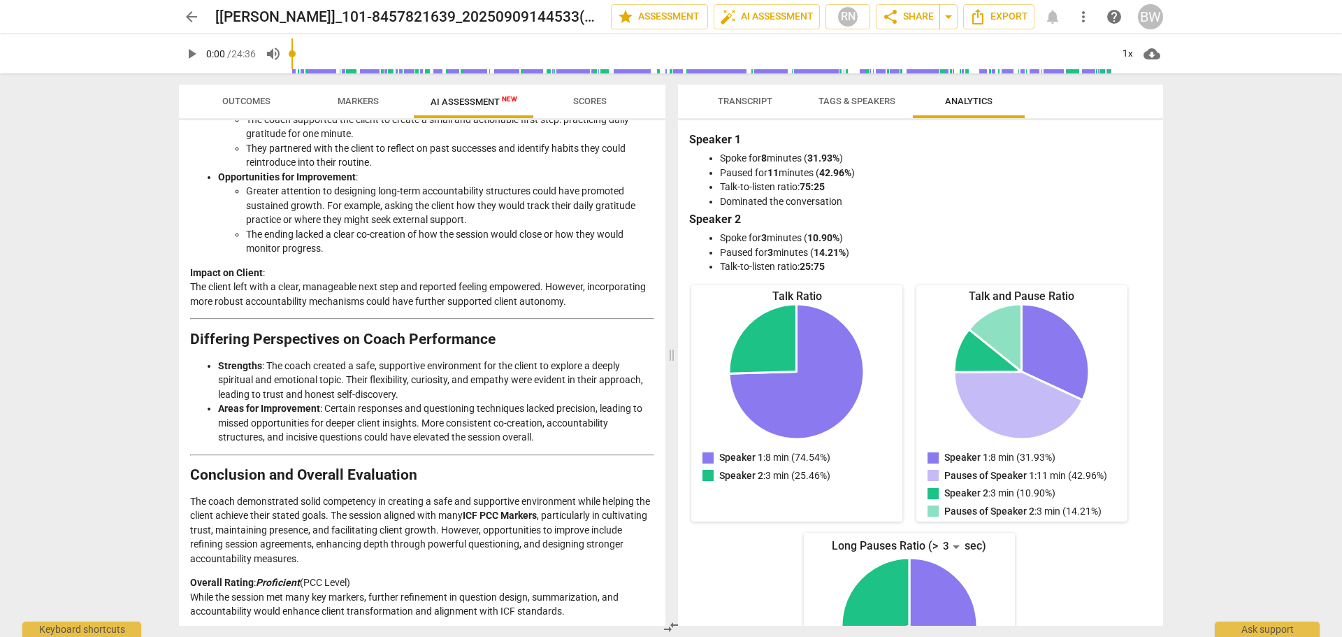
scroll to position [2140, 0]
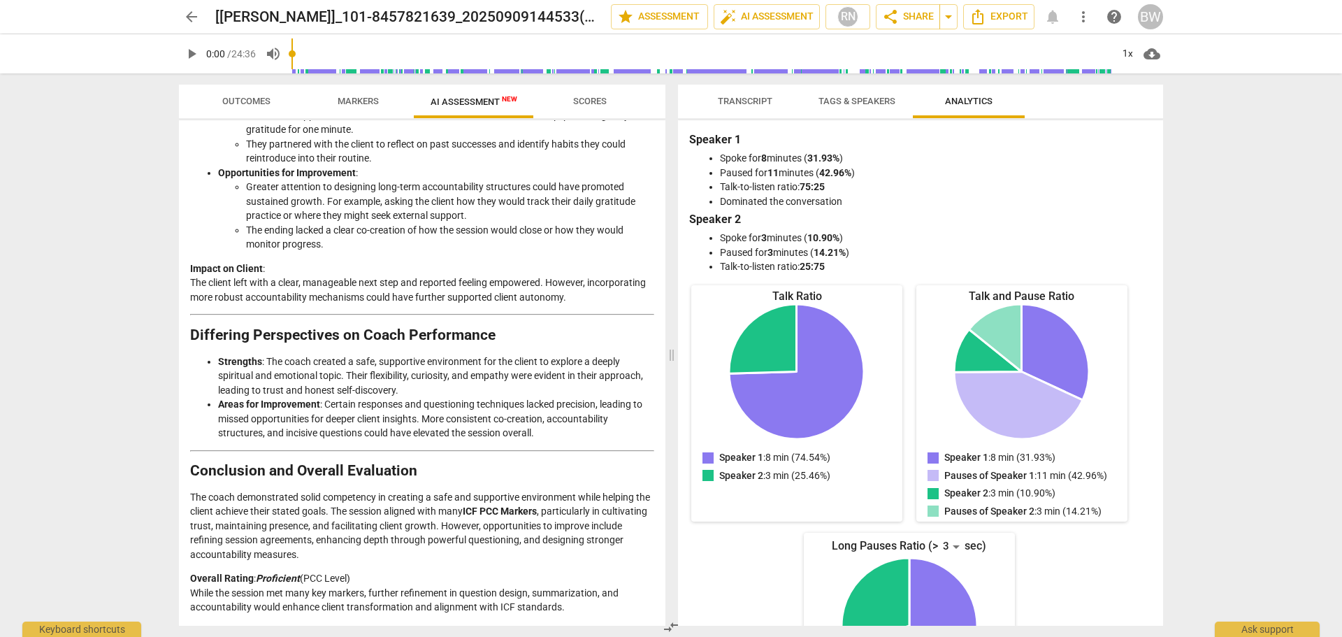
click at [186, 20] on span "arrow_back" at bounding box center [191, 16] width 17 height 17
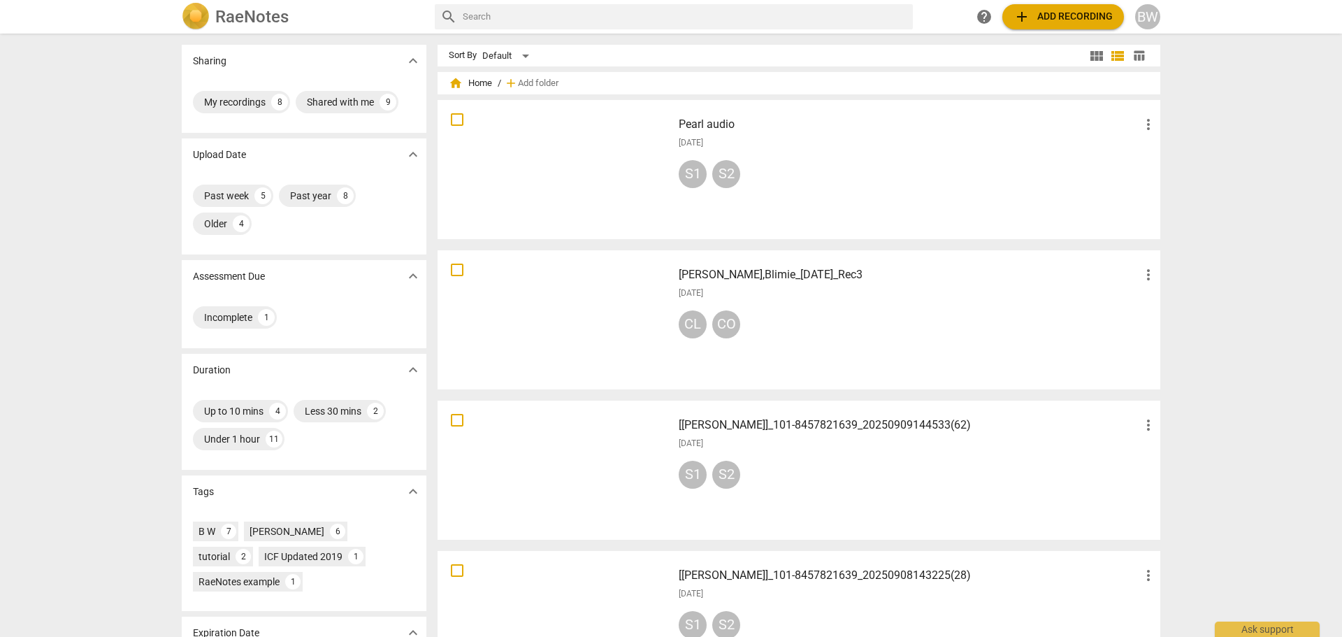
click at [757, 201] on div "Pearl audio more_vert [DATE] S1 S2" at bounding box center [918, 169] width 501 height 129
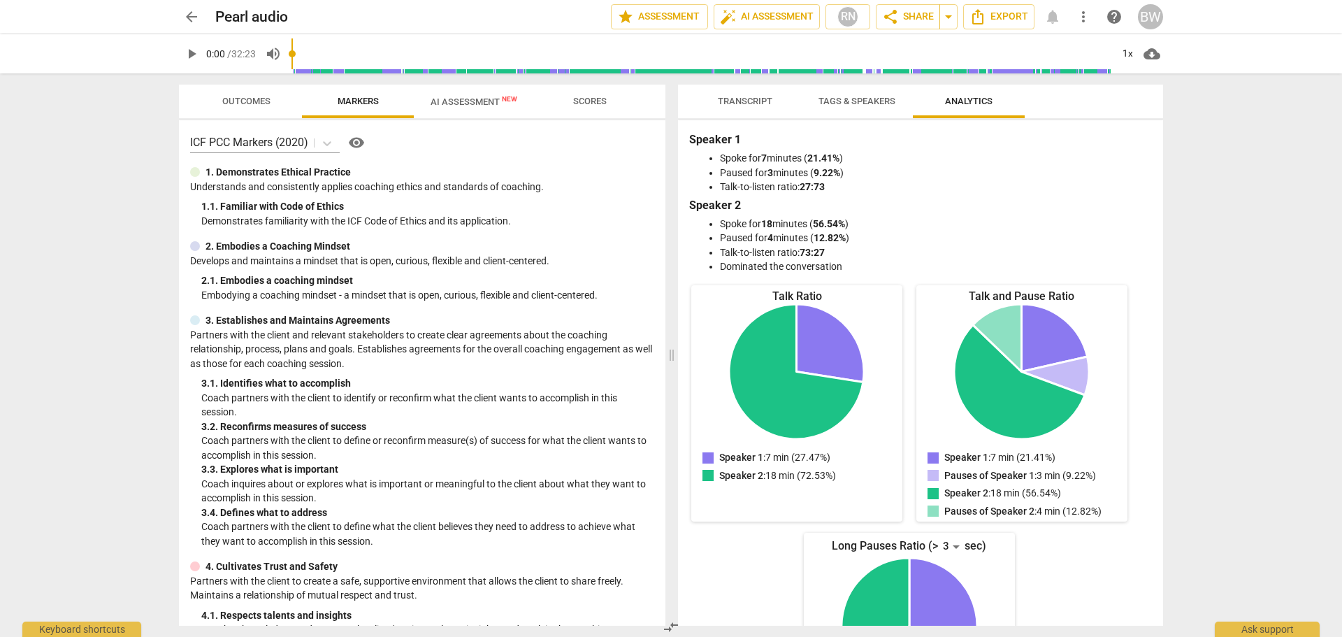
scroll to position [1393, 0]
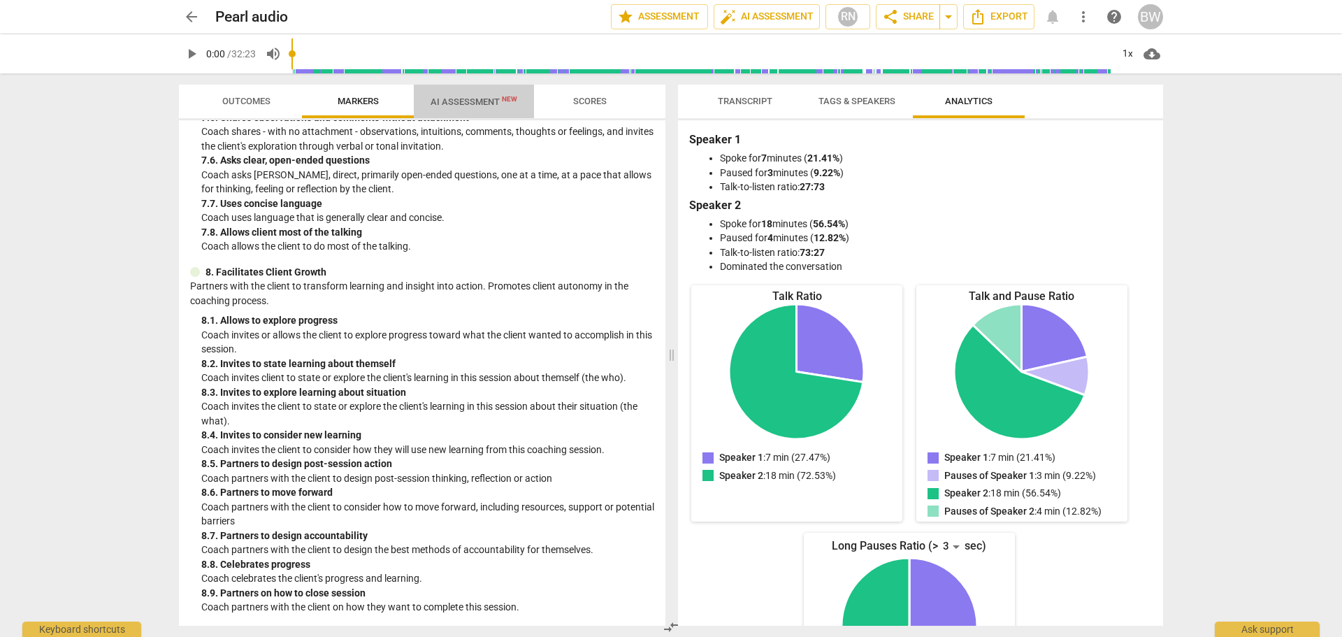
click at [482, 96] on span "AI Assessment New" at bounding box center [474, 101] width 120 height 21
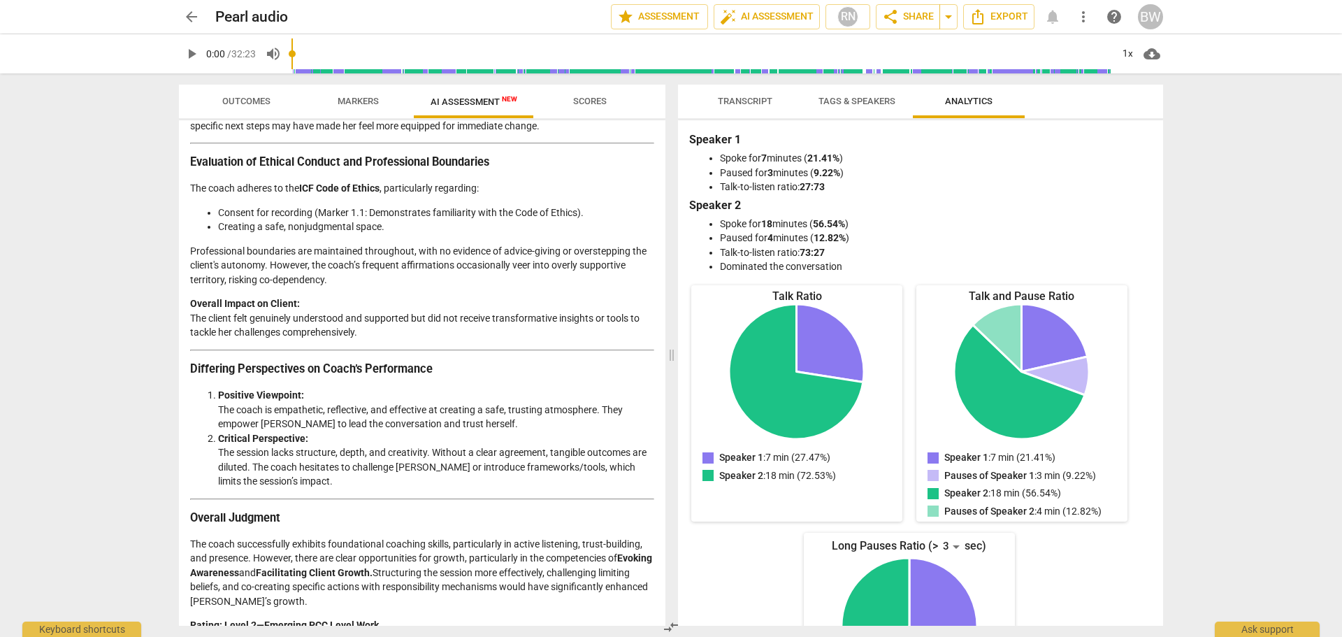
scroll to position [2159, 0]
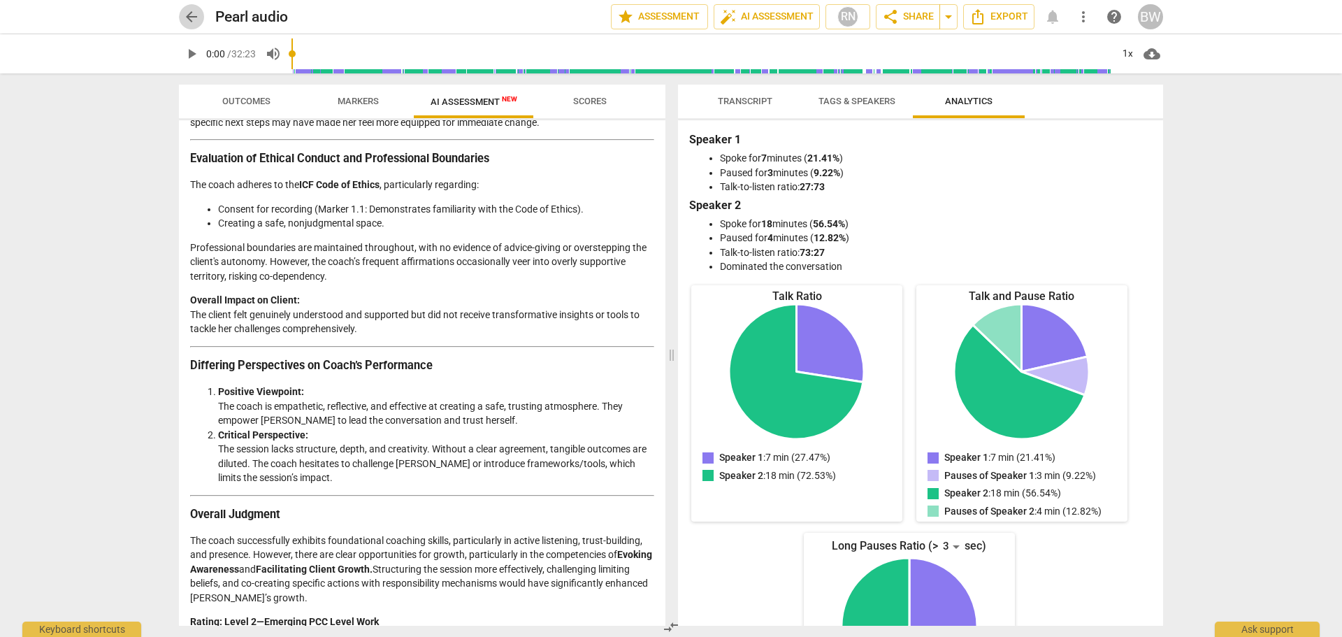
click at [196, 15] on span "arrow_back" at bounding box center [191, 16] width 17 height 17
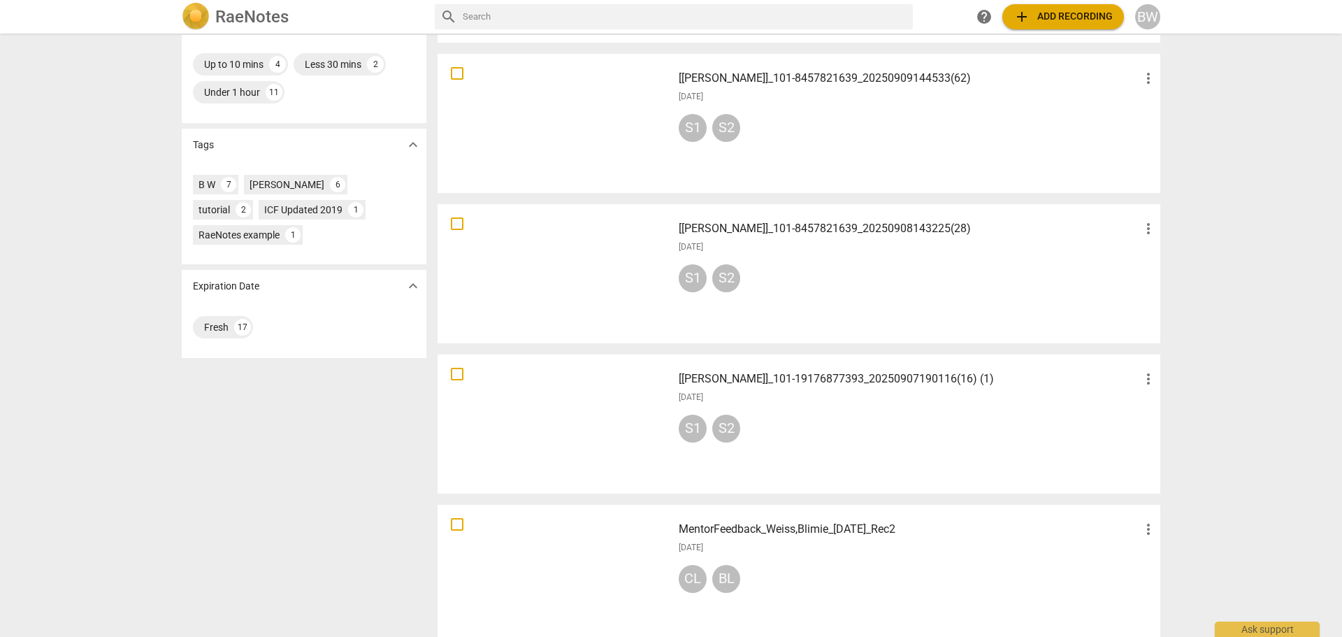
scroll to position [370, 0]
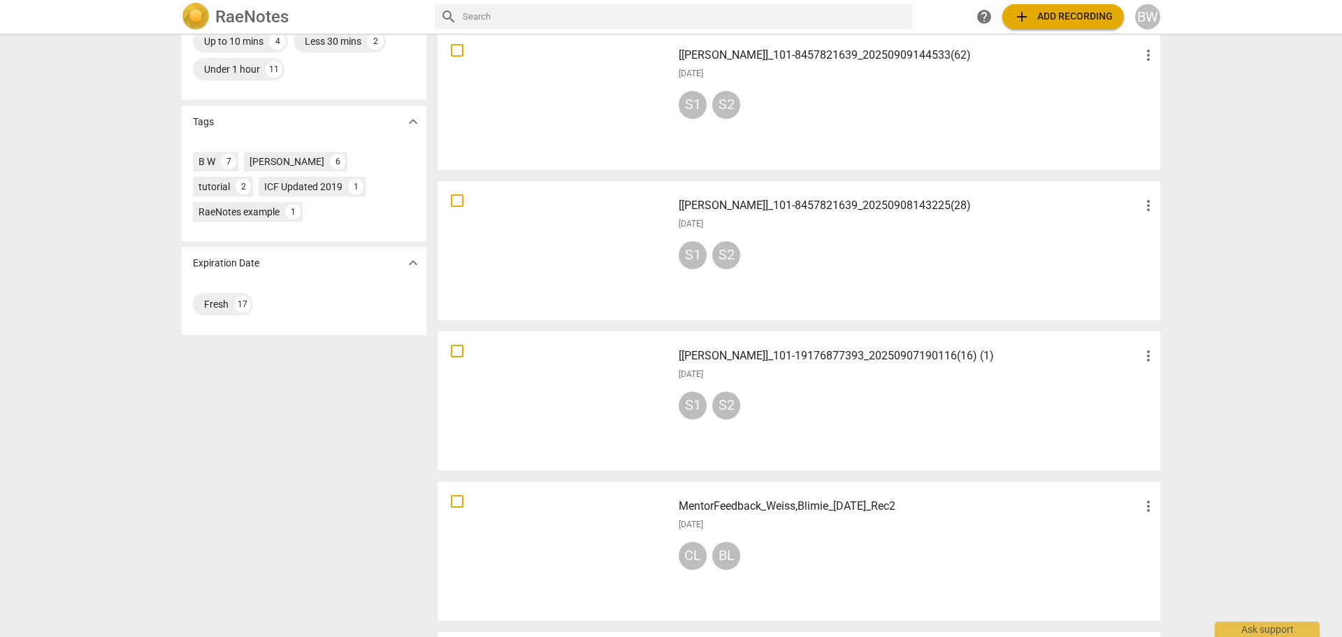
click at [901, 388] on div "[[PERSON_NAME]]_101-19176877393_20250907190116(16) (1) more_vert [DATE] S1 S2" at bounding box center [918, 400] width 501 height 129
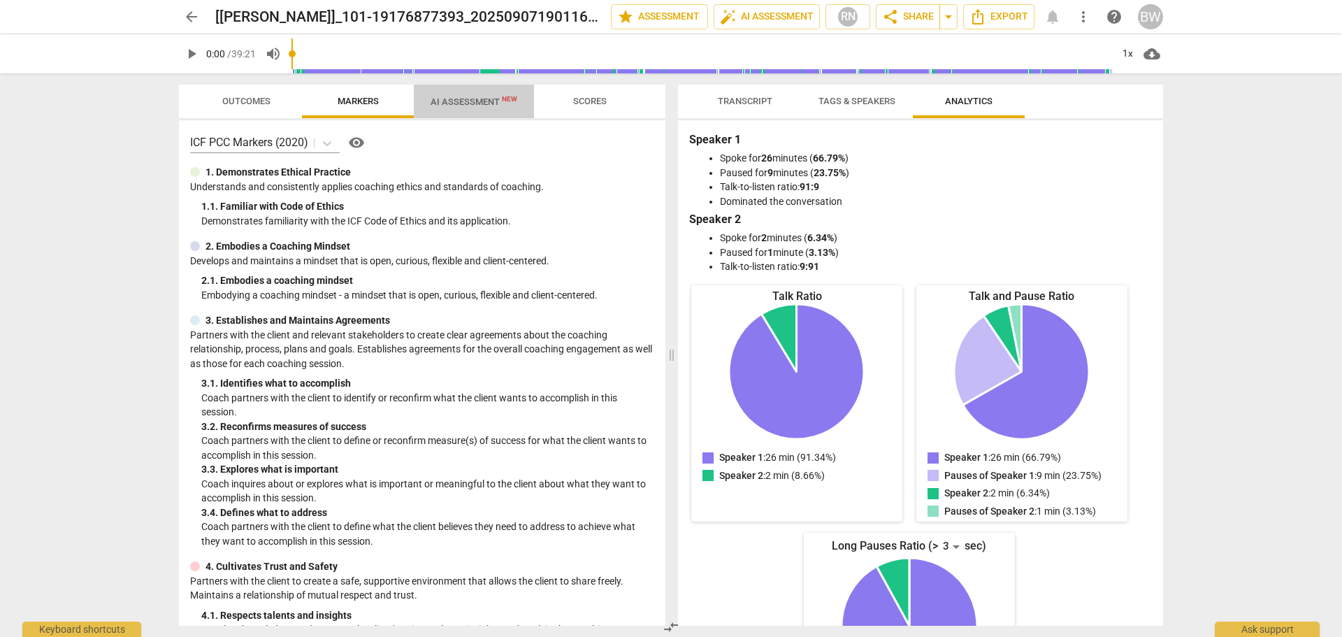
click at [487, 106] on span "AI Assessment New" at bounding box center [474, 101] width 87 height 10
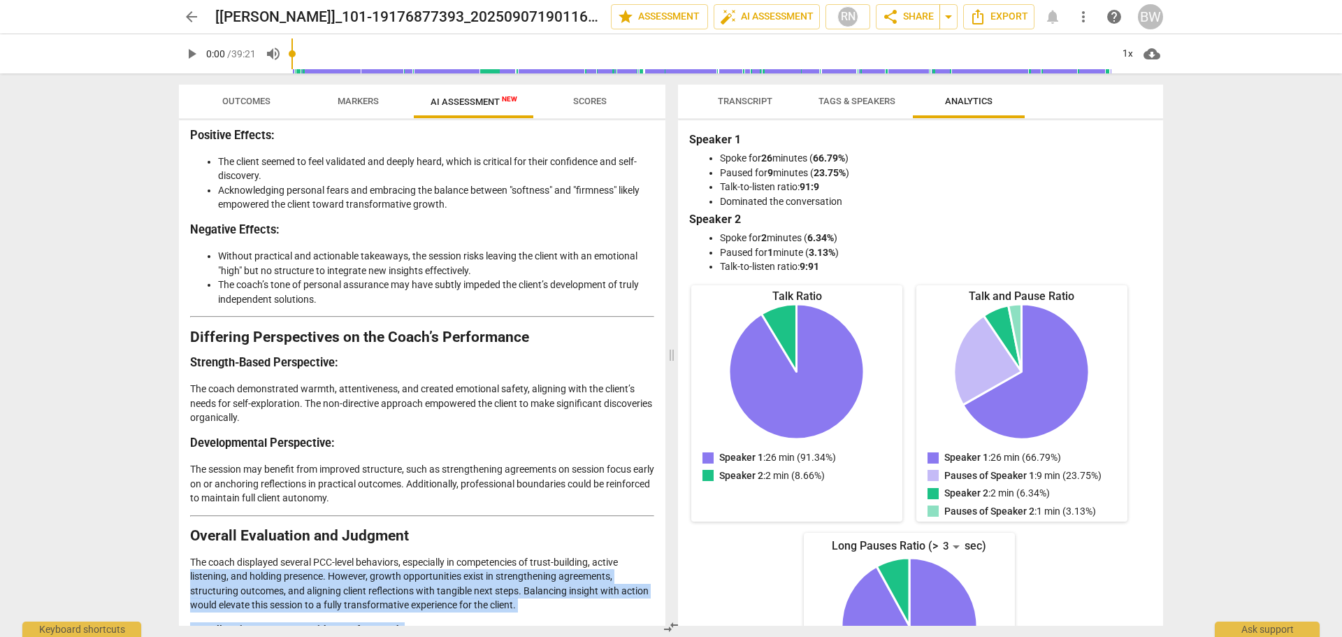
scroll to position [2680, 0]
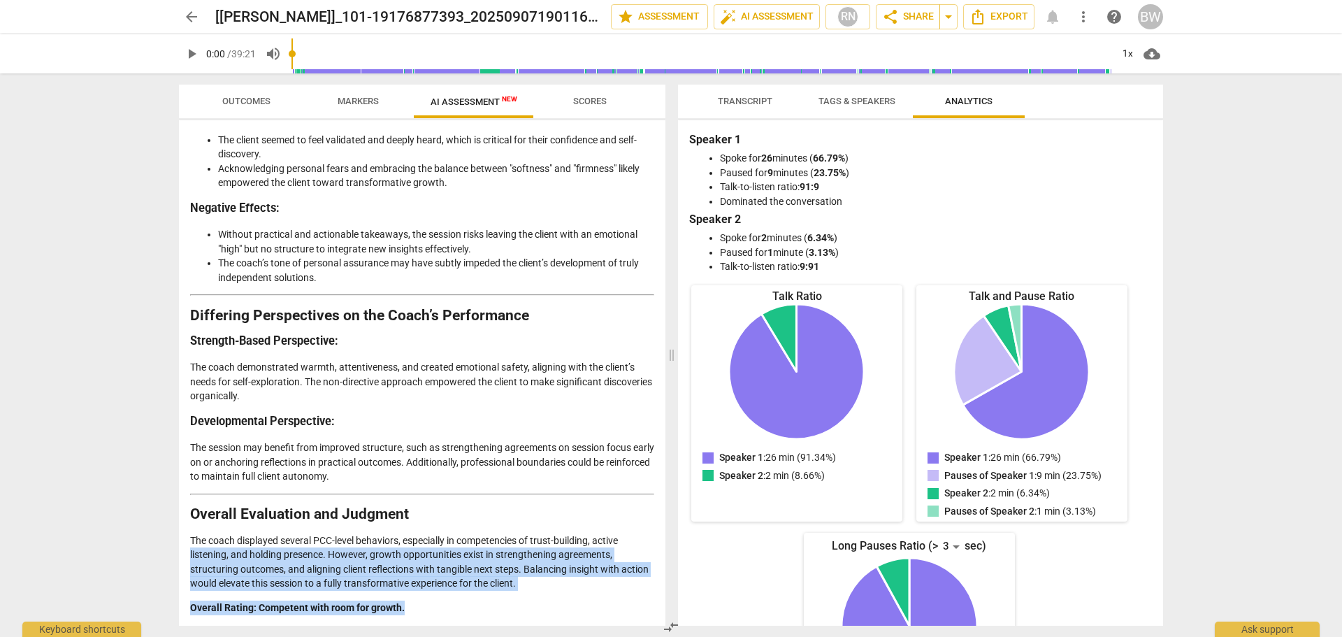
drag, startPoint x: 666, startPoint y: 559, endPoint x: 657, endPoint y: 611, distance: 53.2
click at [657, 611] on div "Outcomes Markers AI Assessment New Scores Disclaimer: AI can make mistakes. Con…" at bounding box center [419, 355] width 503 height 564
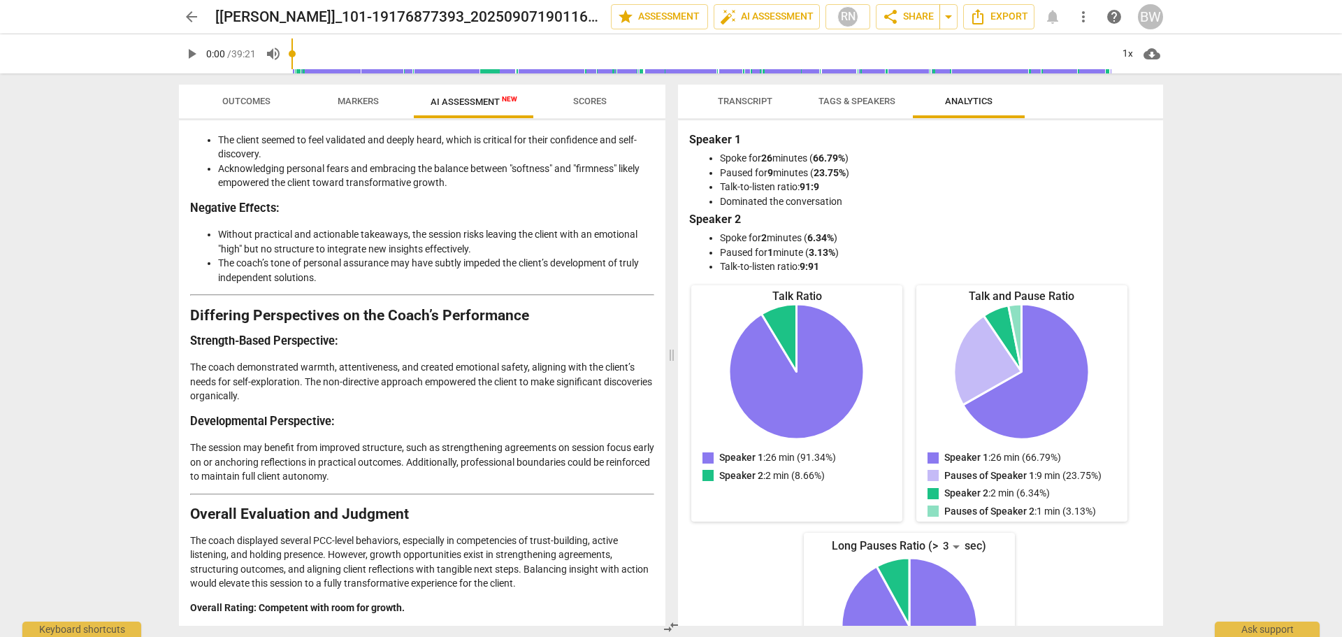
click at [137, 405] on div "arrow_back [[PERSON_NAME]]_101-19176877393_20250907190116(16) (1) edit star Ass…" at bounding box center [671, 318] width 1342 height 637
click at [192, 24] on span "arrow_back" at bounding box center [191, 16] width 17 height 17
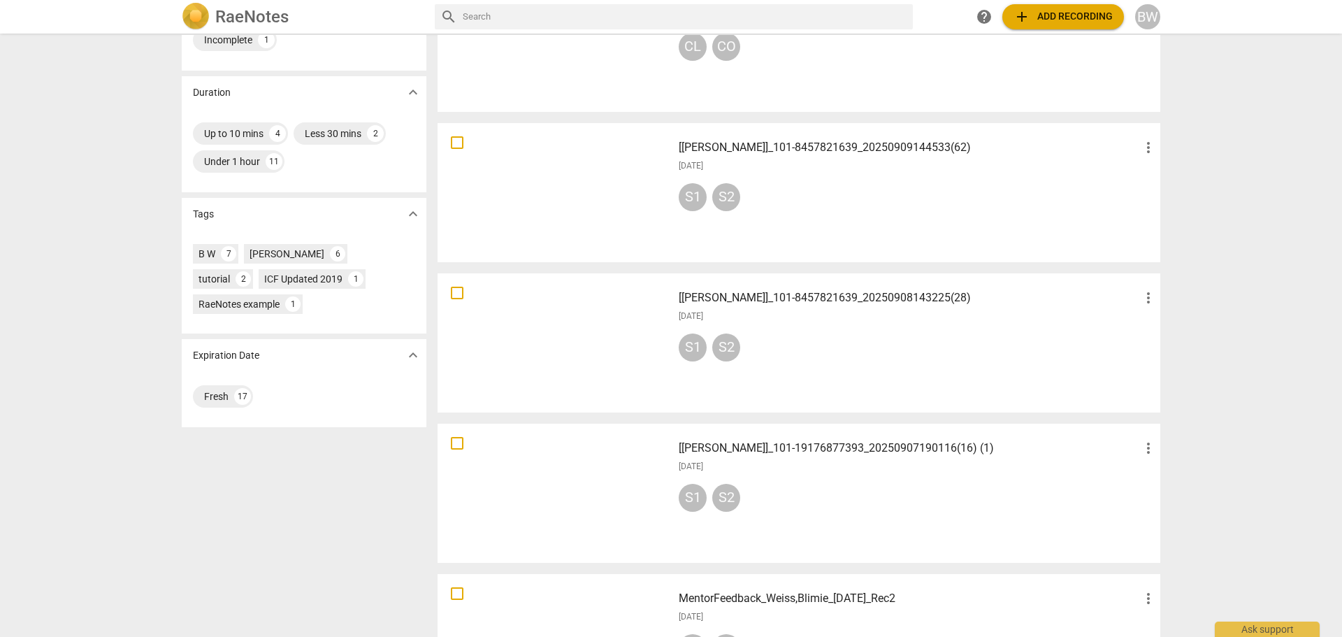
scroll to position [280, 0]
click at [923, 490] on div "S1 S2" at bounding box center [918, 498] width 478 height 34
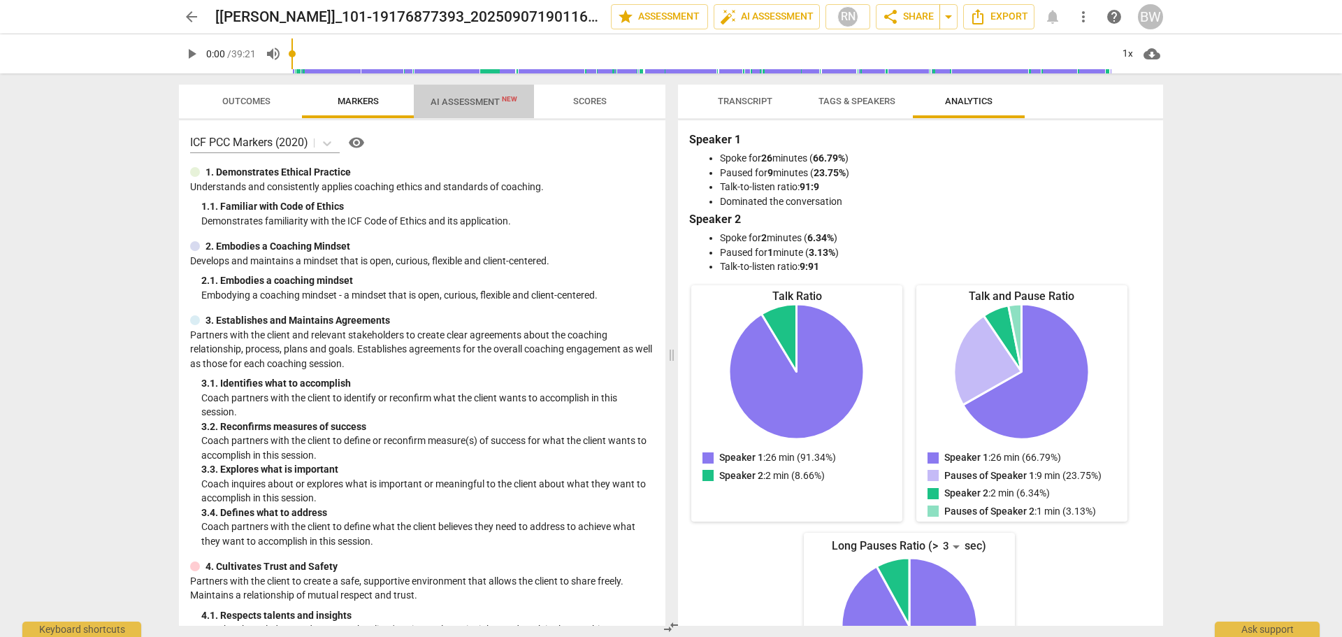
click at [464, 93] on span "AI Assessment New" at bounding box center [474, 101] width 120 height 21
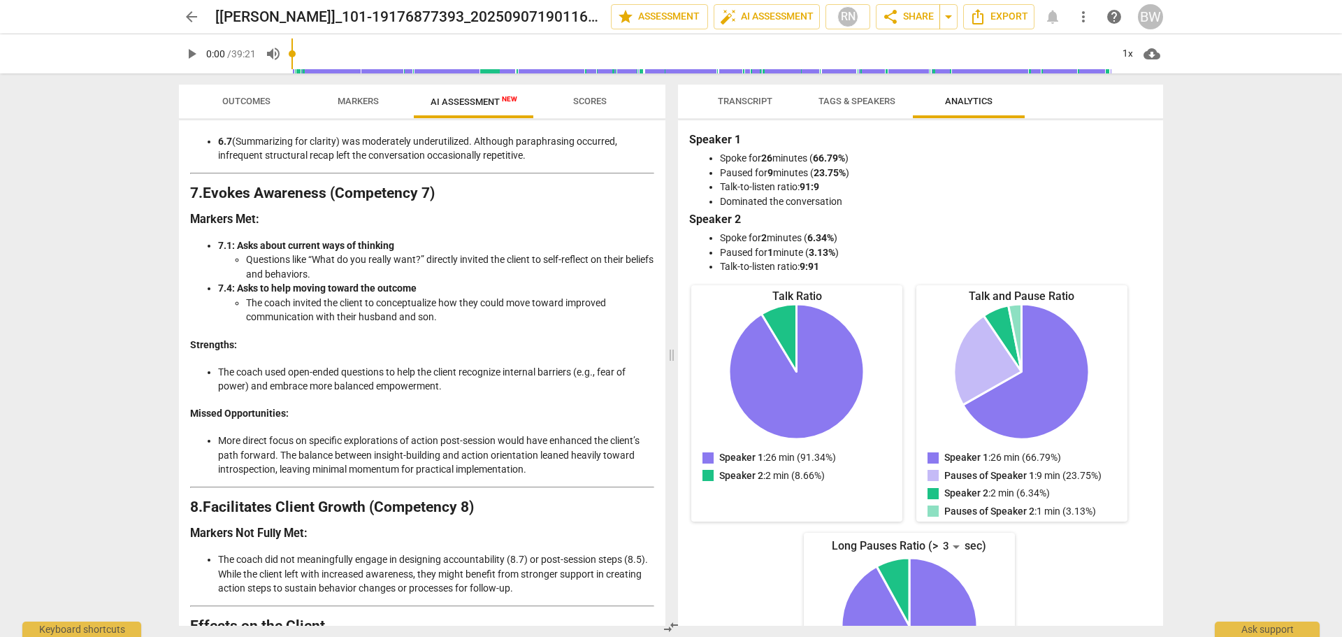
scroll to position [2680, 0]
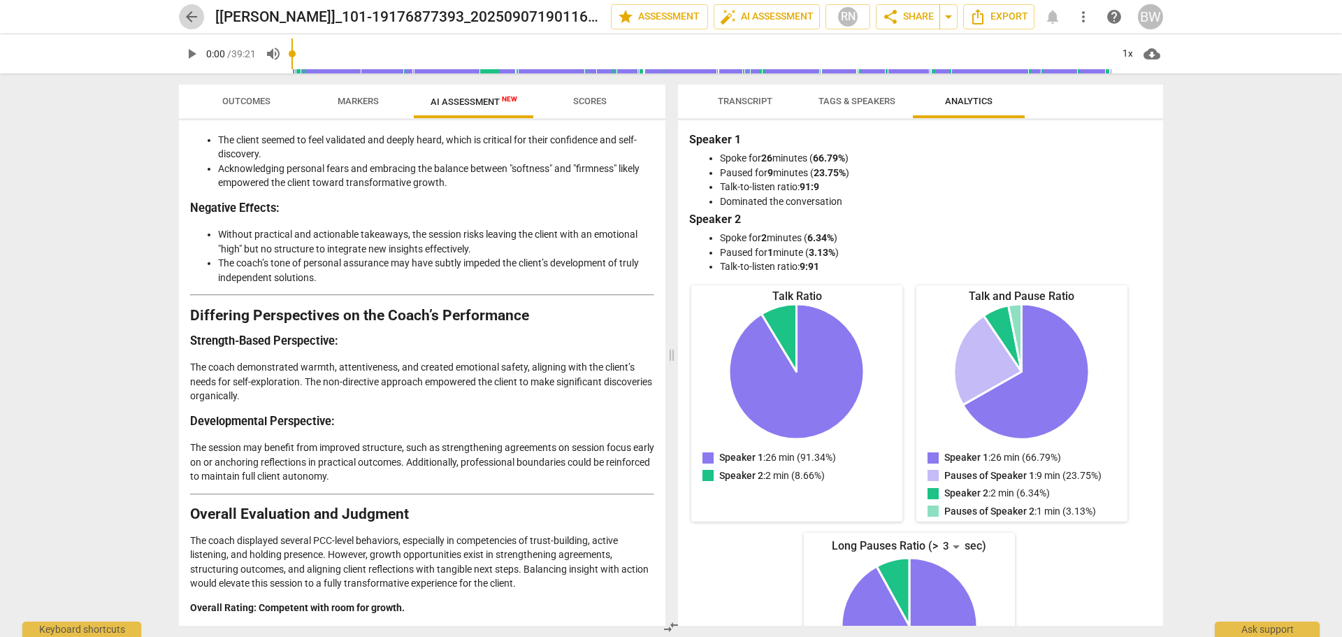
click at [197, 10] on span "arrow_back" at bounding box center [191, 16] width 17 height 17
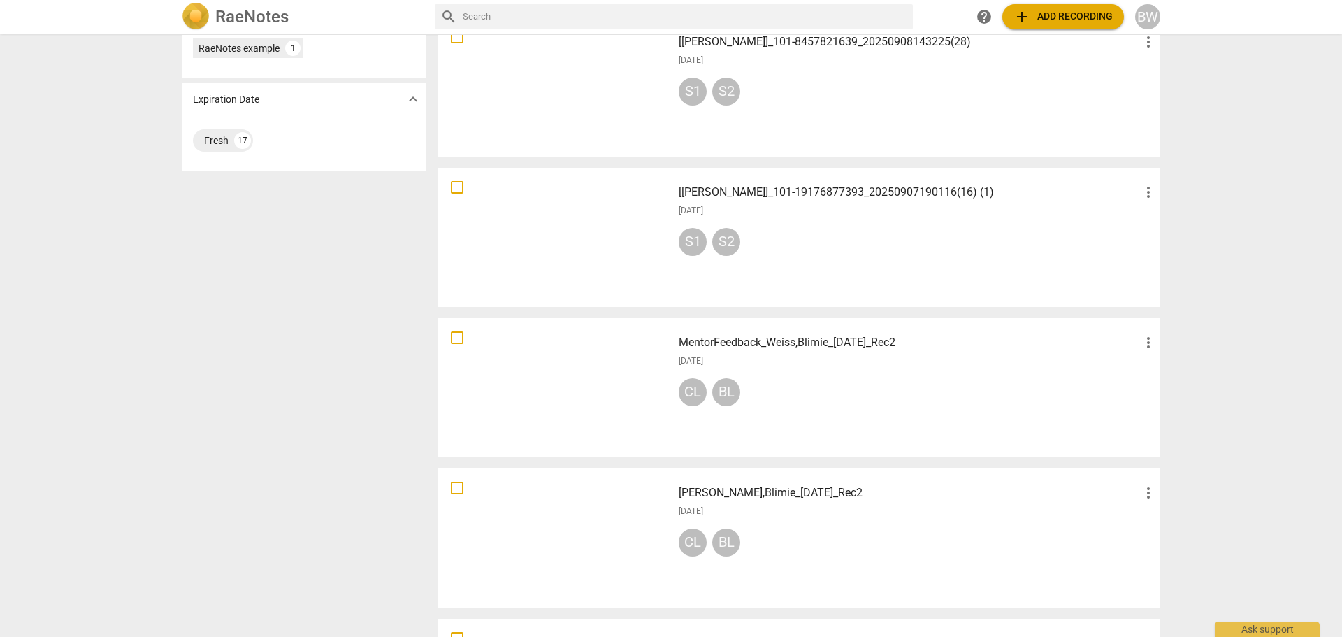
scroll to position [536, 0]
click at [603, 478] on div at bounding box center [555, 535] width 225 height 129
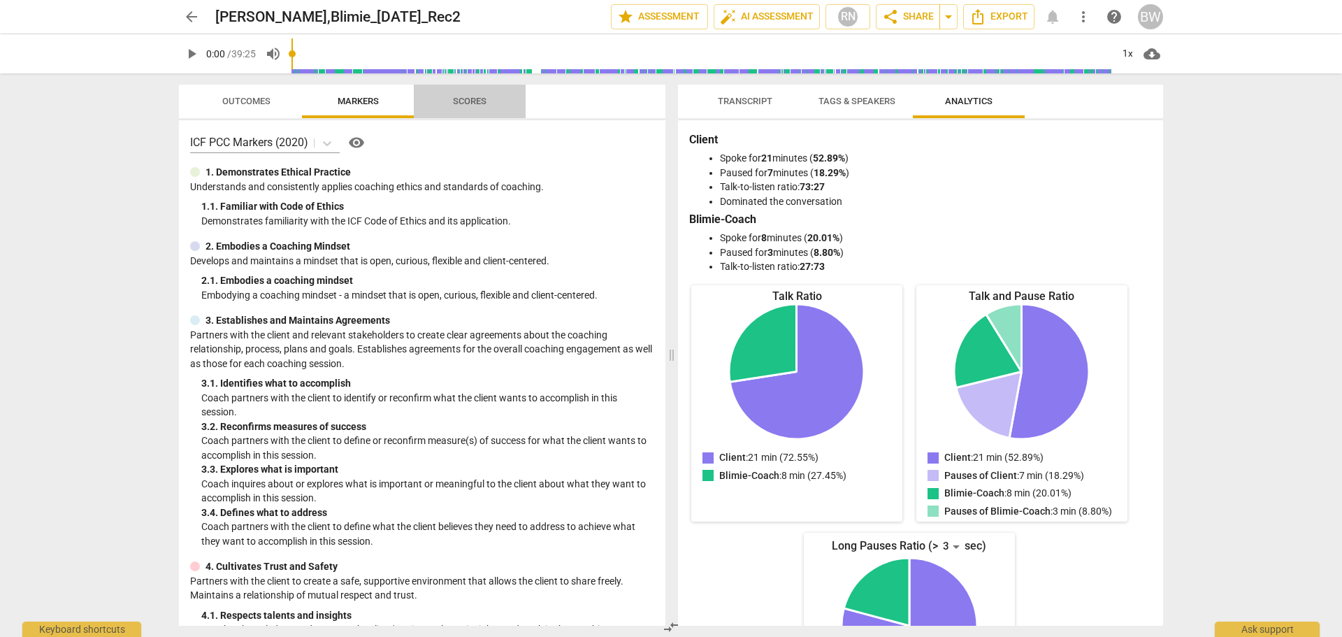
click at [467, 97] on span "Scores" at bounding box center [470, 101] width 34 height 10
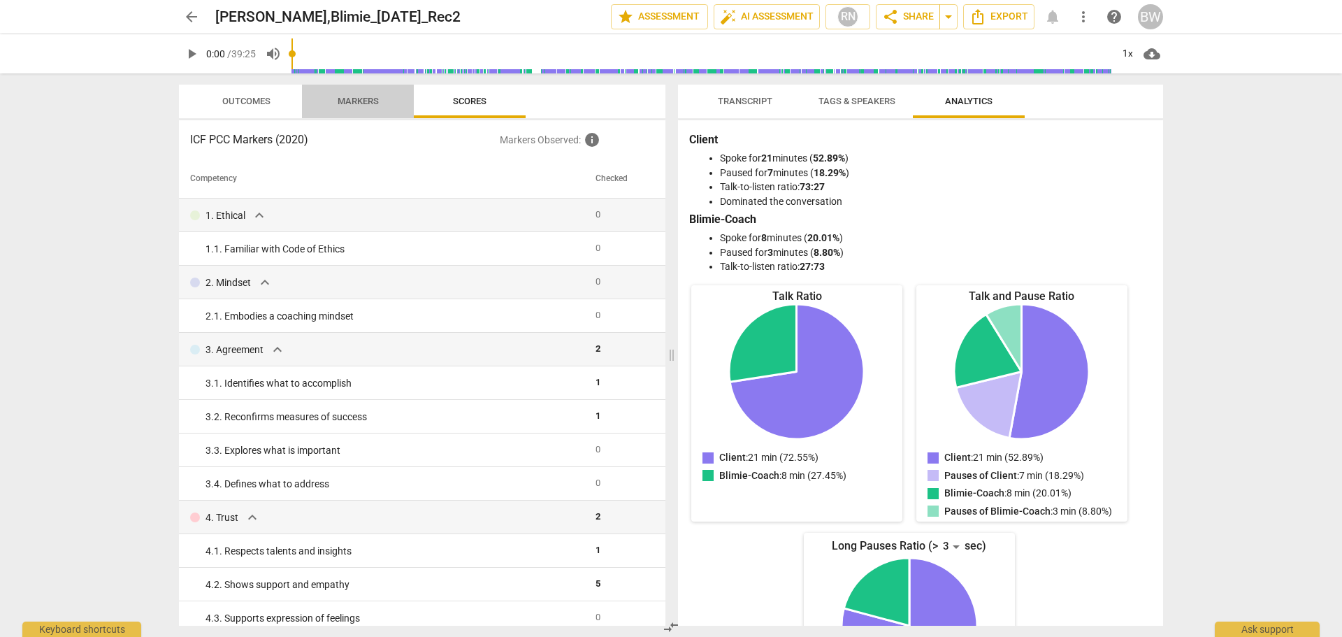
click at [365, 108] on span "Markers" at bounding box center [358, 101] width 75 height 19
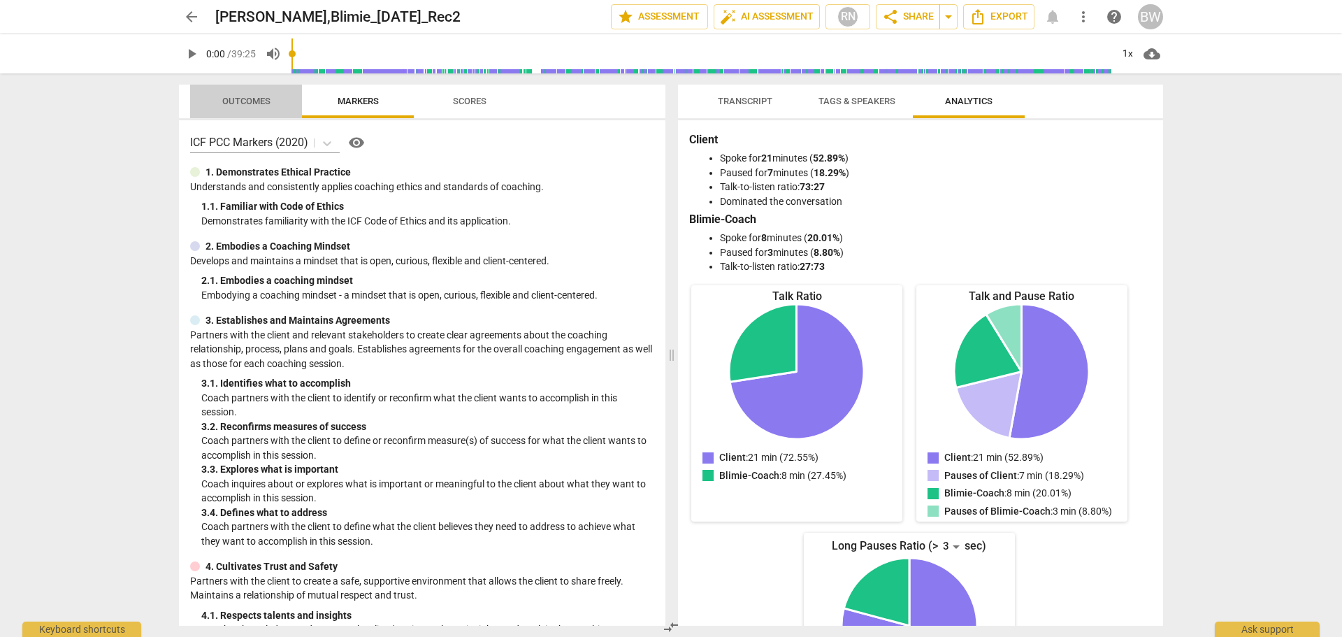
click at [251, 98] on span "Outcomes" at bounding box center [246, 101] width 48 height 10
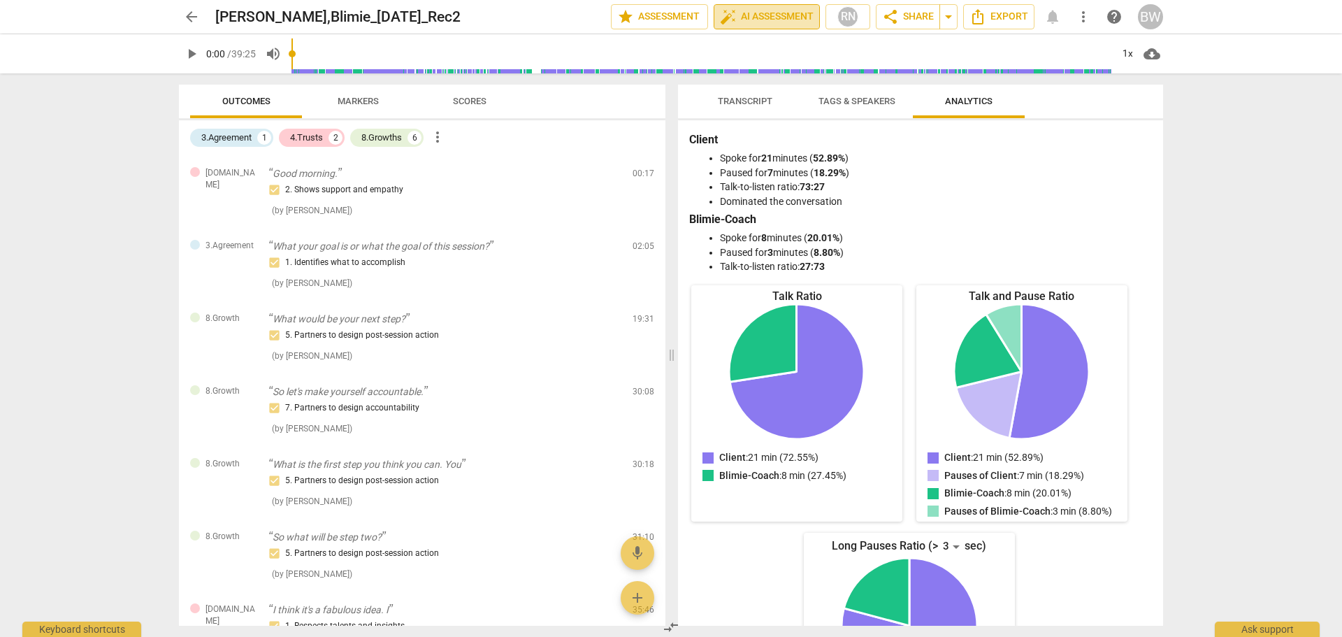
click at [751, 11] on span "auto_fix_high AI Assessment" at bounding box center [767, 16] width 94 height 17
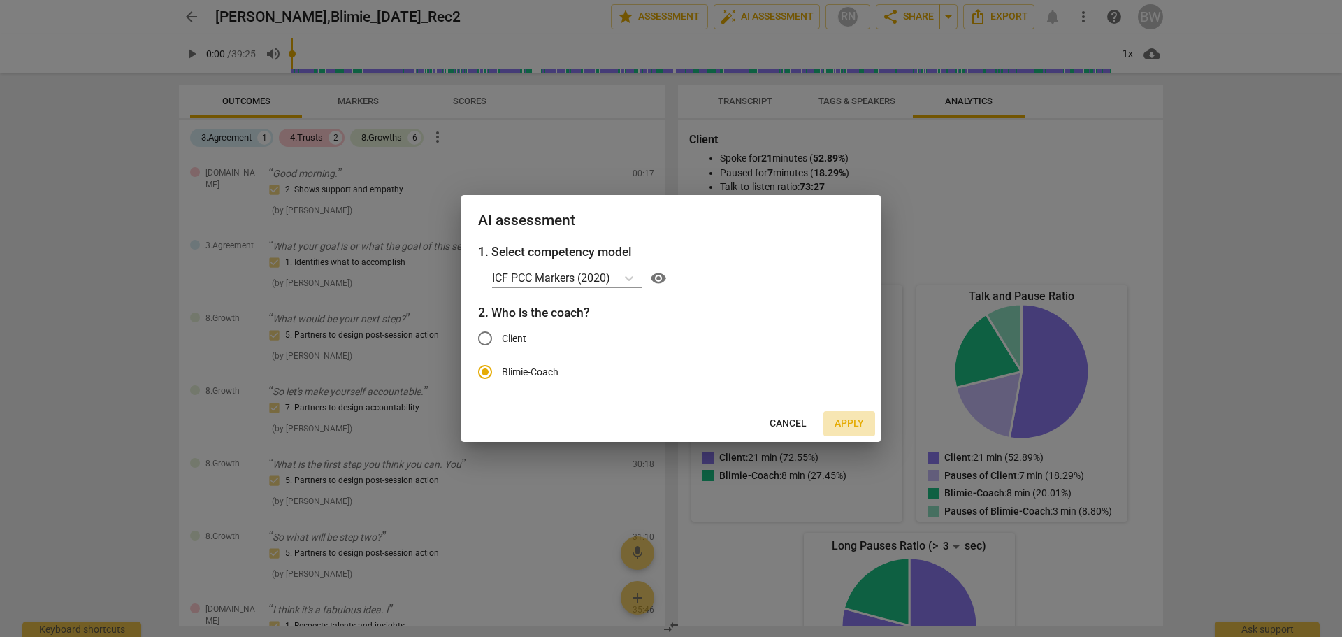
click at [847, 425] on span "Apply" at bounding box center [849, 424] width 29 height 14
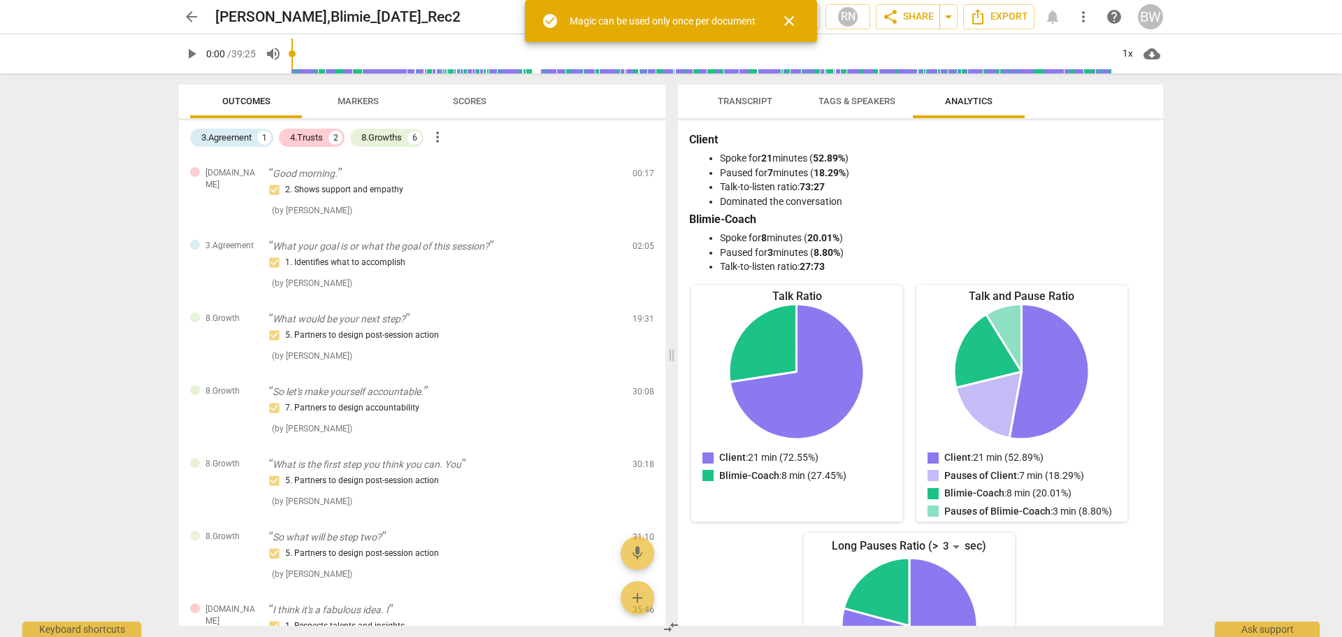
click at [785, 21] on span "close" at bounding box center [789, 21] width 17 height 17
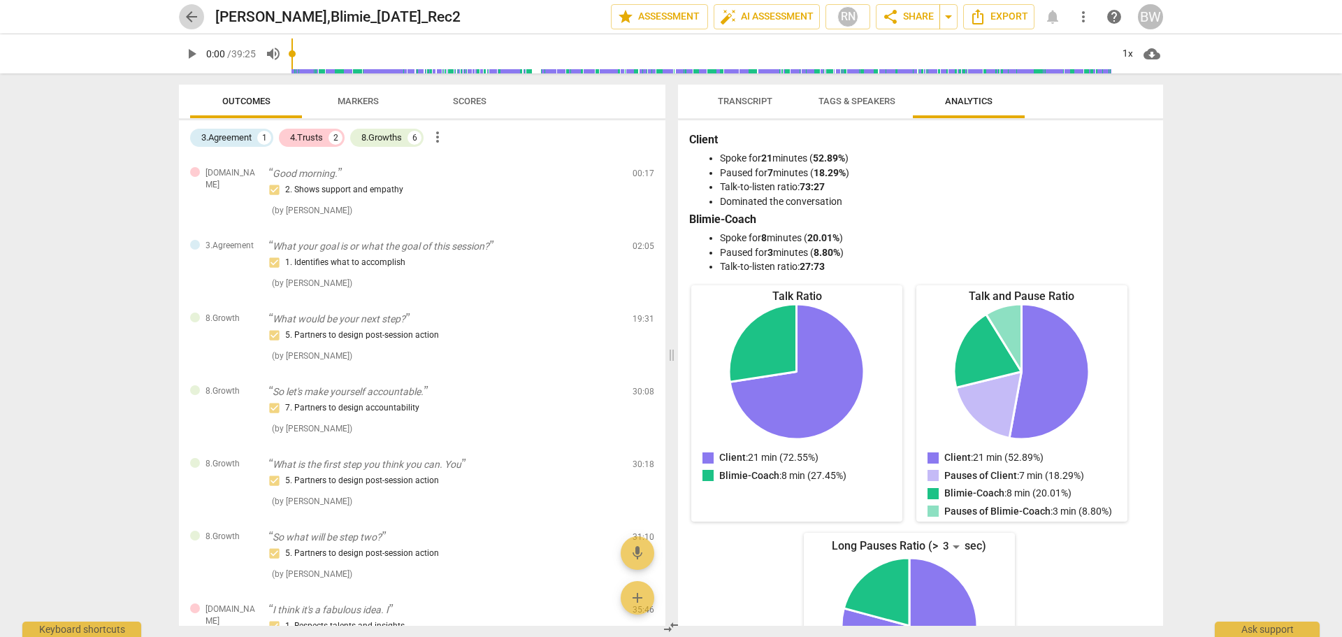
click at [189, 26] on button "arrow_back" at bounding box center [191, 16] width 25 height 25
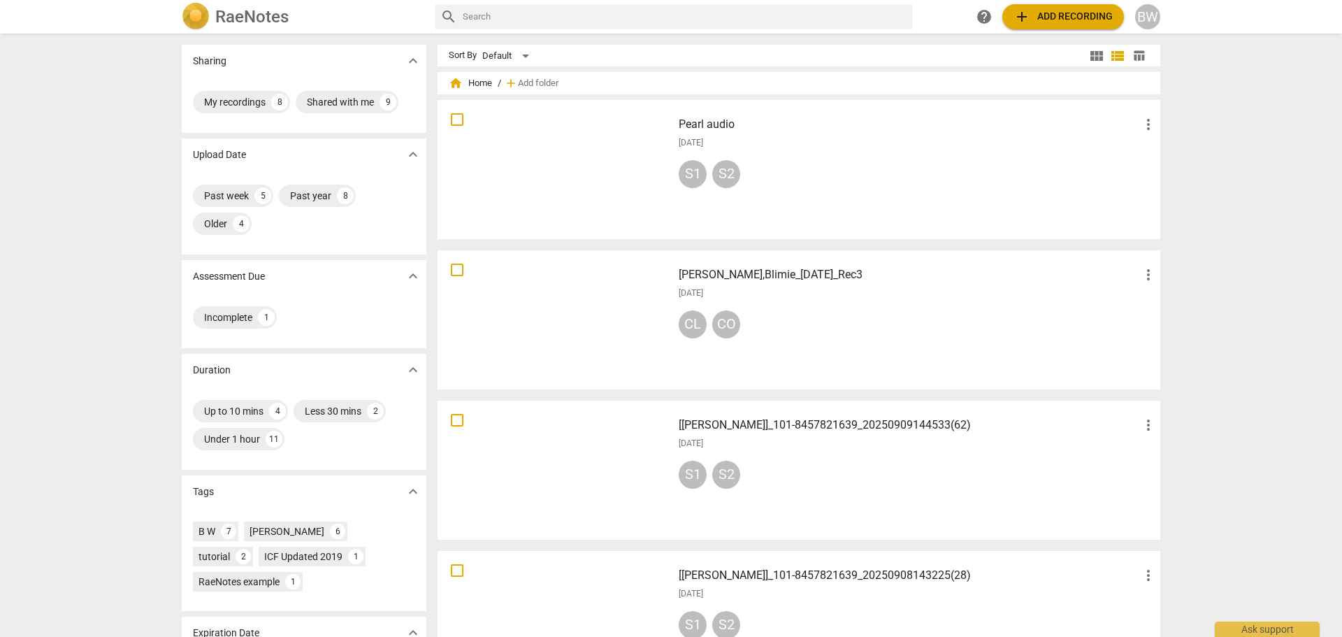
click at [881, 483] on div "S1 S2" at bounding box center [918, 478] width 478 height 34
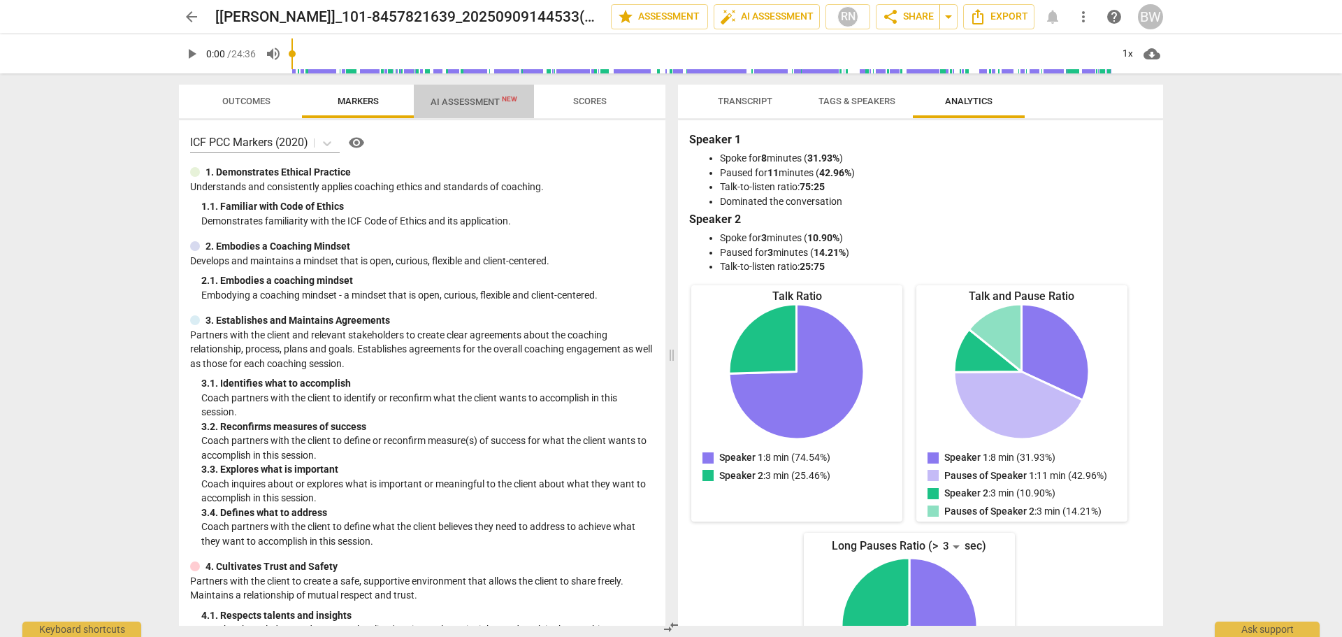
click at [492, 103] on span "AI Assessment New" at bounding box center [474, 101] width 87 height 10
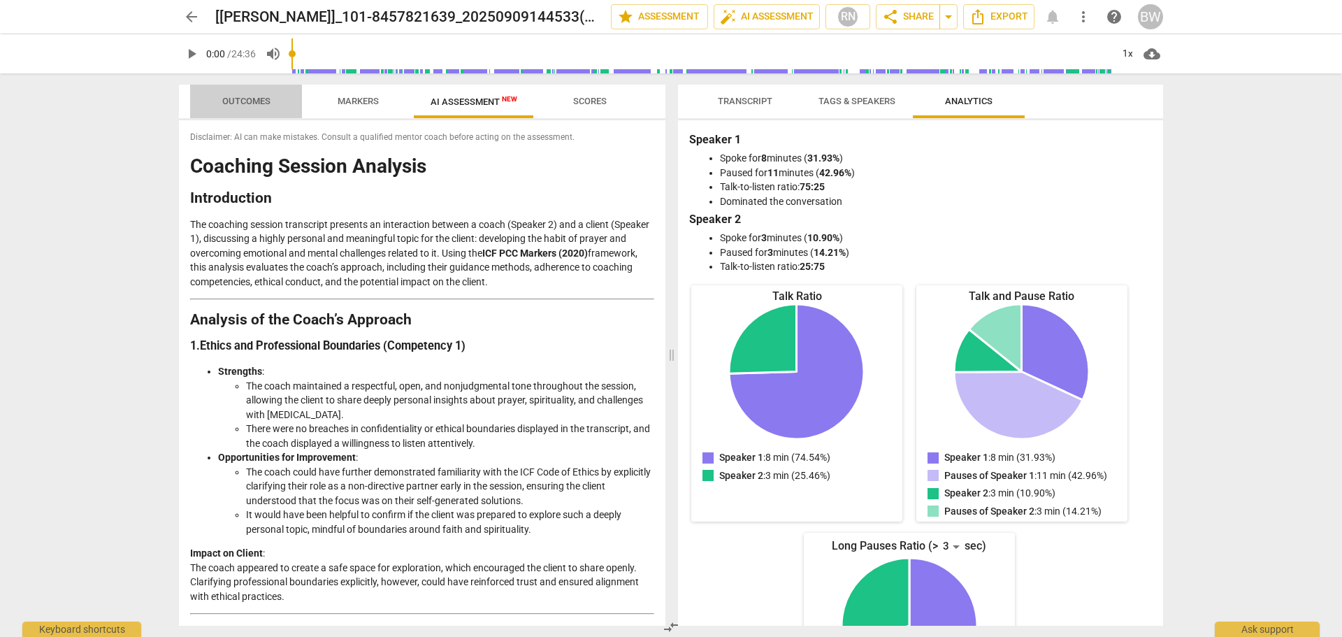
click at [265, 96] on span "Outcomes" at bounding box center [246, 101] width 48 height 10
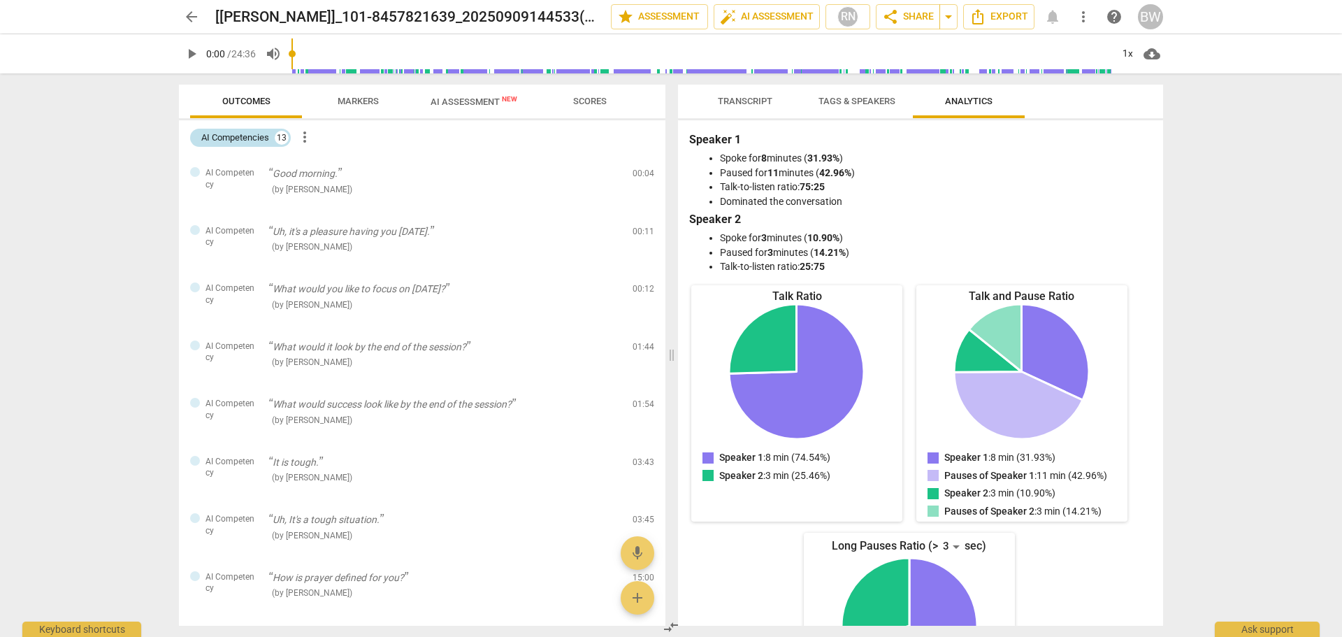
click at [288, 143] on div "AI Competencies 13" at bounding box center [240, 138] width 101 height 18
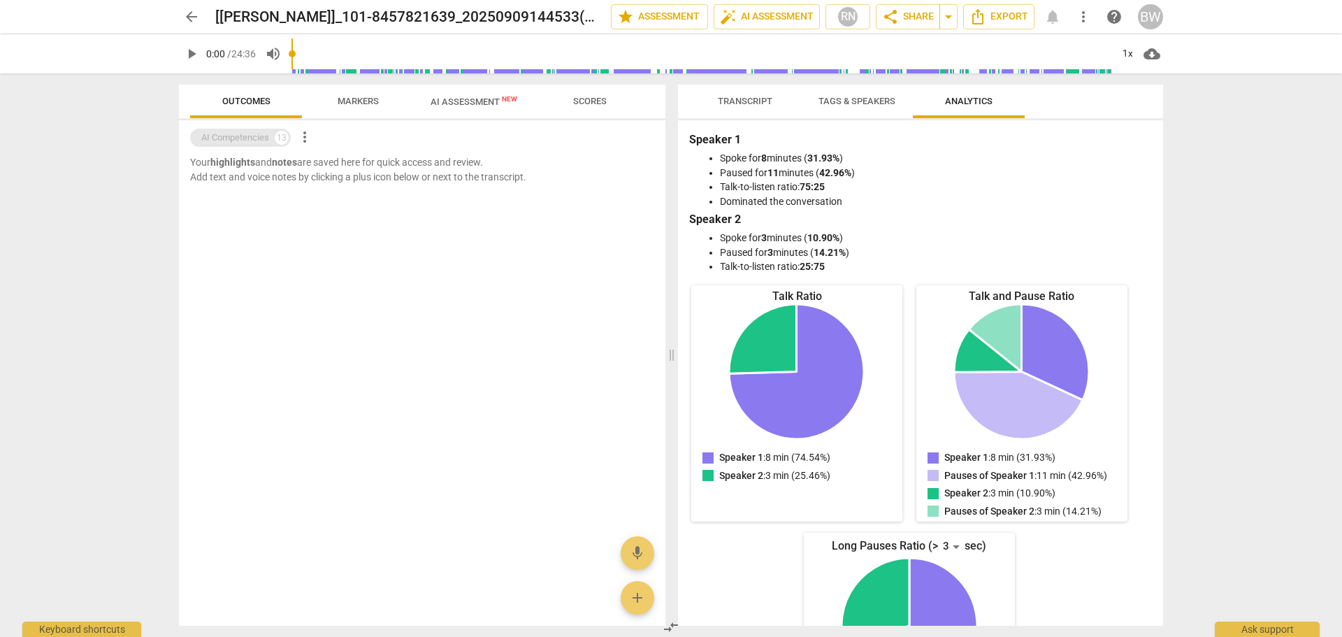
click at [288, 143] on div "AI Competencies 13" at bounding box center [240, 138] width 101 height 18
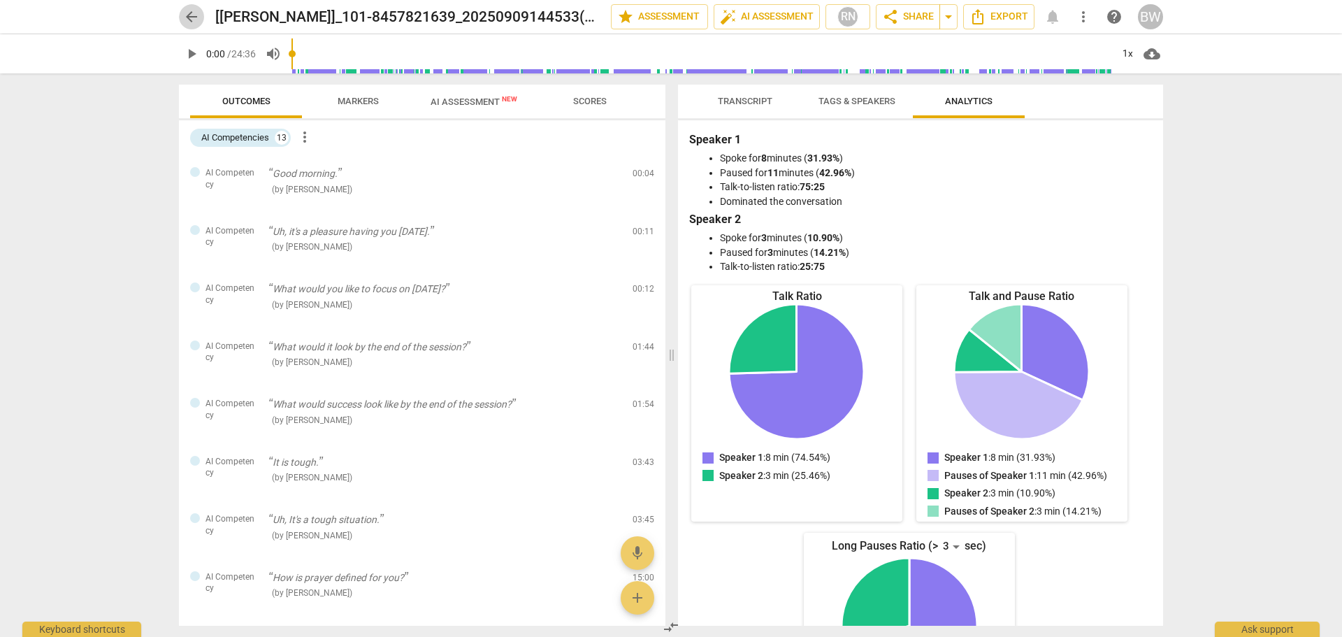
click at [185, 19] on span "arrow_back" at bounding box center [191, 16] width 17 height 17
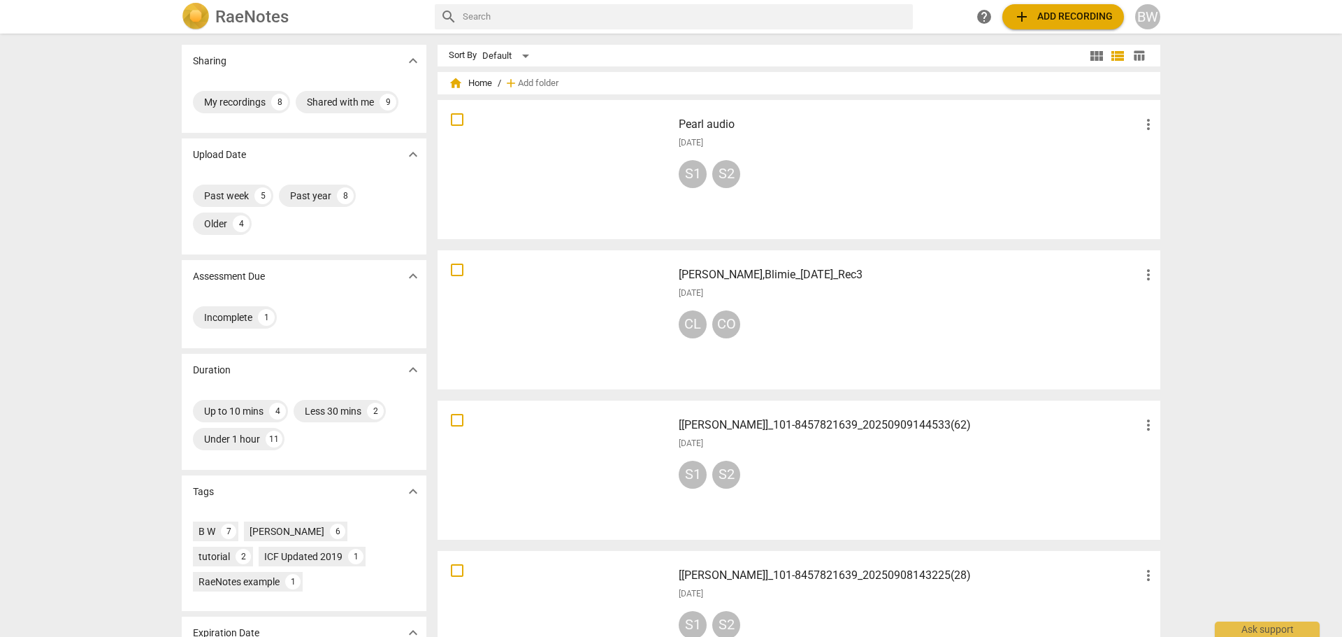
click at [542, 153] on div at bounding box center [555, 169] width 225 height 129
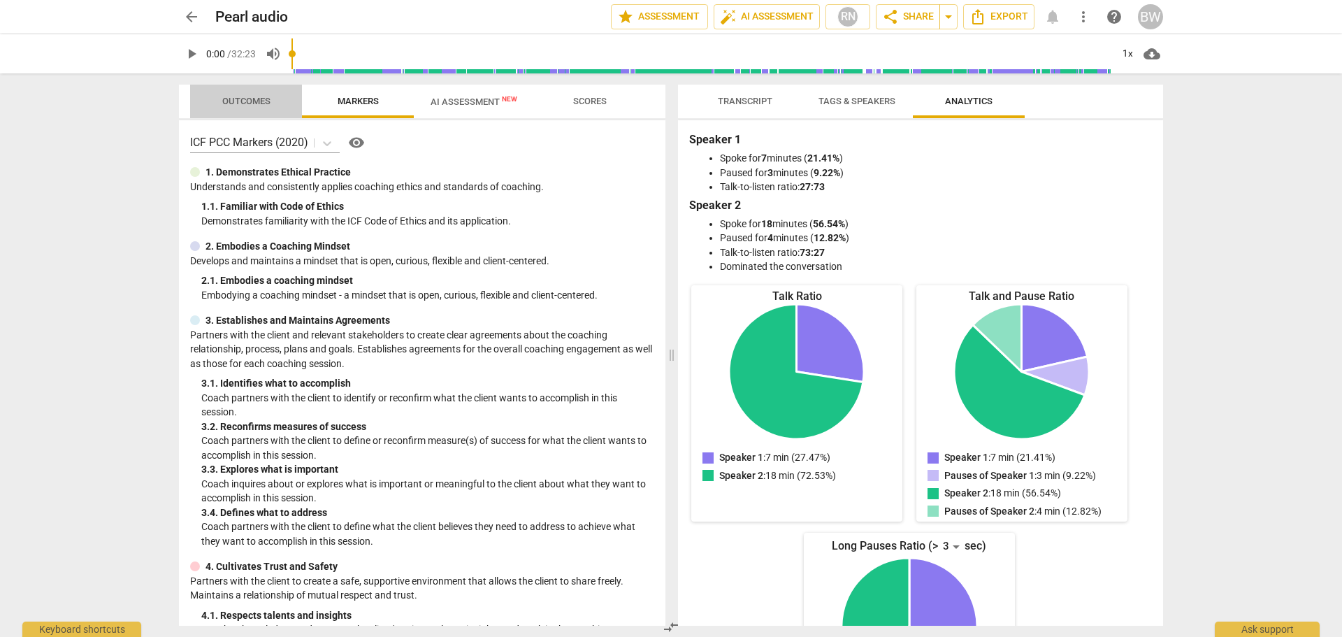
click at [257, 103] on span "Outcomes" at bounding box center [246, 101] width 48 height 10
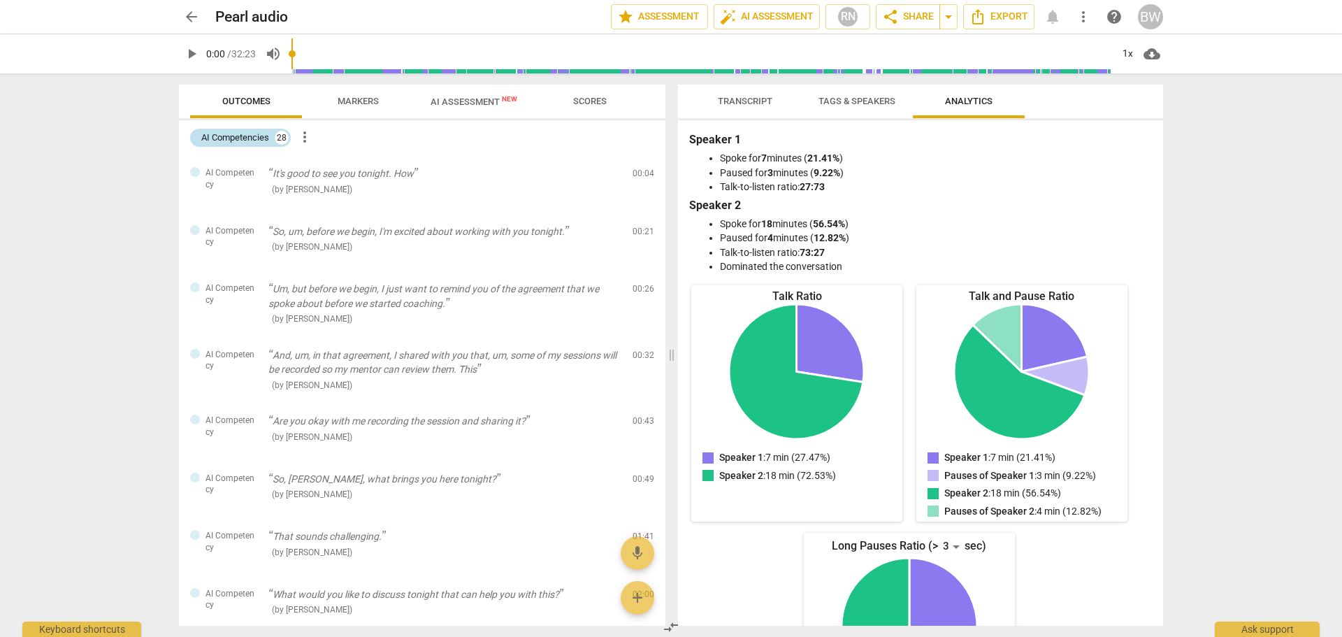
click at [278, 138] on div "28" at bounding box center [282, 138] width 14 height 14
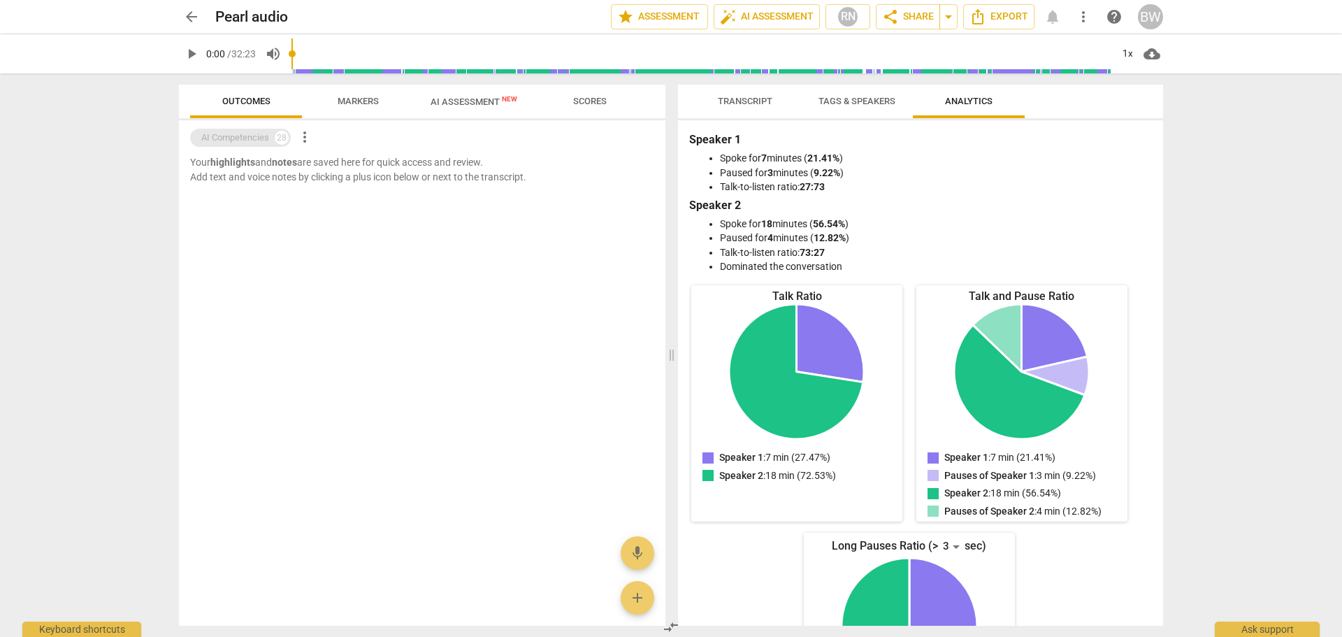
click at [278, 138] on div "28" at bounding box center [282, 138] width 14 height 14
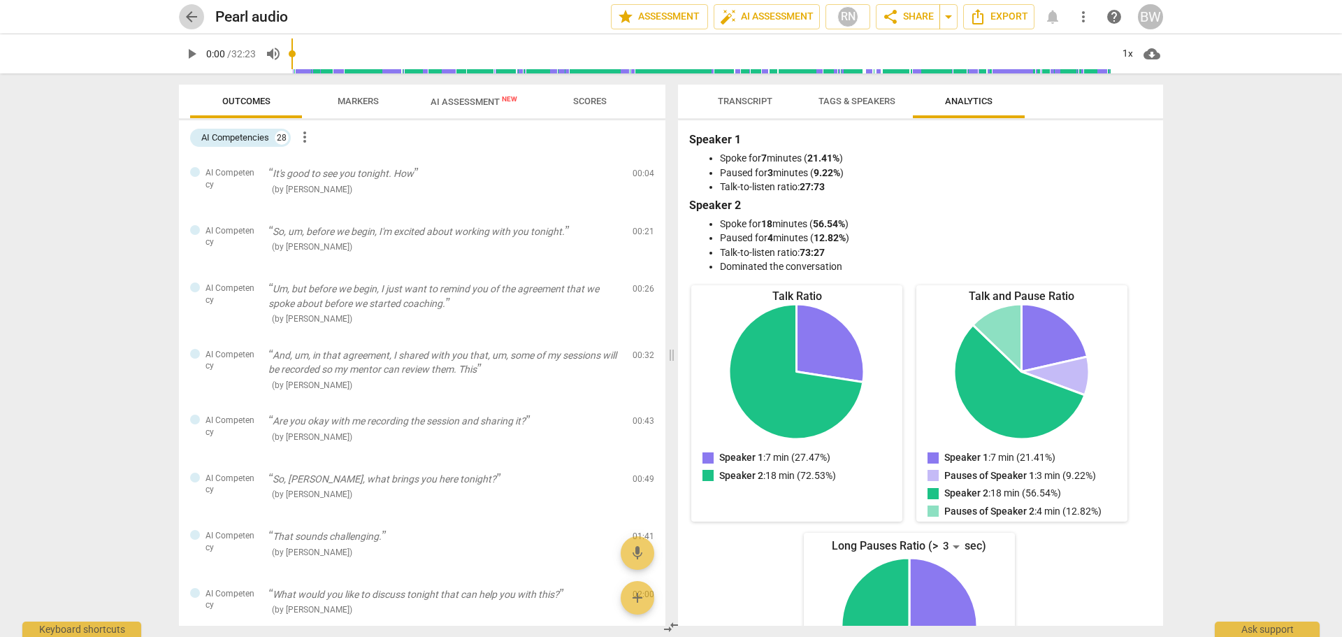
click at [184, 14] on span "arrow_back" at bounding box center [191, 16] width 17 height 17
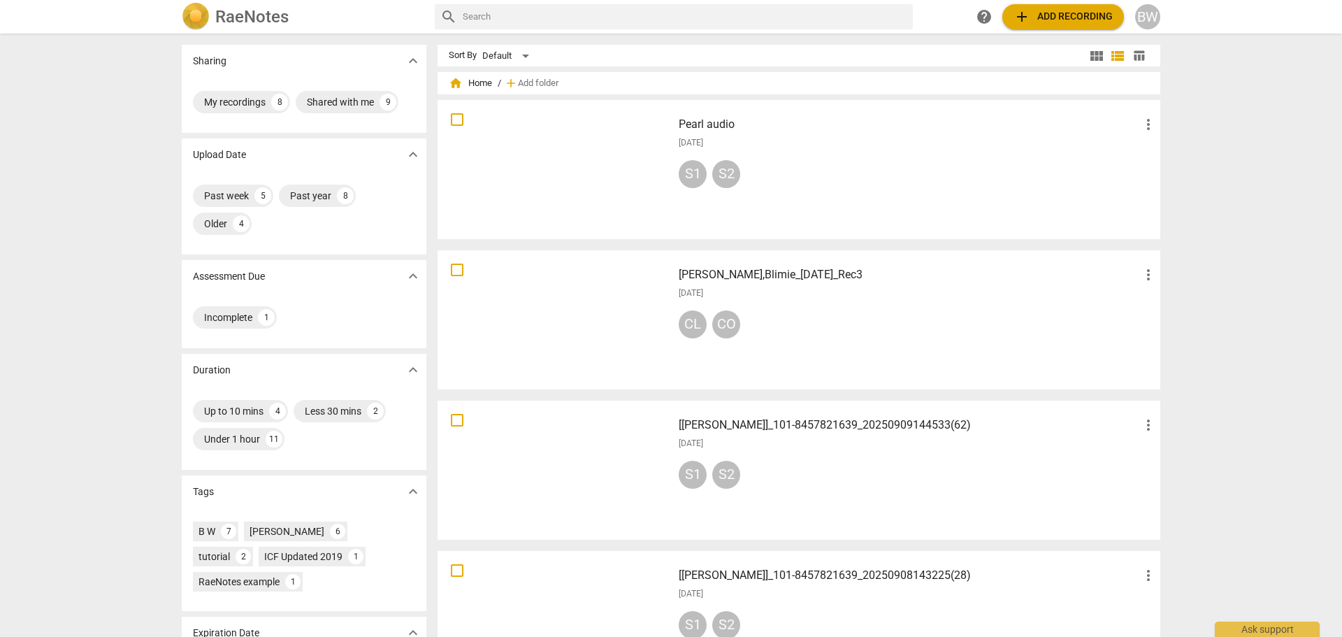
click at [815, 583] on h3 "[[PERSON_NAME]]_101-8457821639_20250908143225(28)" at bounding box center [909, 575] width 461 height 17
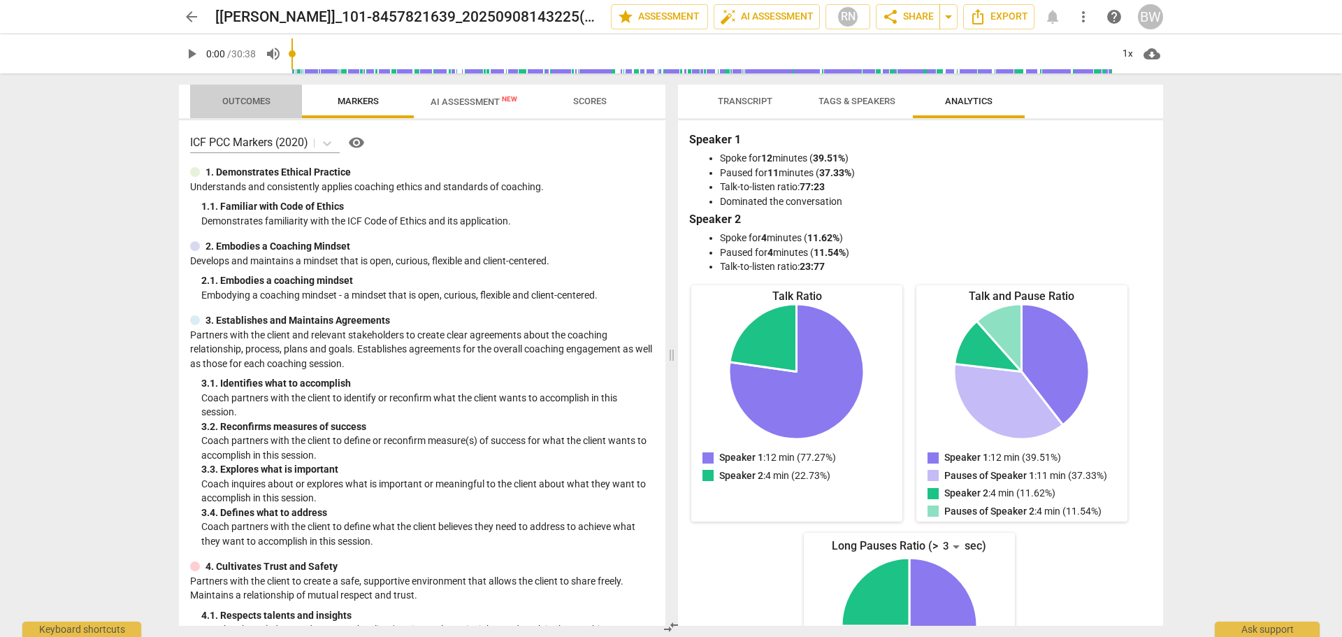
click at [244, 108] on span "Outcomes" at bounding box center [247, 101] width 82 height 19
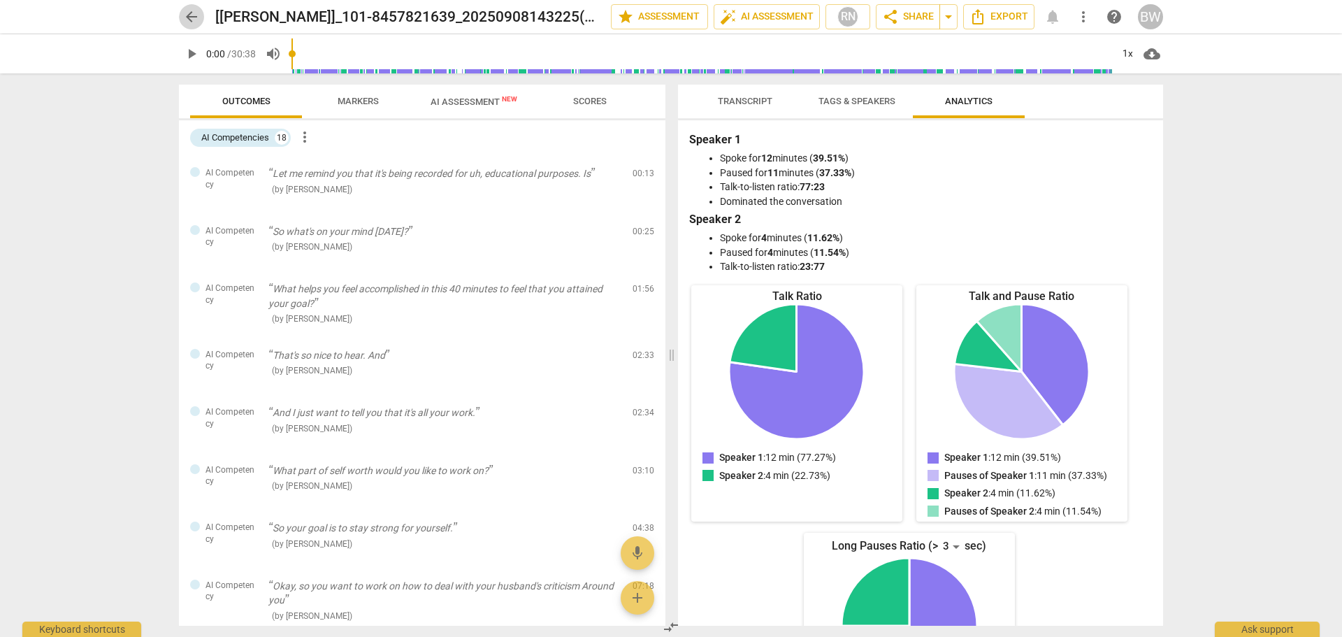
click at [190, 15] on span "arrow_back" at bounding box center [191, 16] width 17 height 17
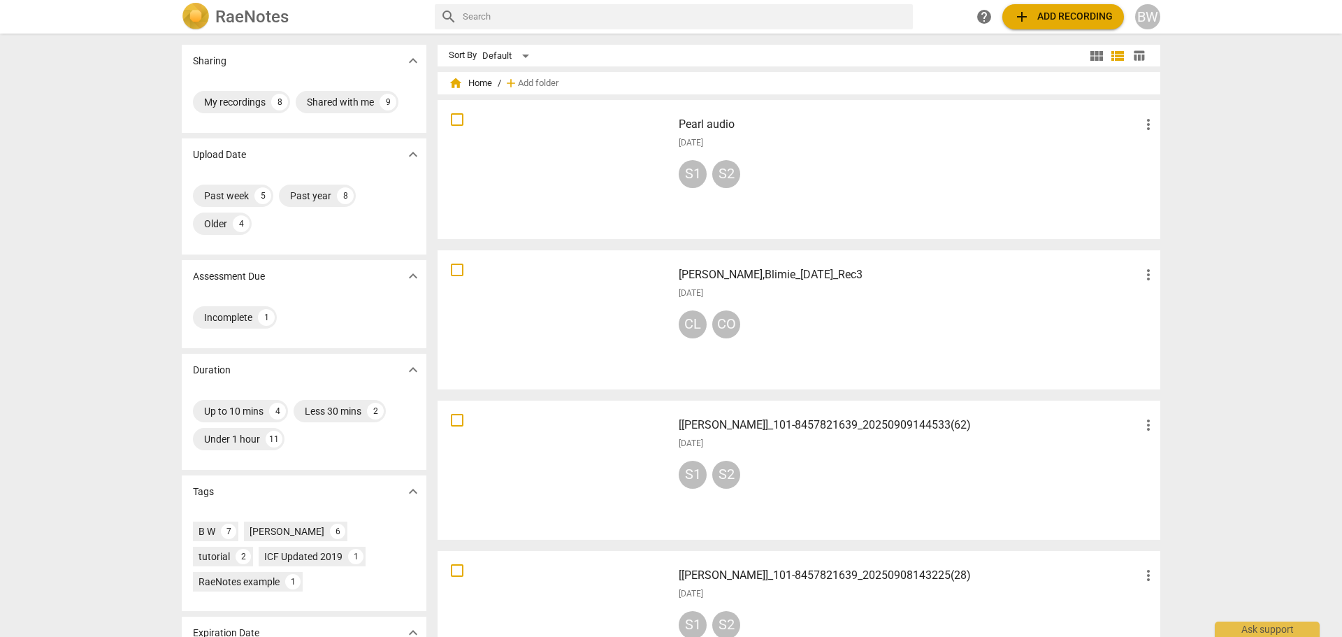
click at [924, 442] on div "[DATE]" at bounding box center [918, 444] width 478 height 12
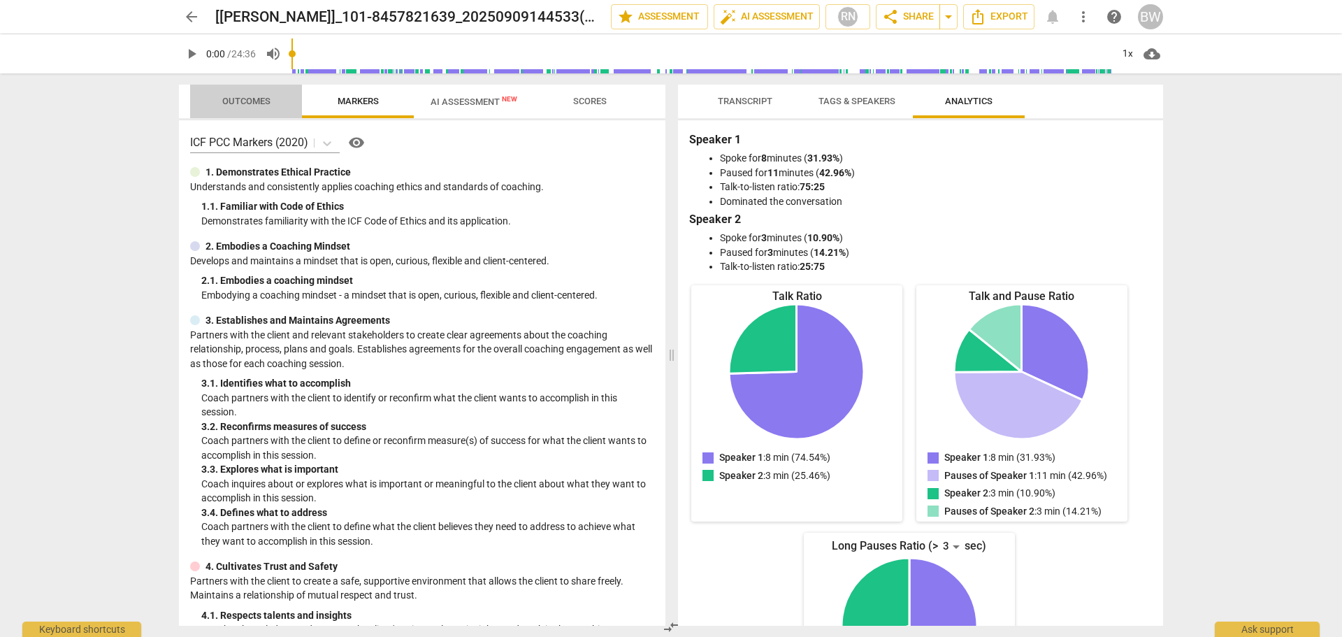
click at [236, 101] on span "Outcomes" at bounding box center [246, 101] width 48 height 10
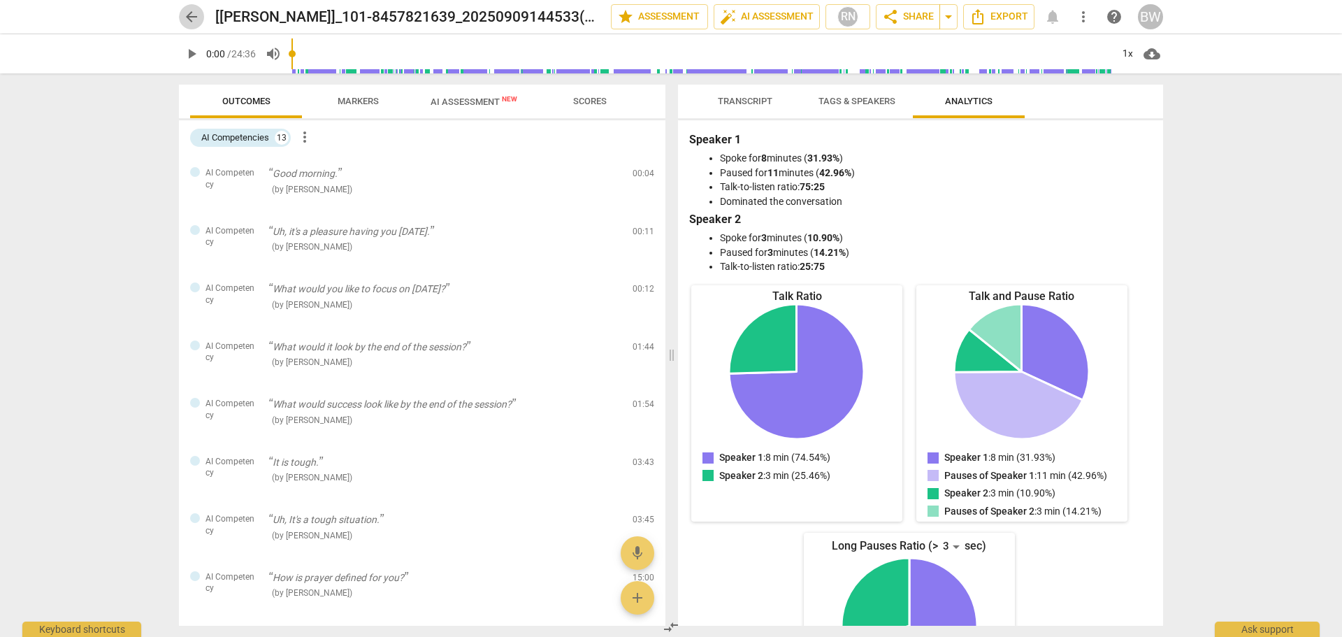
click at [192, 16] on span "arrow_back" at bounding box center [191, 16] width 17 height 17
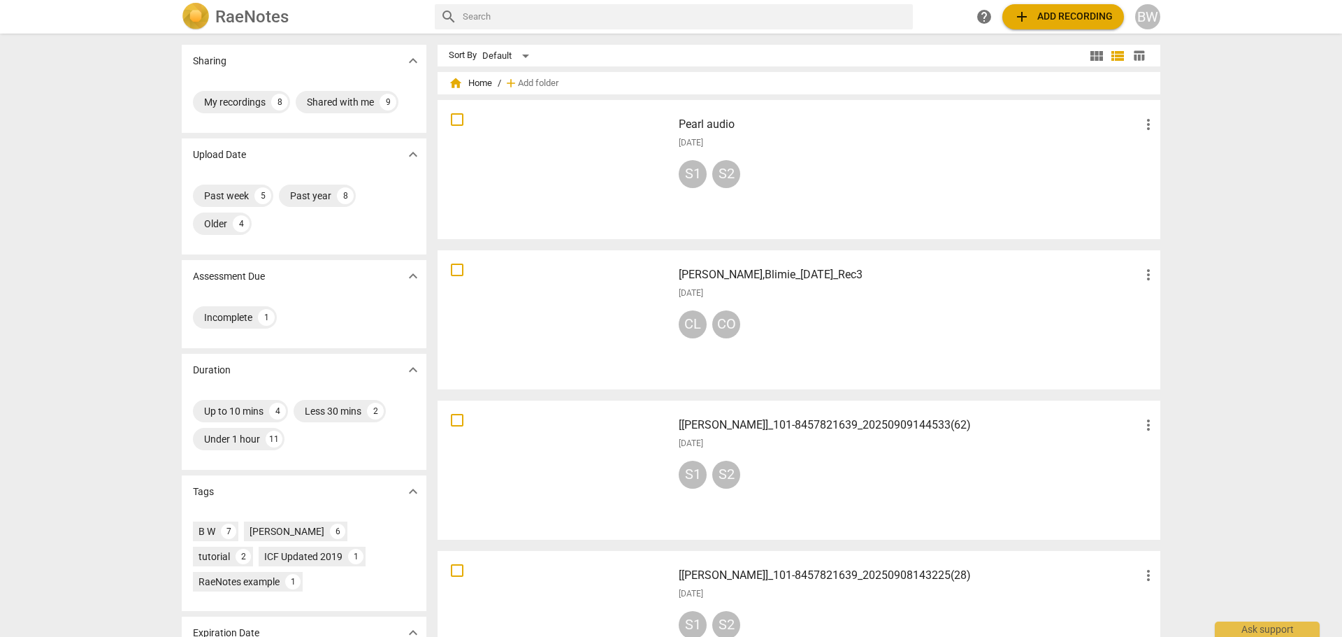
click at [903, 597] on div "[DATE]" at bounding box center [918, 594] width 478 height 12
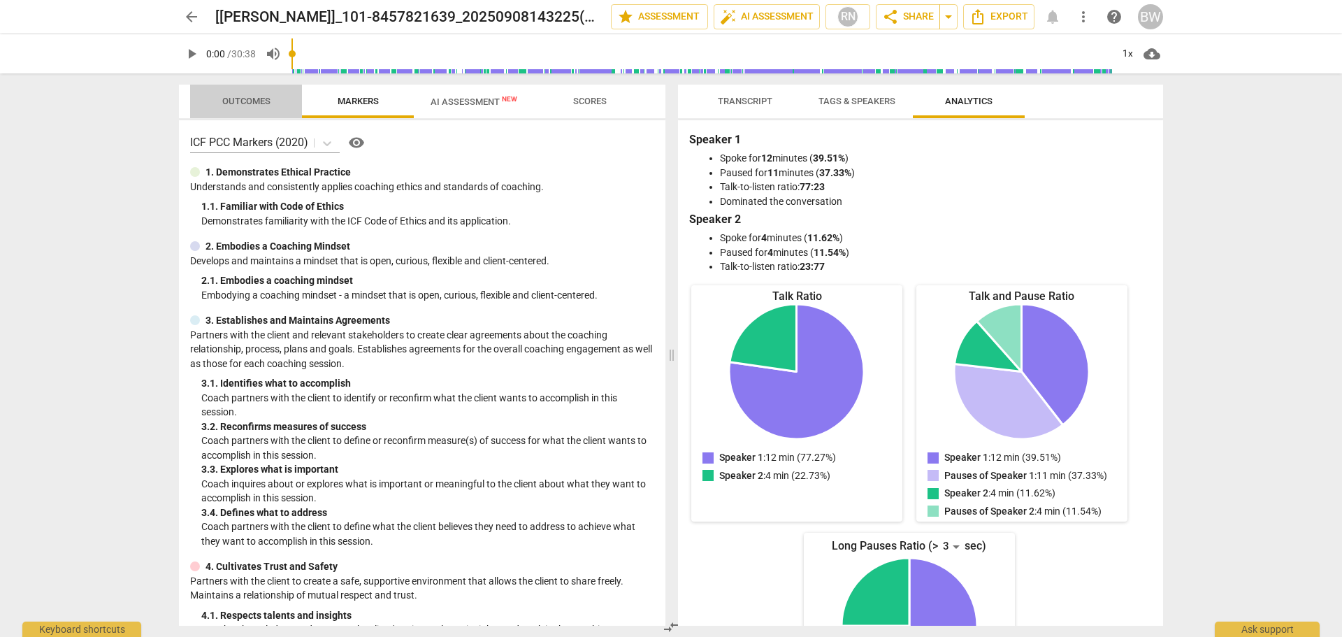
click at [236, 92] on span "Outcomes" at bounding box center [247, 101] width 82 height 19
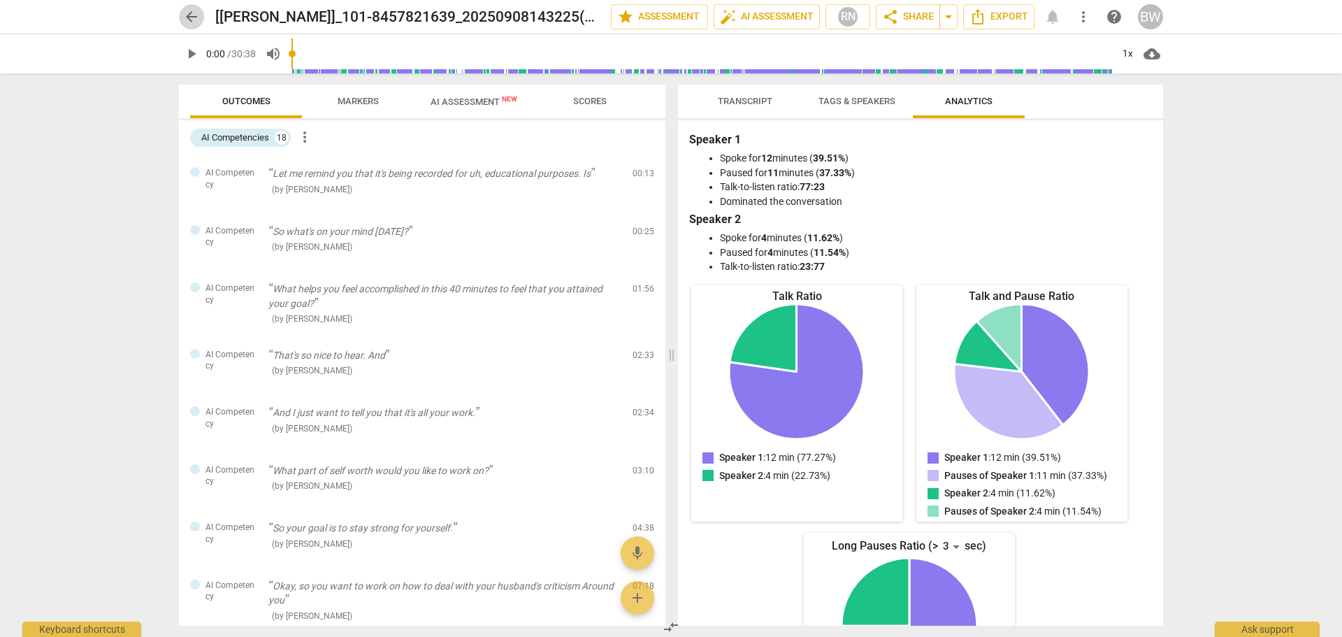
click at [189, 17] on span "arrow_back" at bounding box center [191, 16] width 17 height 17
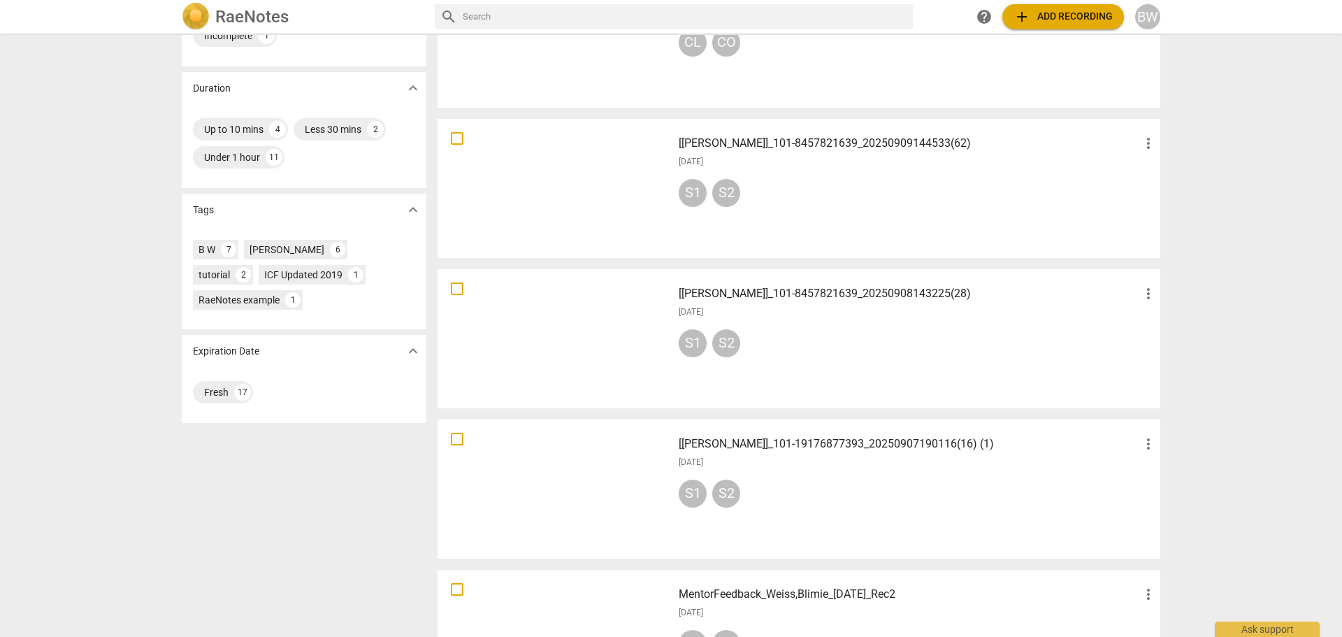
scroll to position [287, 0]
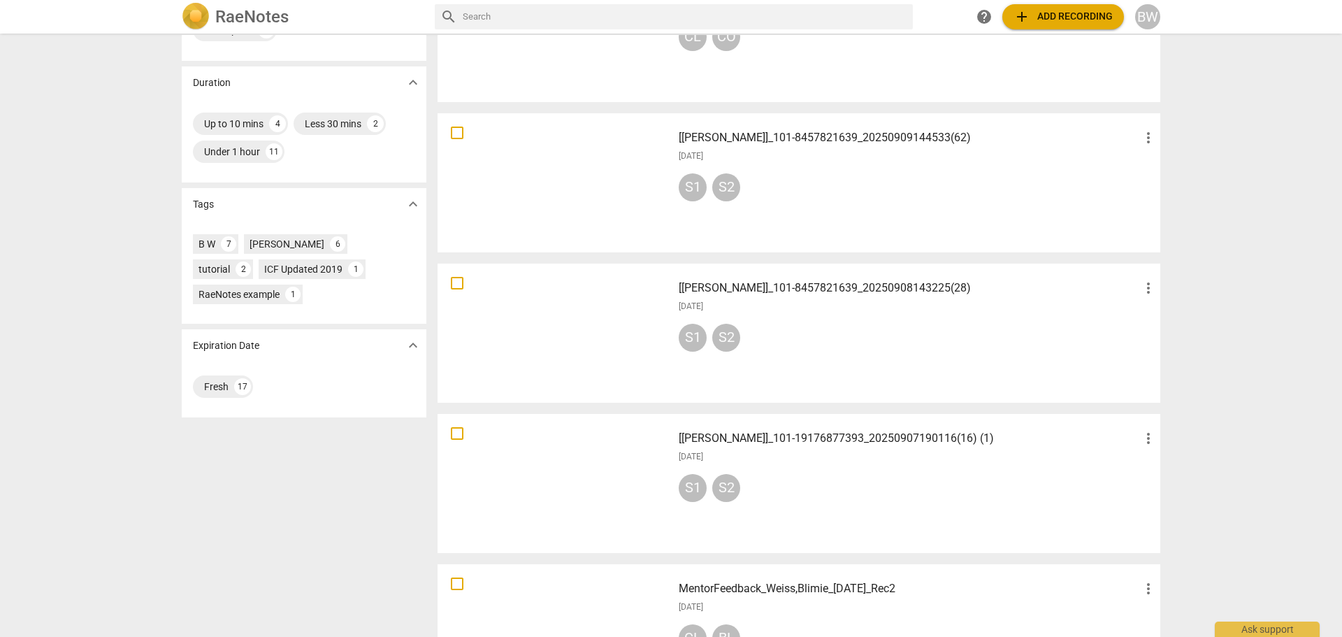
click at [542, 496] on div at bounding box center [555, 483] width 225 height 129
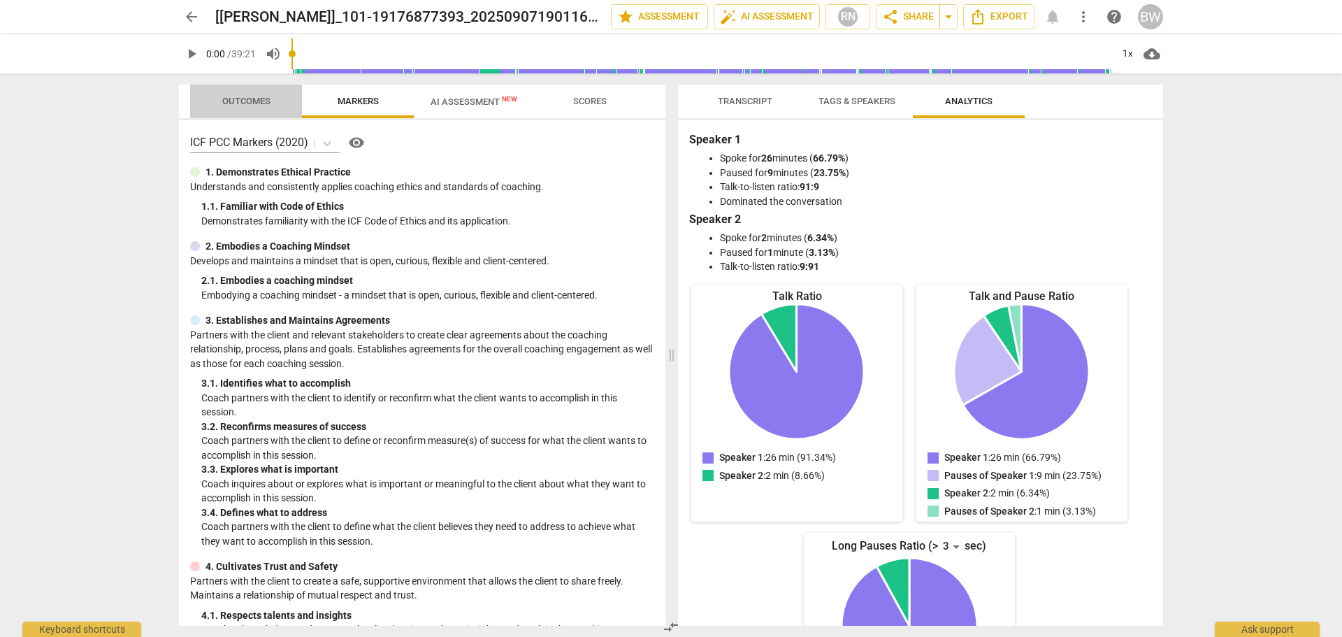
click at [237, 113] on button "Outcomes" at bounding box center [246, 102] width 112 height 34
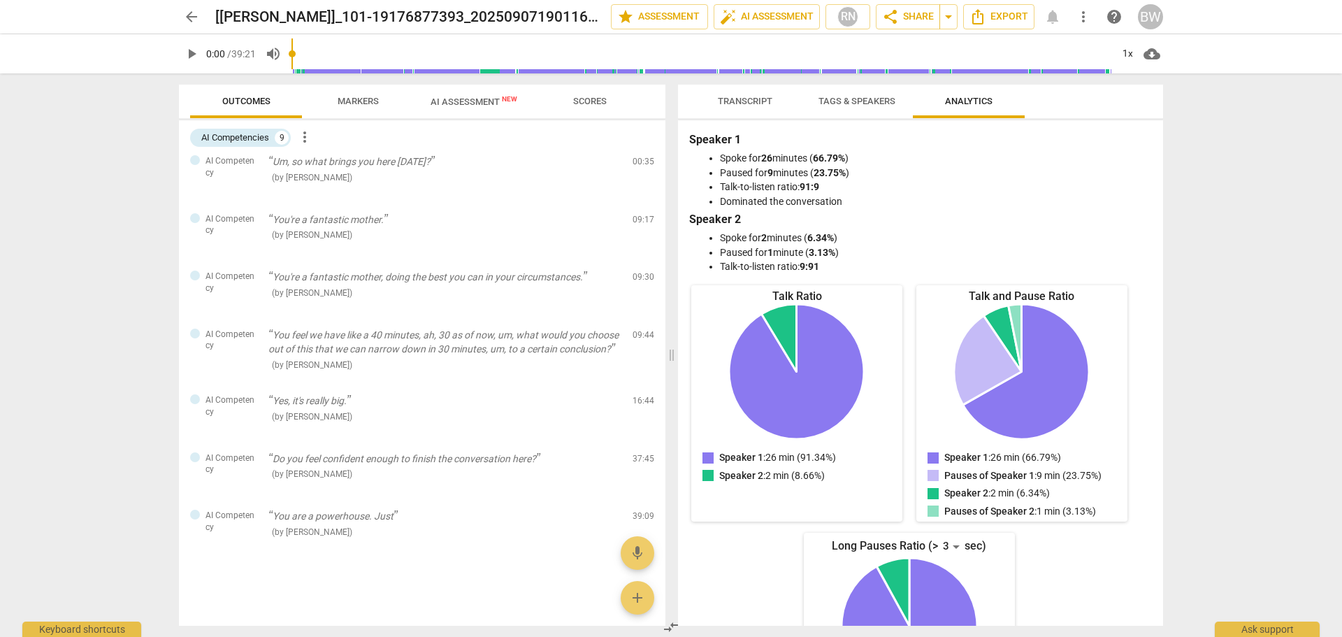
scroll to position [141, 0]
click at [195, 27] on button "arrow_back" at bounding box center [191, 16] width 25 height 25
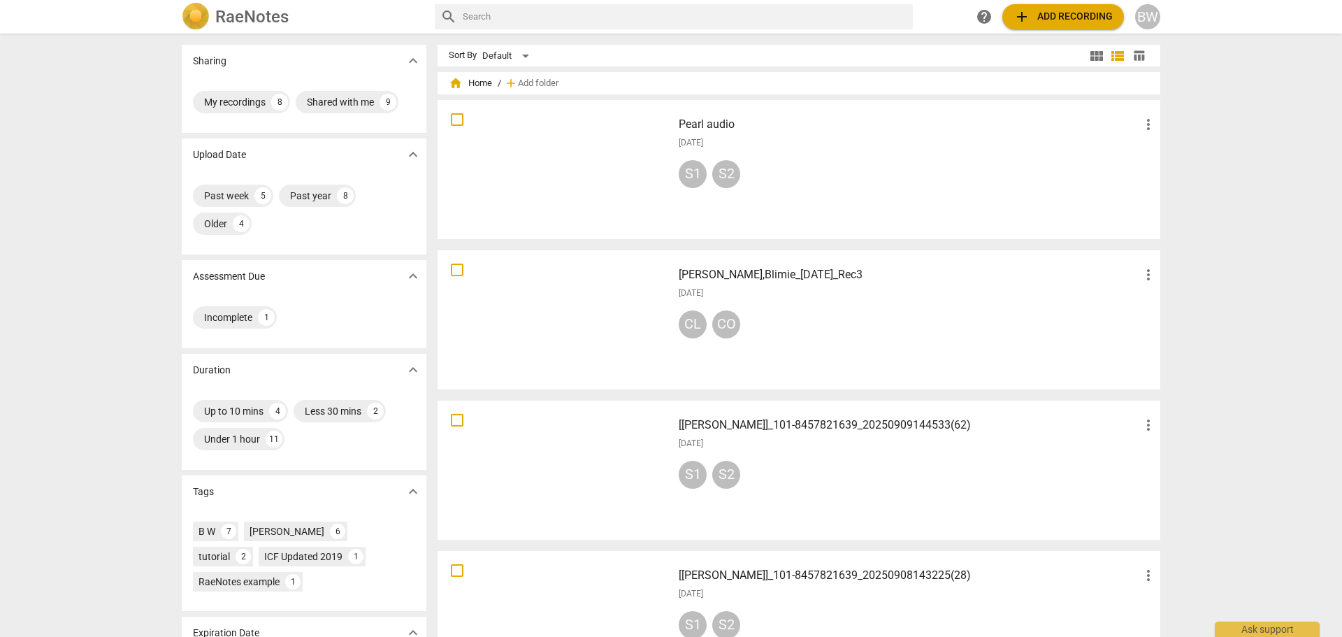
click at [743, 319] on div "CL CO" at bounding box center [918, 327] width 478 height 34
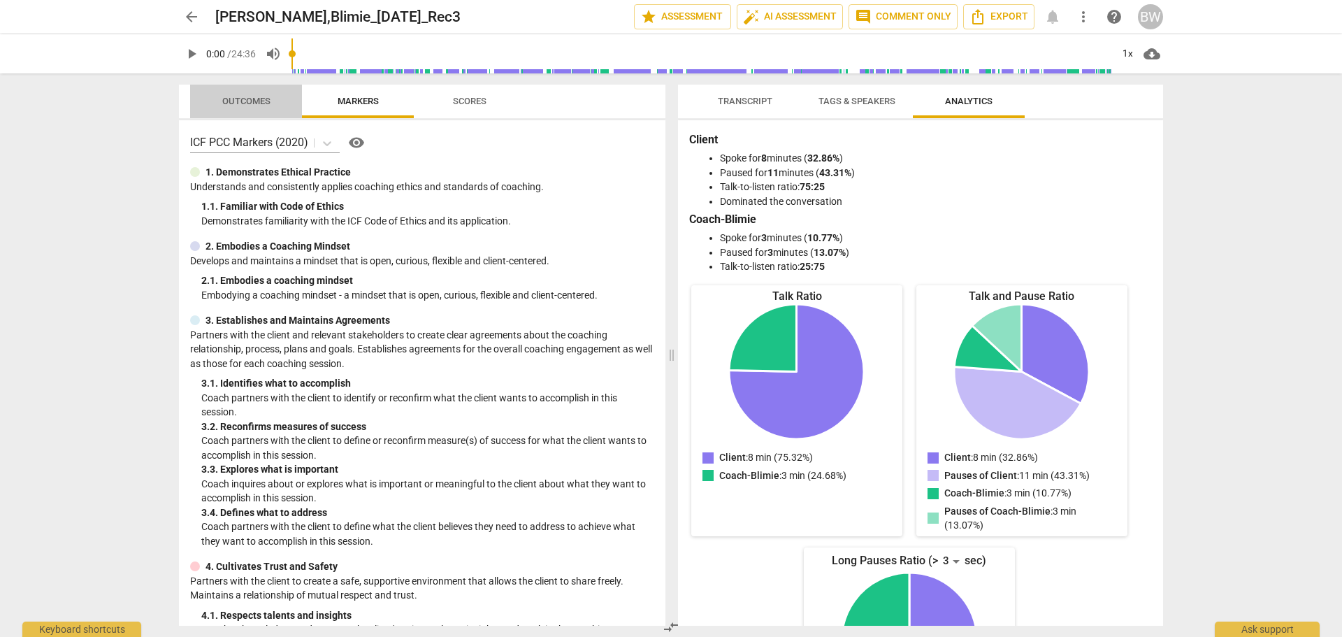
click at [238, 102] on span "Outcomes" at bounding box center [246, 101] width 48 height 10
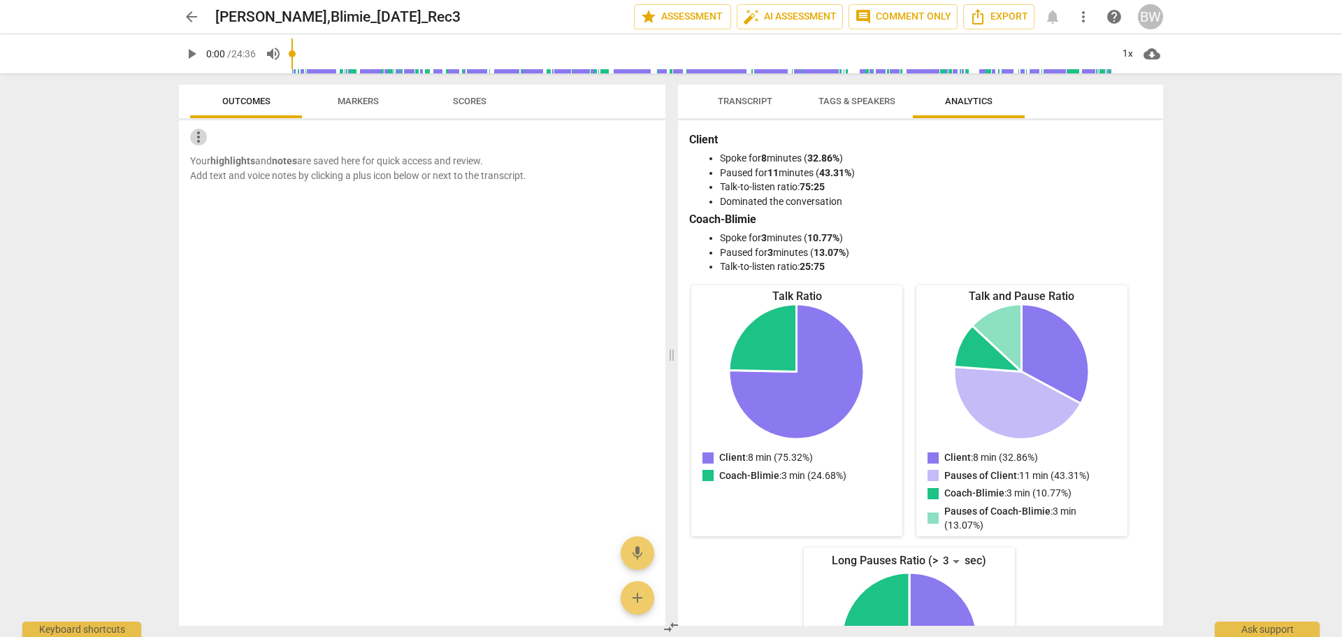
click at [200, 131] on span "more_vert" at bounding box center [198, 137] width 17 height 17
click at [351, 129] on div at bounding box center [671, 318] width 1342 height 637
click at [360, 106] on span "Markers" at bounding box center [358, 101] width 75 height 19
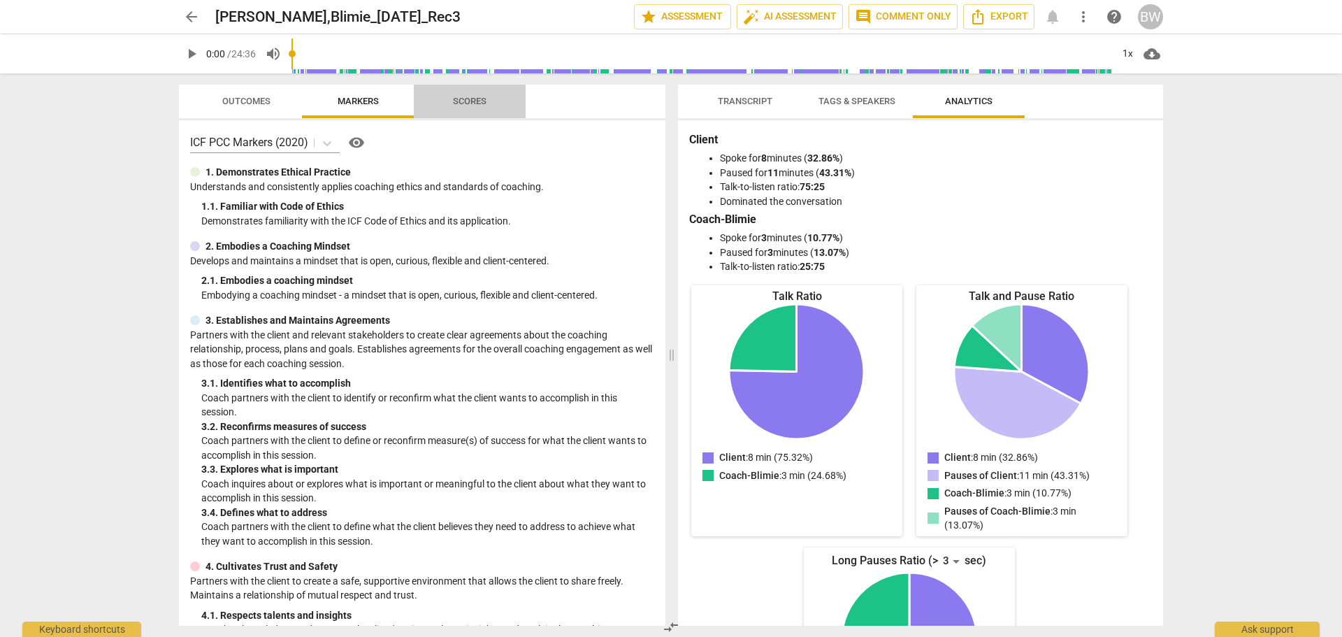
click at [465, 103] on span "Scores" at bounding box center [470, 101] width 34 height 10
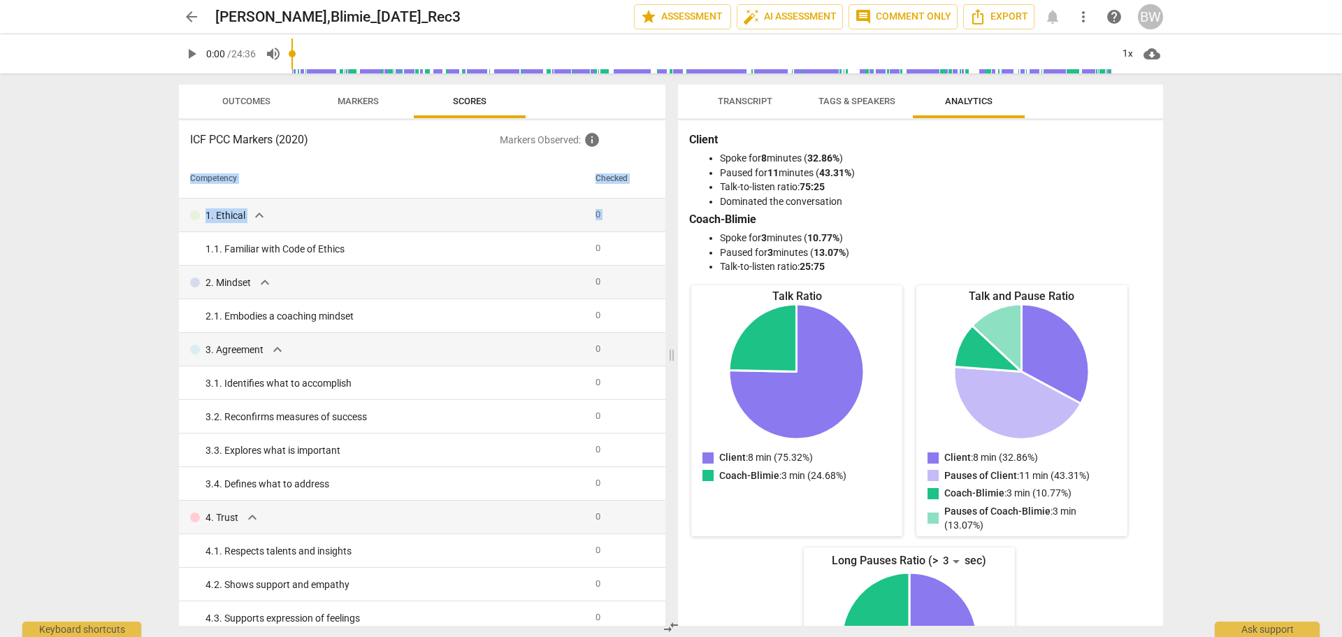
drag, startPoint x: 660, startPoint y: 231, endPoint x: 632, endPoint y: 158, distance: 78.6
click at [632, 158] on div "ICF PCC Markers (2020) Markers Observed : info Competency Checked 1. Ethical ex…" at bounding box center [422, 373] width 487 height 506
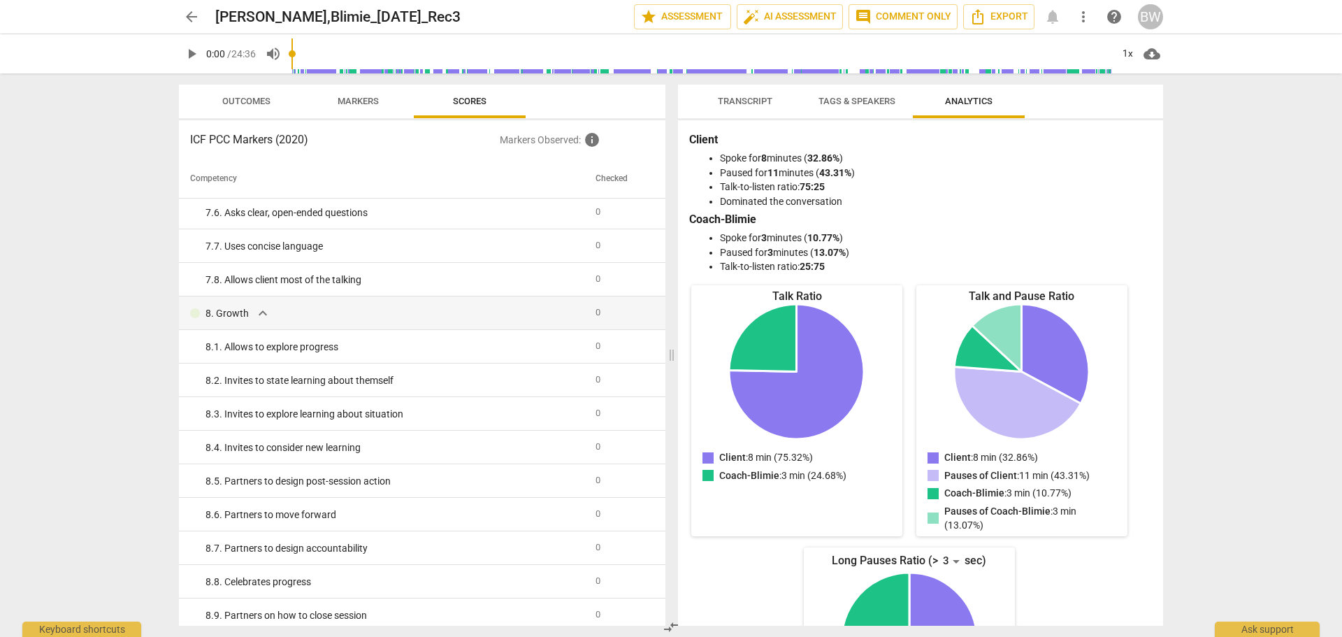
scroll to position [1151, 0]
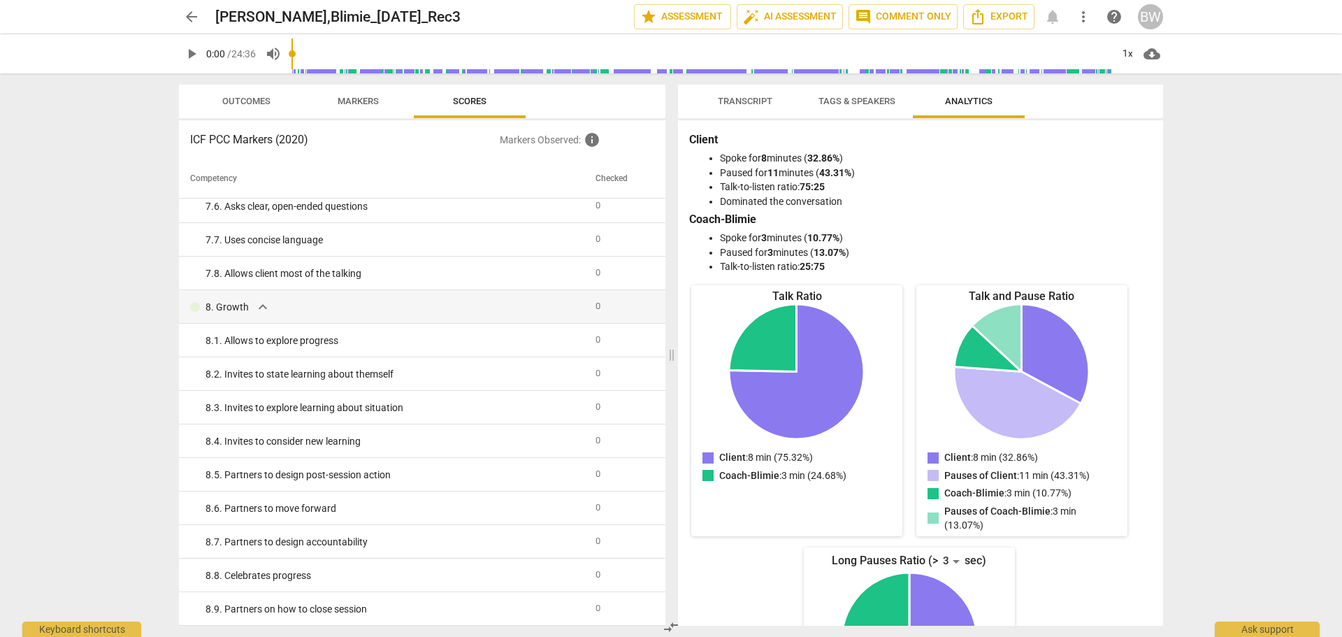
drag, startPoint x: 666, startPoint y: 565, endPoint x: 664, endPoint y: 543, distance: 22.5
click at [664, 543] on div "Outcomes Markers Scores ICF PCC Markers (2020) Markers Observed : info Competen…" at bounding box center [419, 355] width 503 height 564
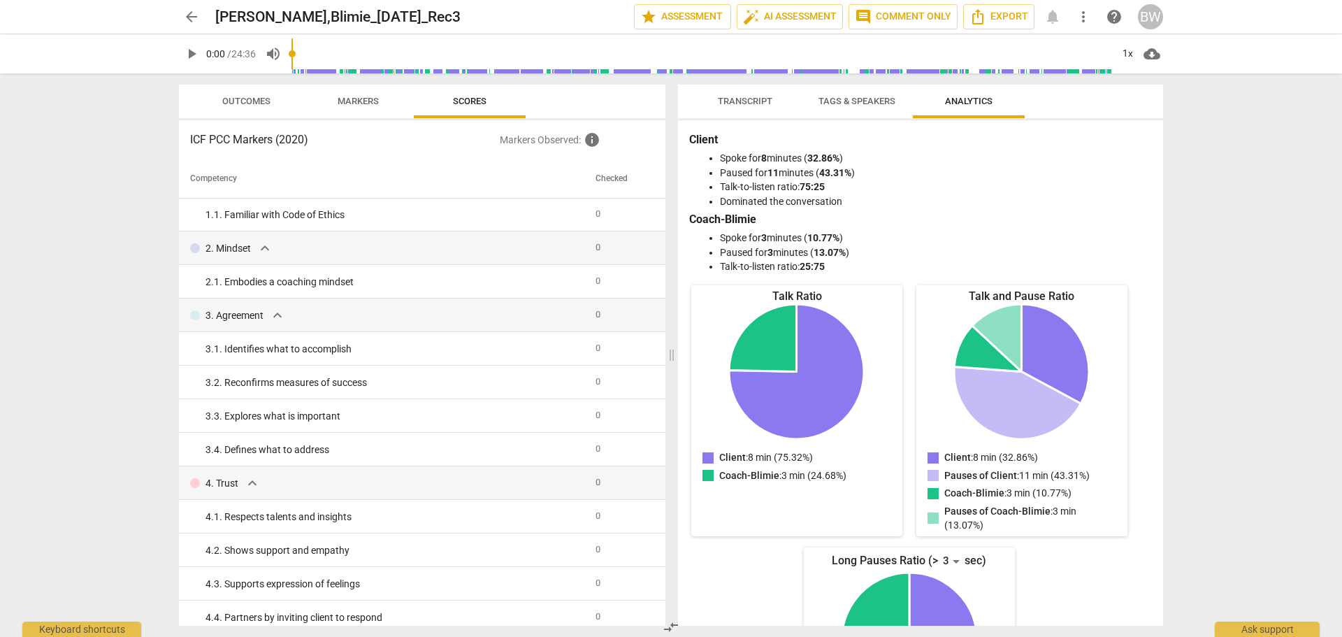
scroll to position [0, 0]
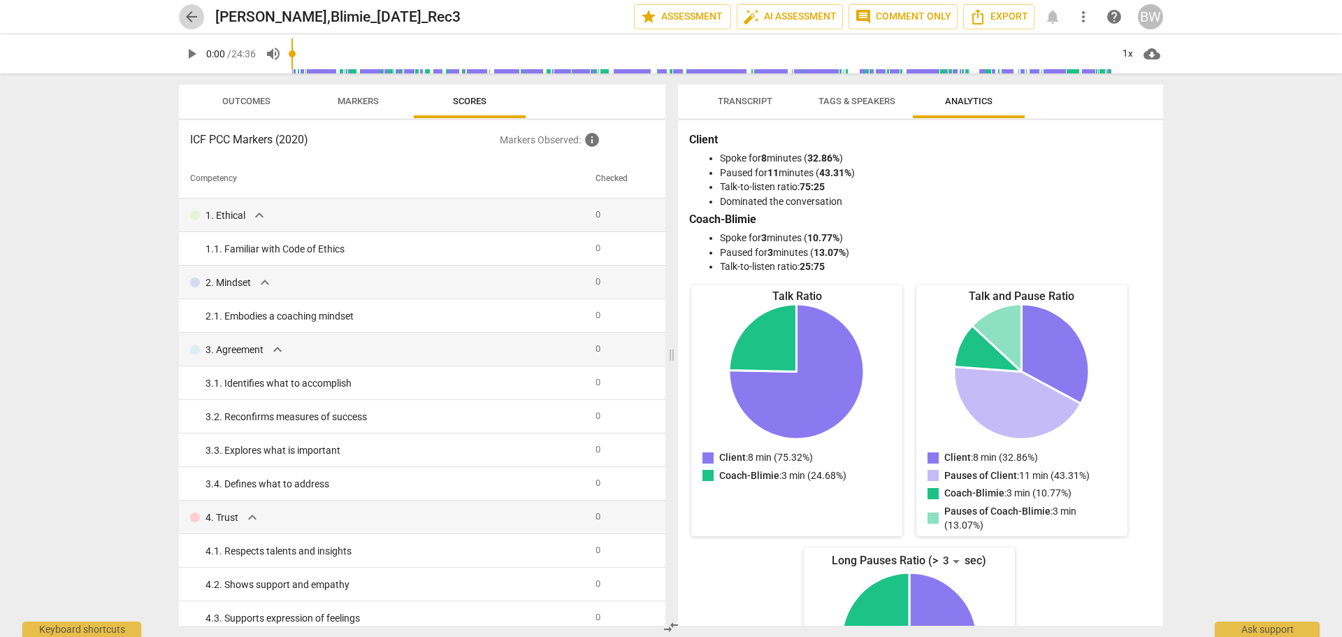
click at [195, 15] on span "arrow_back" at bounding box center [191, 16] width 17 height 17
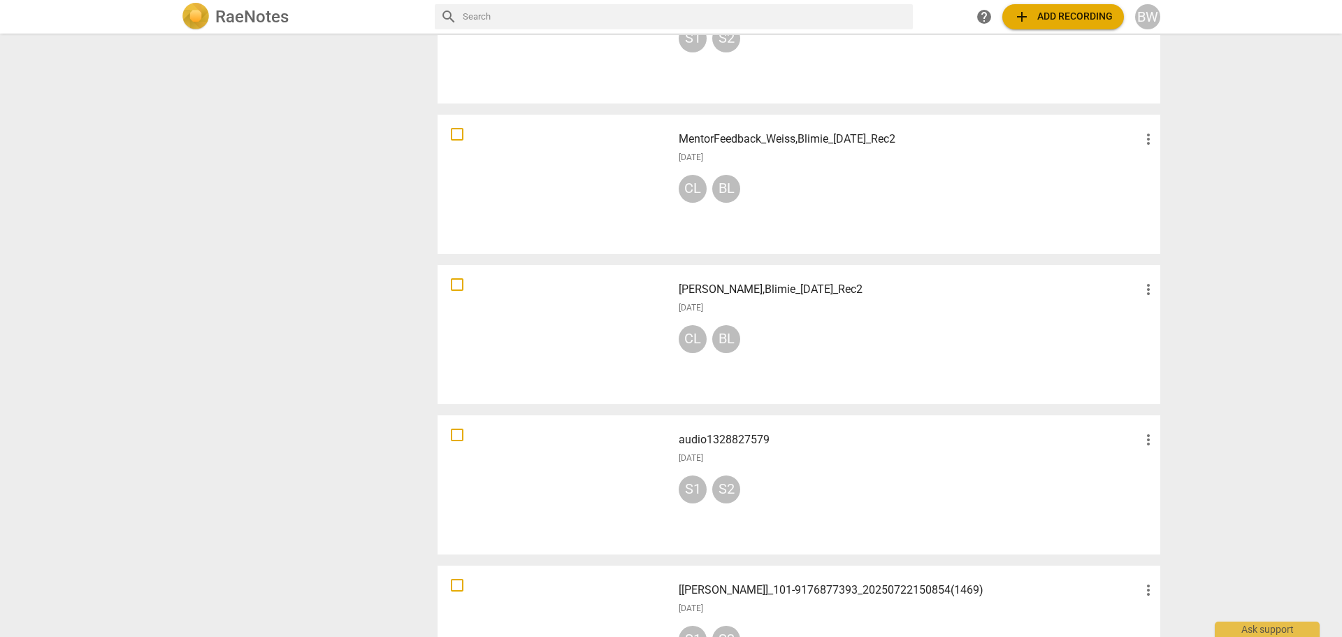
scroll to position [754, 0]
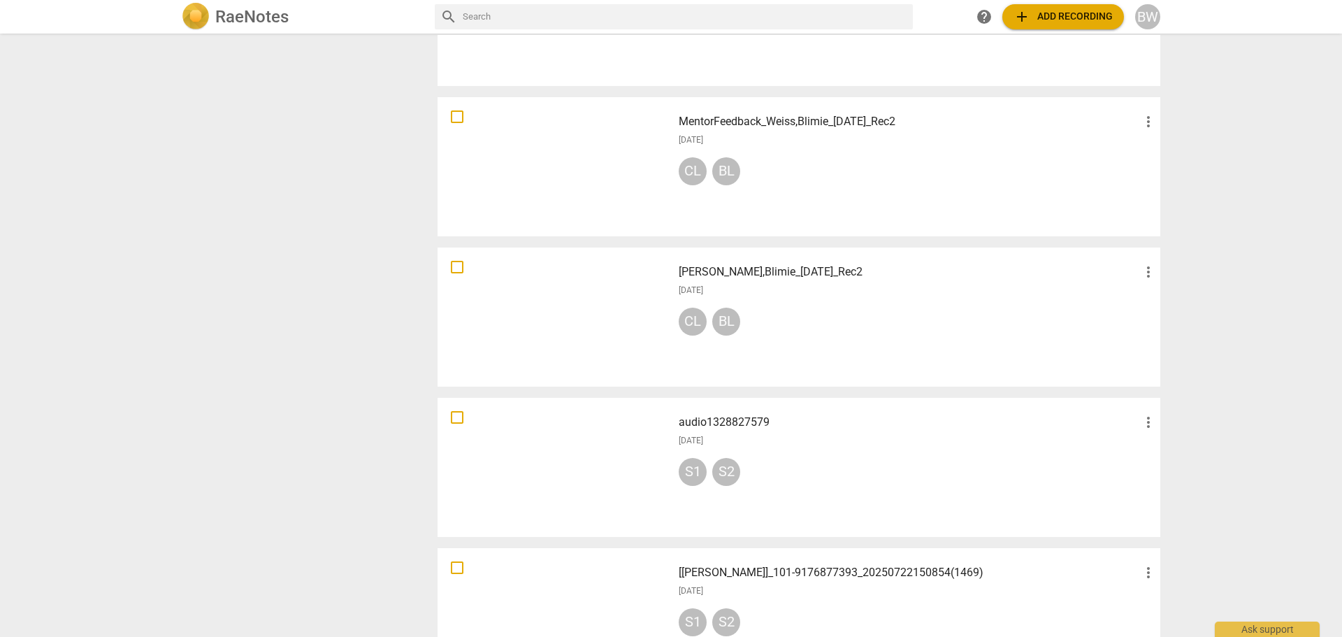
click at [896, 180] on div "CL BL" at bounding box center [918, 174] width 478 height 34
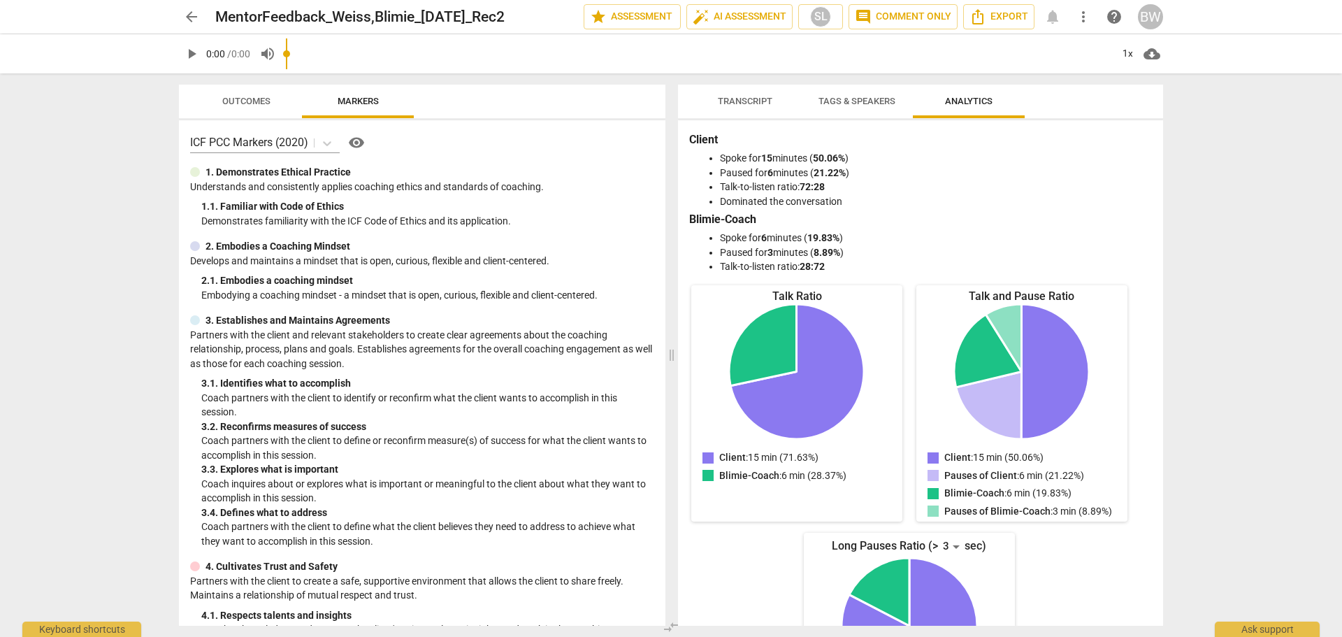
click at [229, 110] on span "Outcomes" at bounding box center [247, 101] width 82 height 19
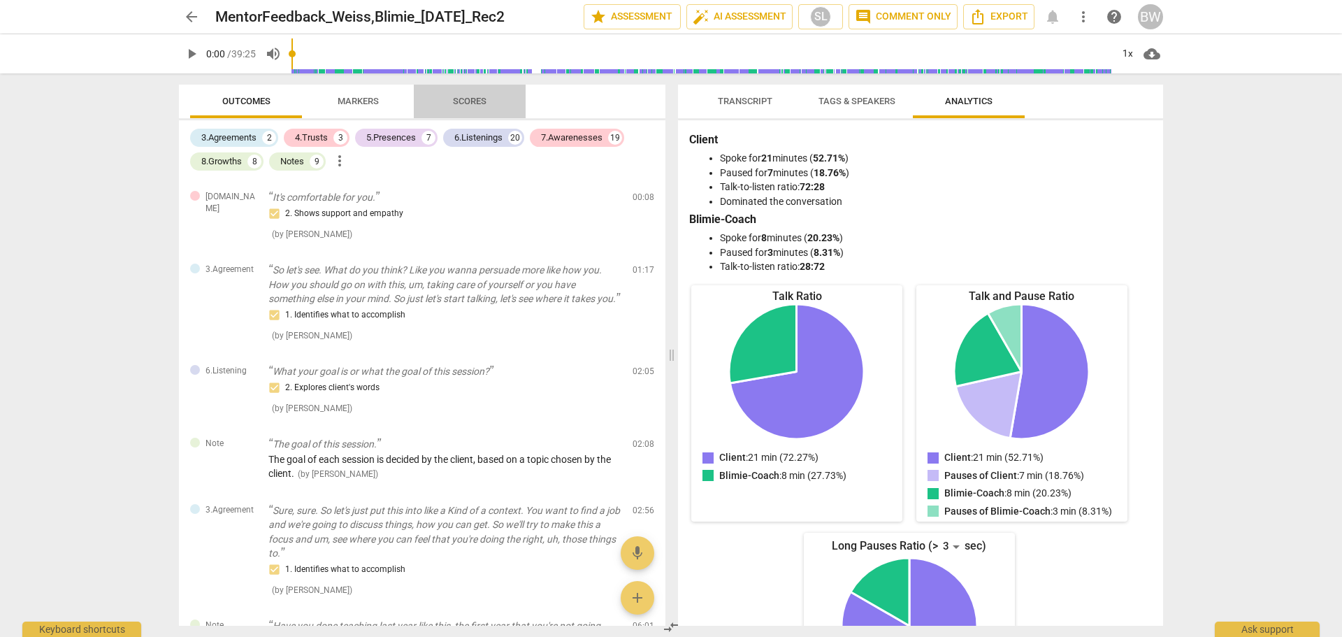
click at [482, 103] on span "Scores" at bounding box center [470, 101] width 34 height 10
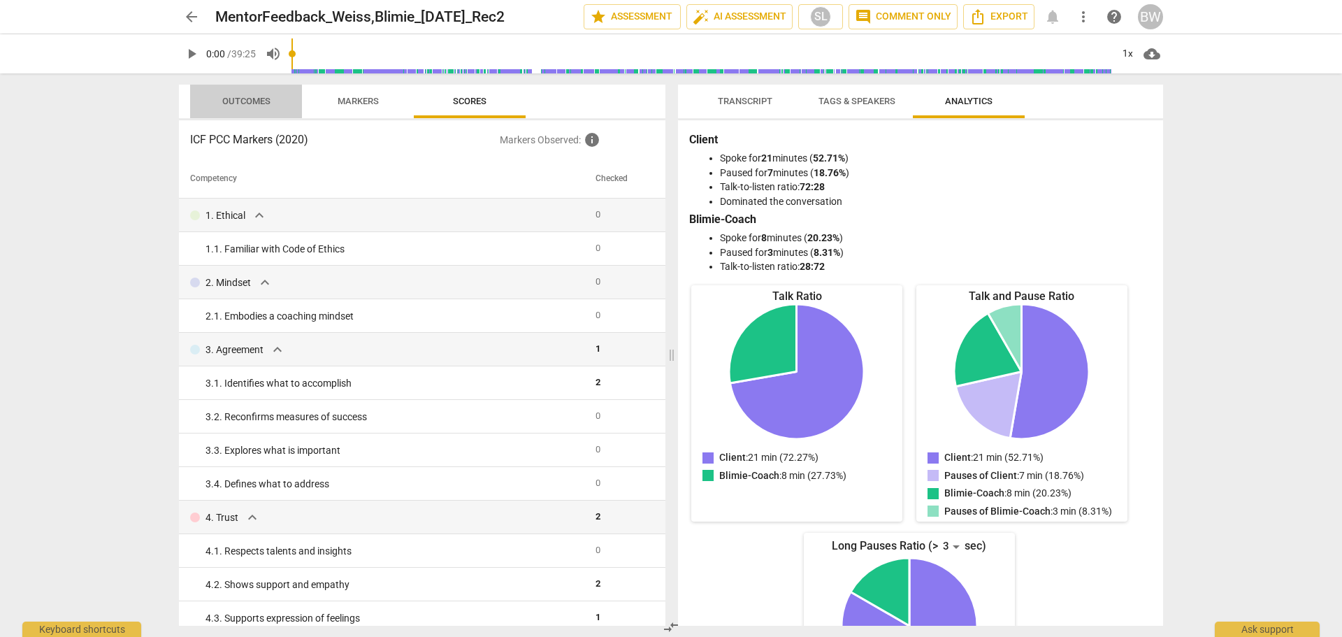
click at [252, 99] on span "Outcomes" at bounding box center [246, 101] width 48 height 10
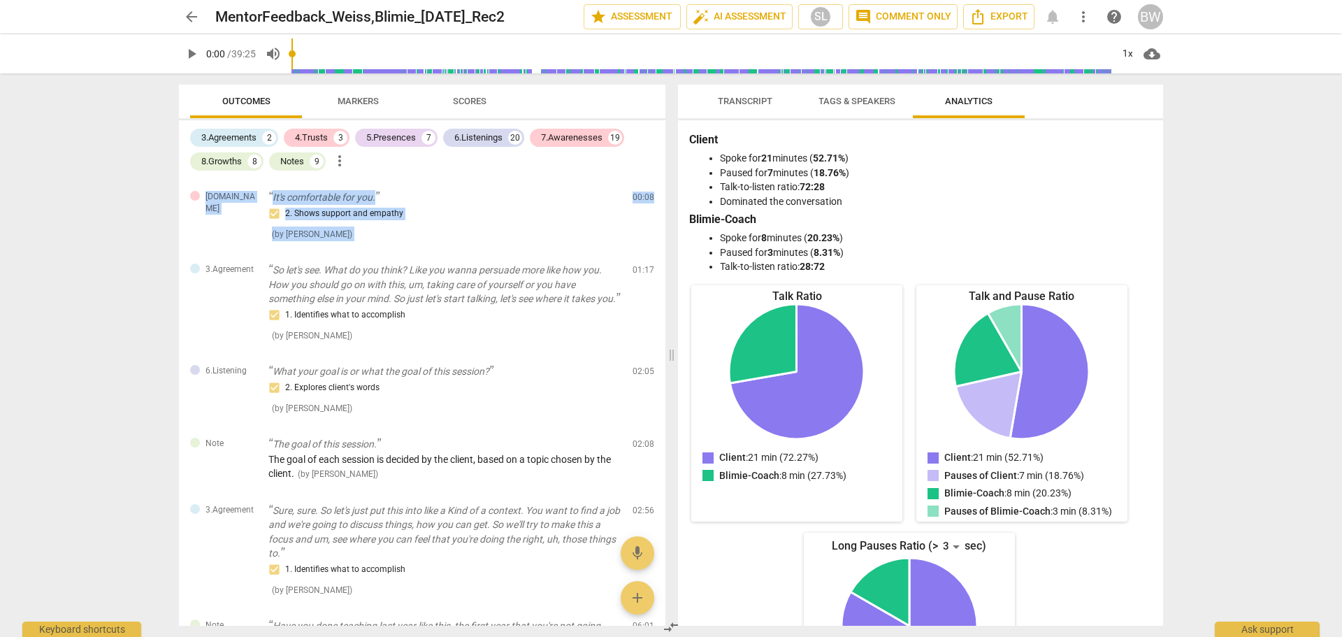
drag, startPoint x: 659, startPoint y: 194, endPoint x: 660, endPoint y: 110, distance: 84.6
click at [660, 110] on div "Outcomes Markers Scores 3.Agreements 2 4.Trusts 3 5.Presences 7 6.Listenings 20…" at bounding box center [422, 355] width 487 height 541
click at [647, 148] on div "3.Agreements 2 4.Trusts 3 5.Presences 7 6.Listenings 20 7.Awarenesses 19 8.Grow…" at bounding box center [427, 150] width 475 height 48
click at [195, 22] on span "arrow_back" at bounding box center [191, 16] width 17 height 17
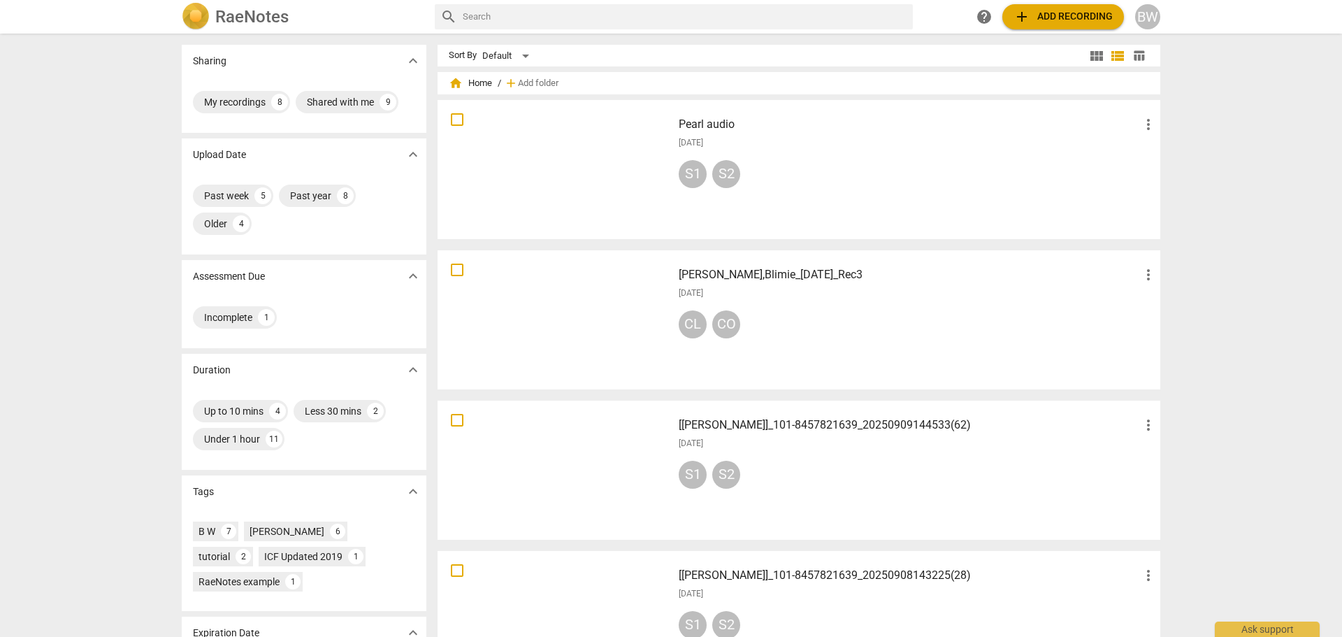
click at [967, 452] on div "[[PERSON_NAME]]_101-8457821639_20250909144533(62) more_vert [DATE] S1 S2" at bounding box center [918, 470] width 501 height 129
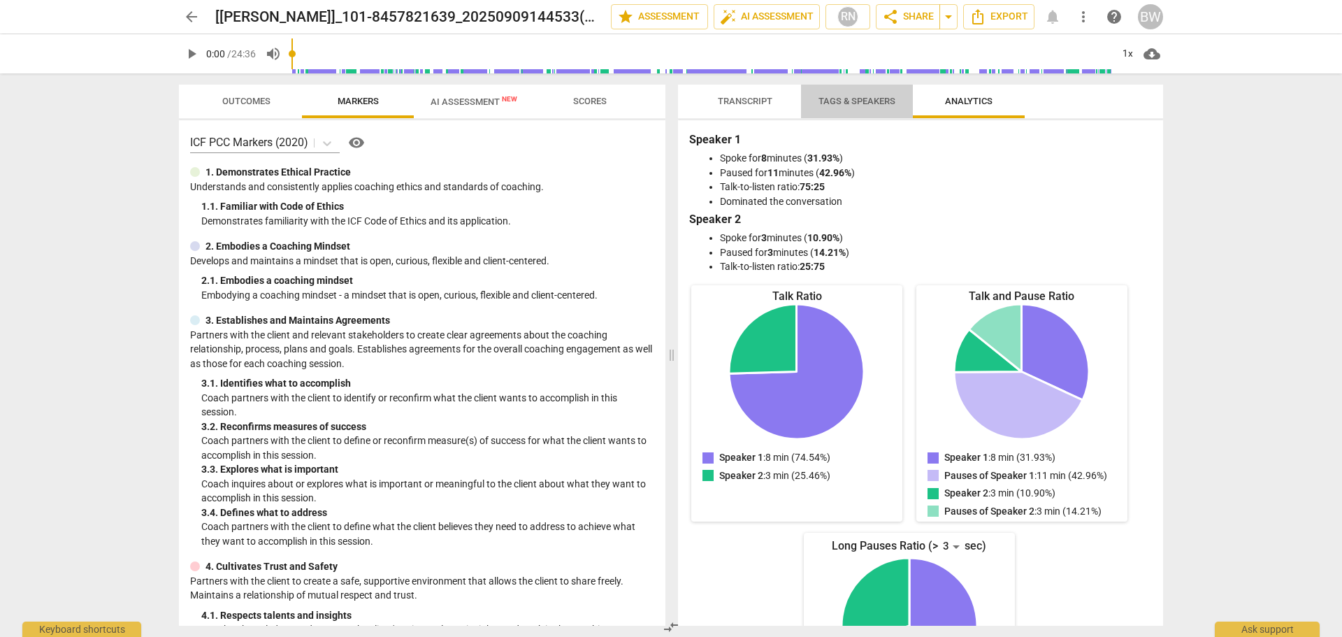
click at [845, 108] on span "Tags & Speakers" at bounding box center [857, 101] width 110 height 19
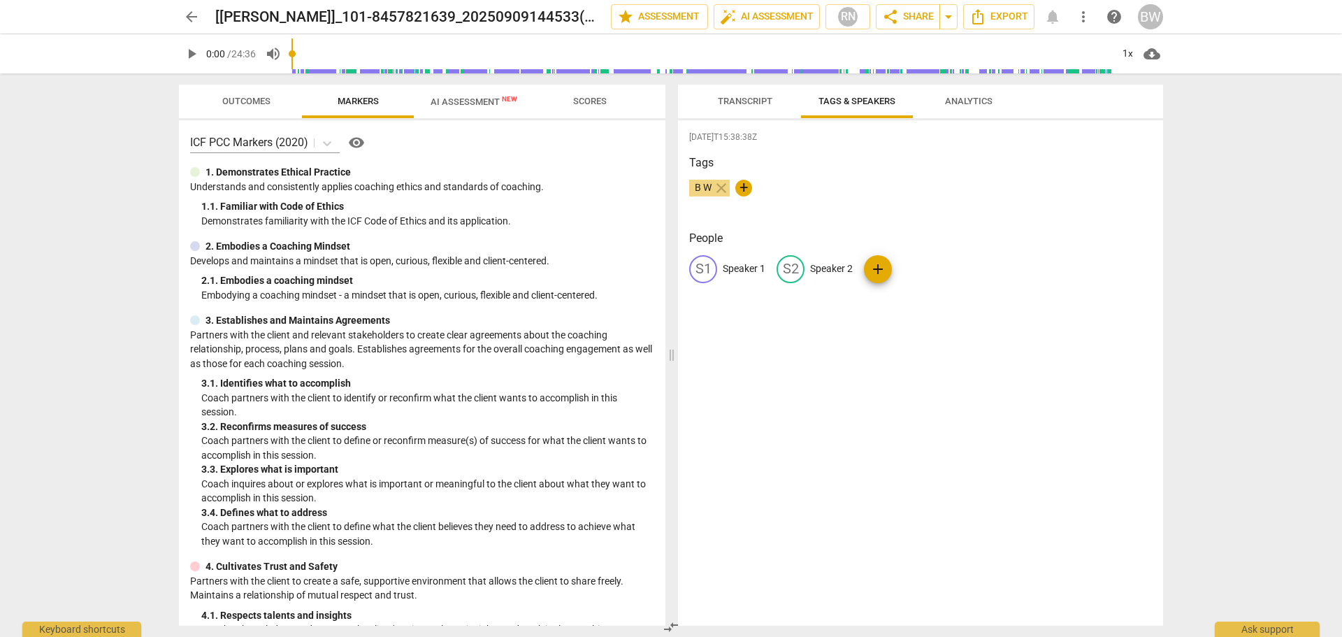
click at [745, 89] on button "Transcript" at bounding box center [745, 102] width 112 height 34
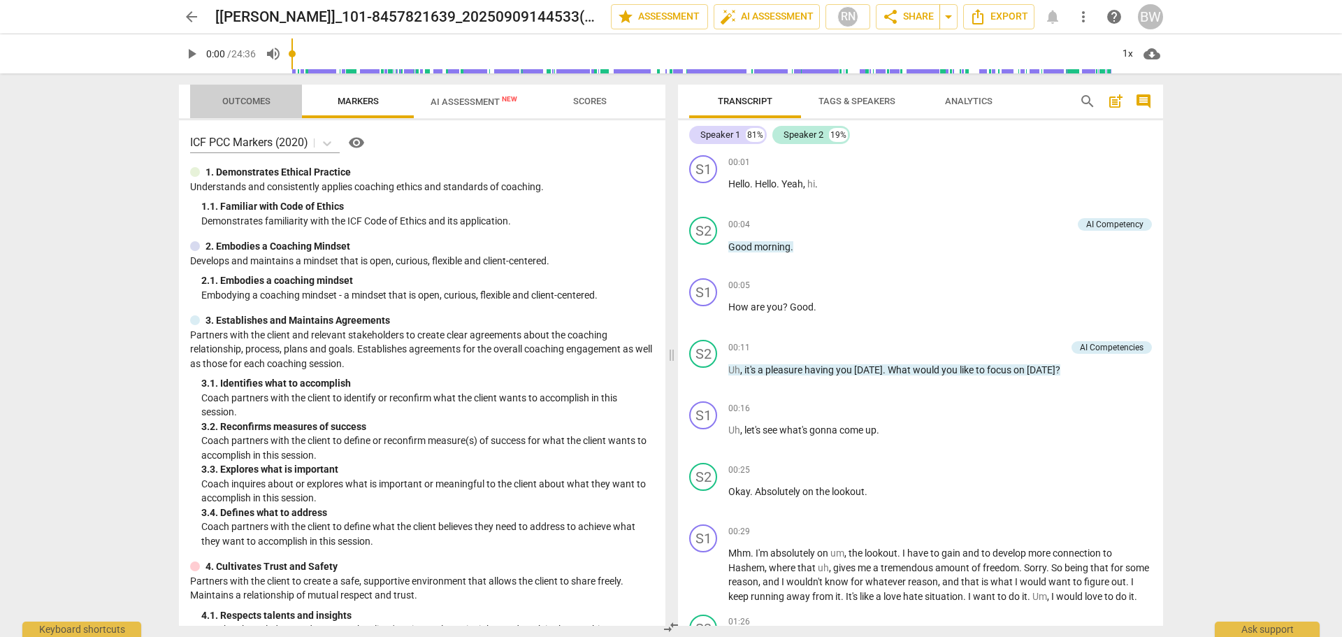
click at [259, 103] on span "Outcomes" at bounding box center [246, 101] width 48 height 10
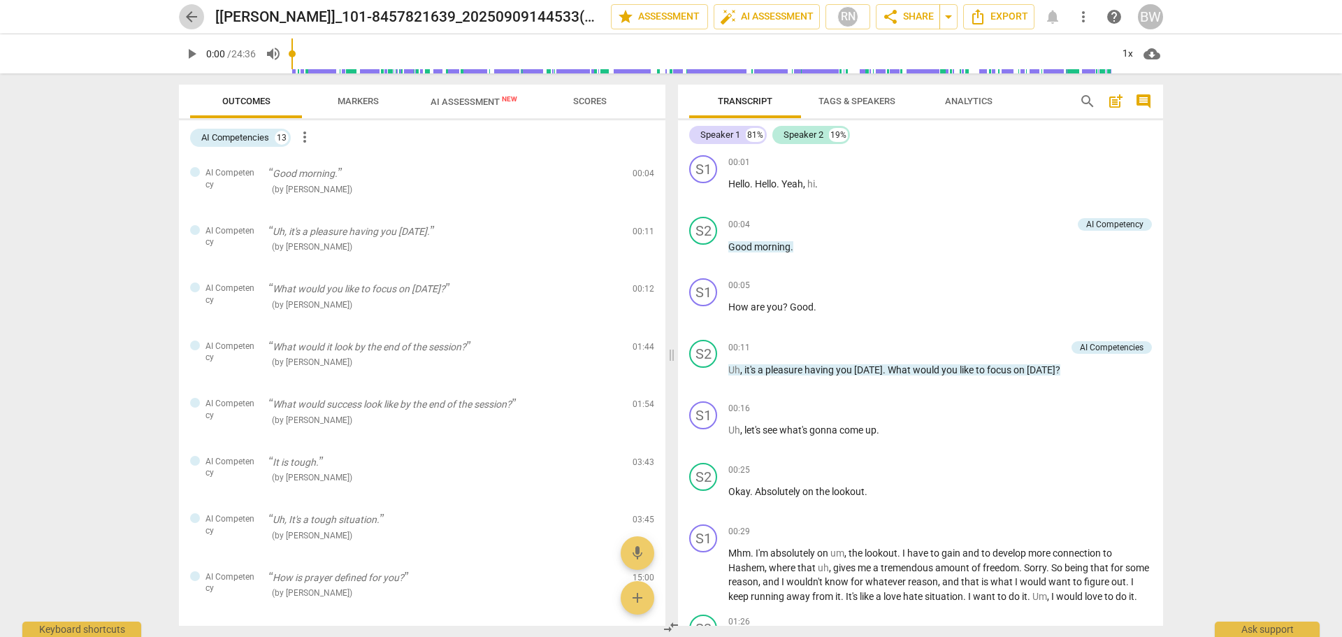
click at [192, 20] on span "arrow_back" at bounding box center [191, 16] width 17 height 17
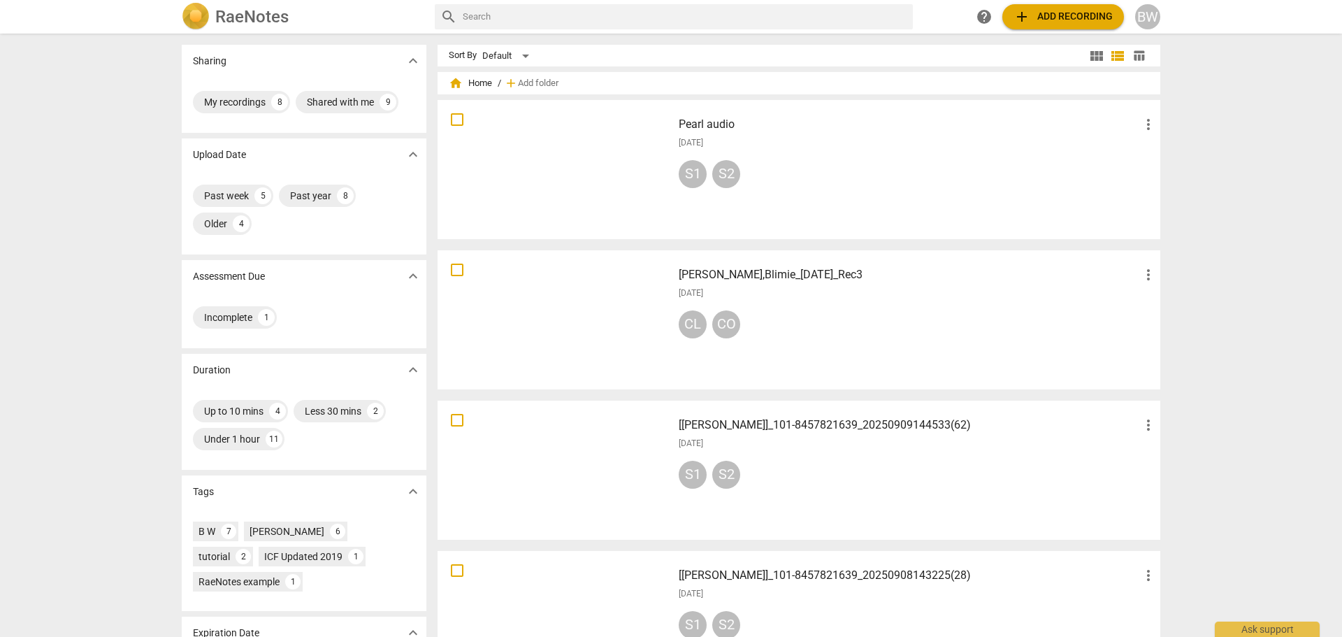
click at [846, 193] on div "S1 S2" at bounding box center [918, 177] width 478 height 34
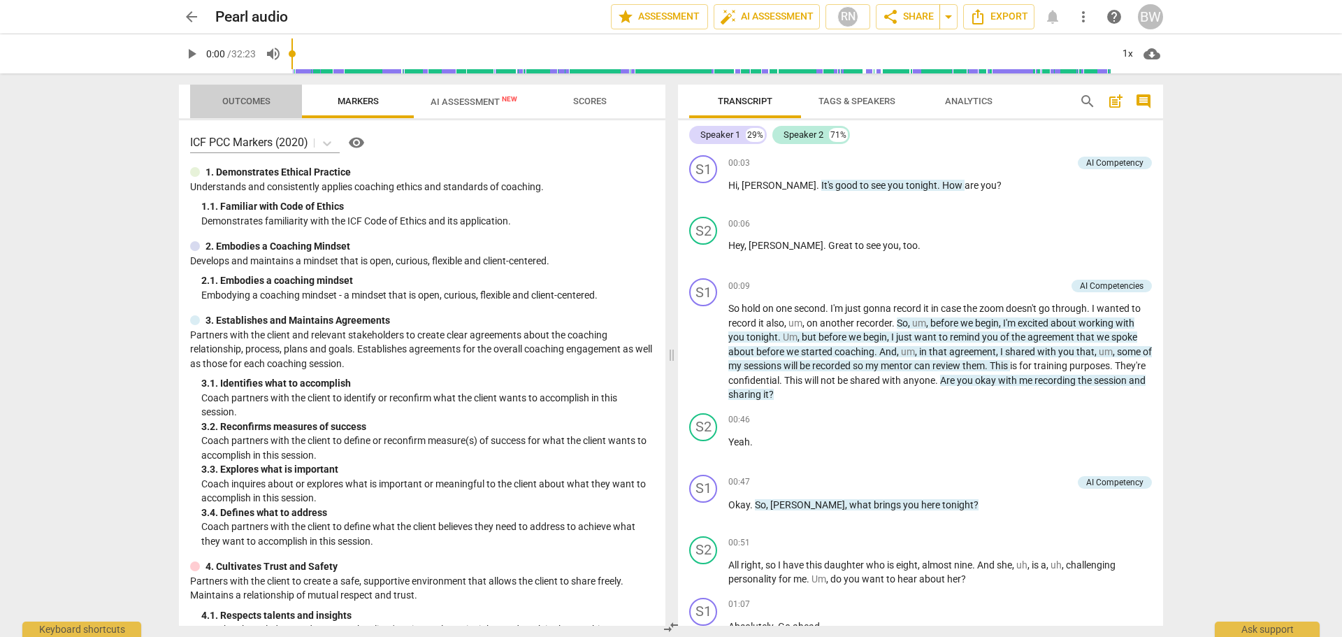
click at [231, 101] on span "Outcomes" at bounding box center [246, 101] width 48 height 10
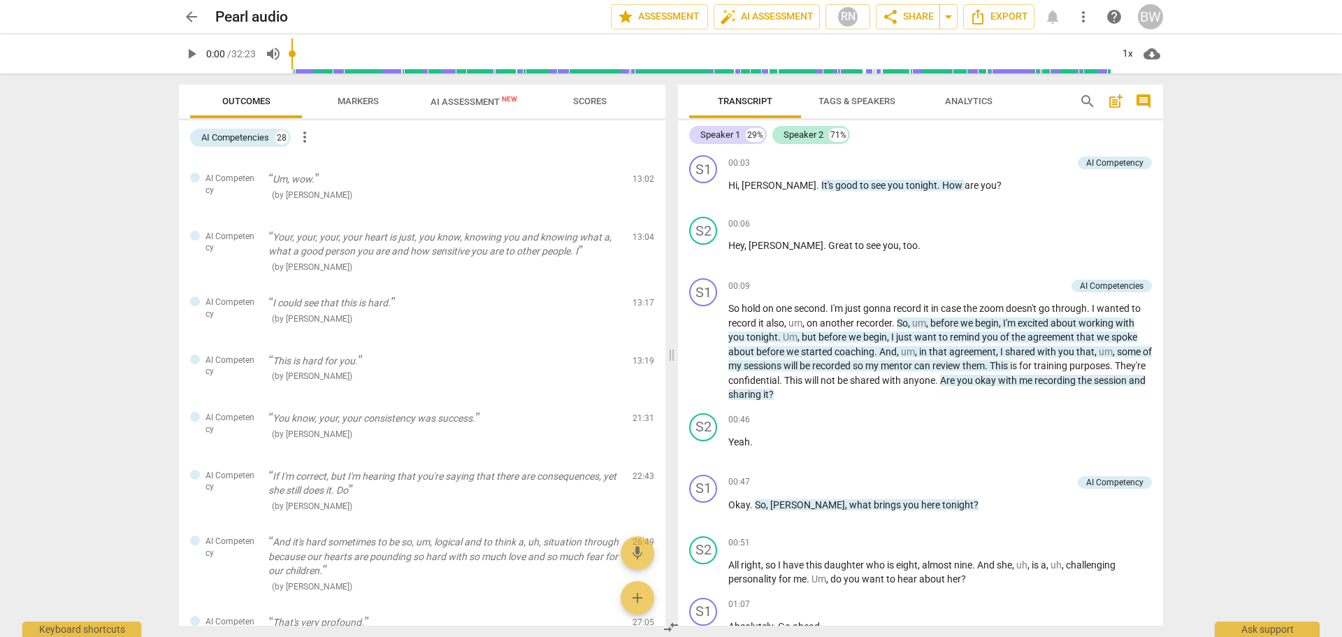
scroll to position [787, 0]
click at [193, 19] on span "arrow_back" at bounding box center [191, 16] width 17 height 17
